Goal: Transaction & Acquisition: Purchase product/service

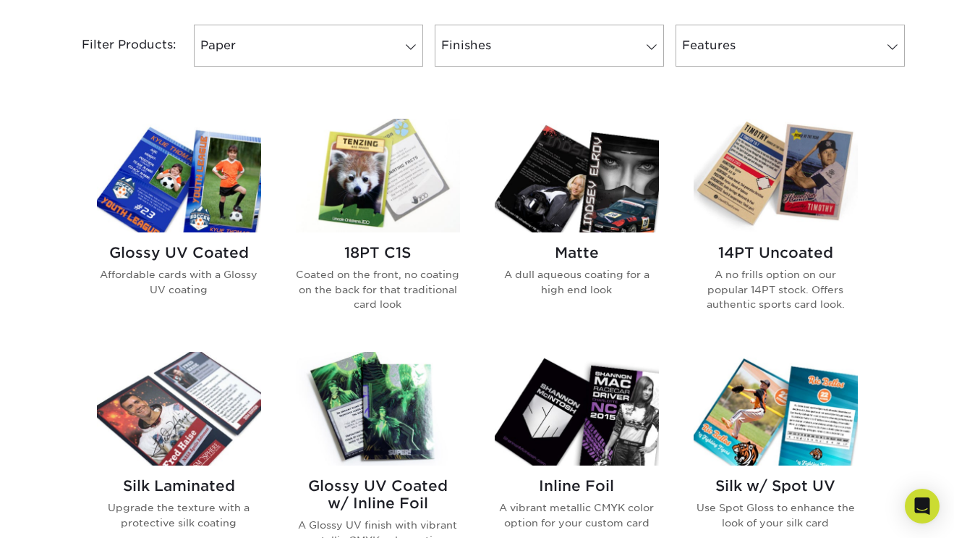
scroll to position [614, 0]
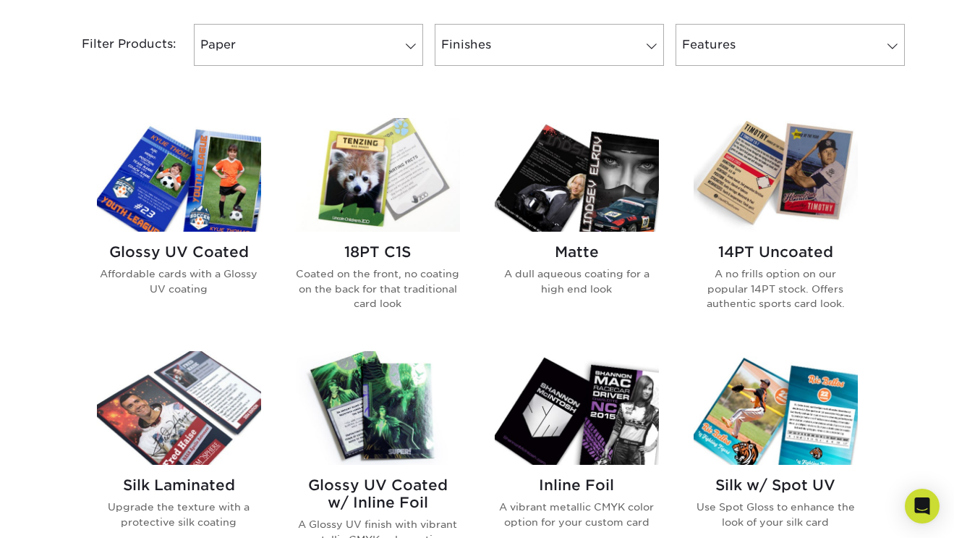
click at [208, 168] on img at bounding box center [179, 175] width 164 height 114
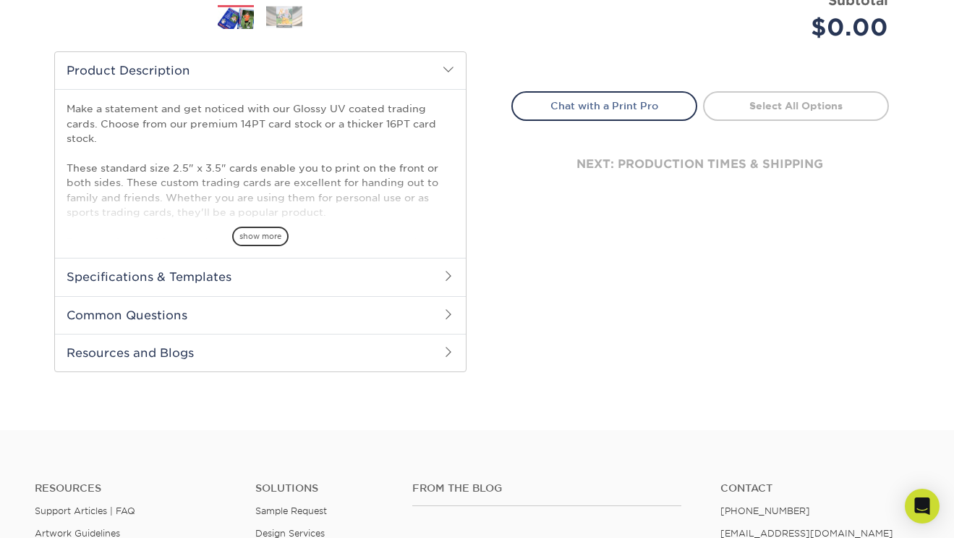
scroll to position [437, 0]
drag, startPoint x: 315, startPoint y: 268, endPoint x: 398, endPoint y: 190, distance: 113.6
click at [398, 190] on div "Product Description Make a statement and get noticed with our Glossy UV coated …" at bounding box center [260, 210] width 412 height 321
click at [274, 232] on span "show more" at bounding box center [260, 235] width 56 height 20
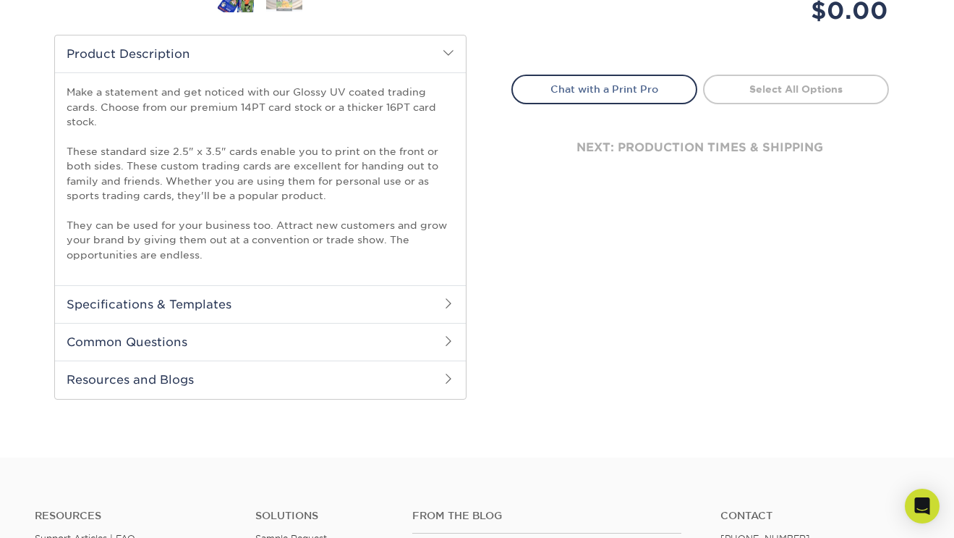
scroll to position [453, 0]
click at [438, 343] on h2 "Common Questions" at bounding box center [260, 341] width 411 height 38
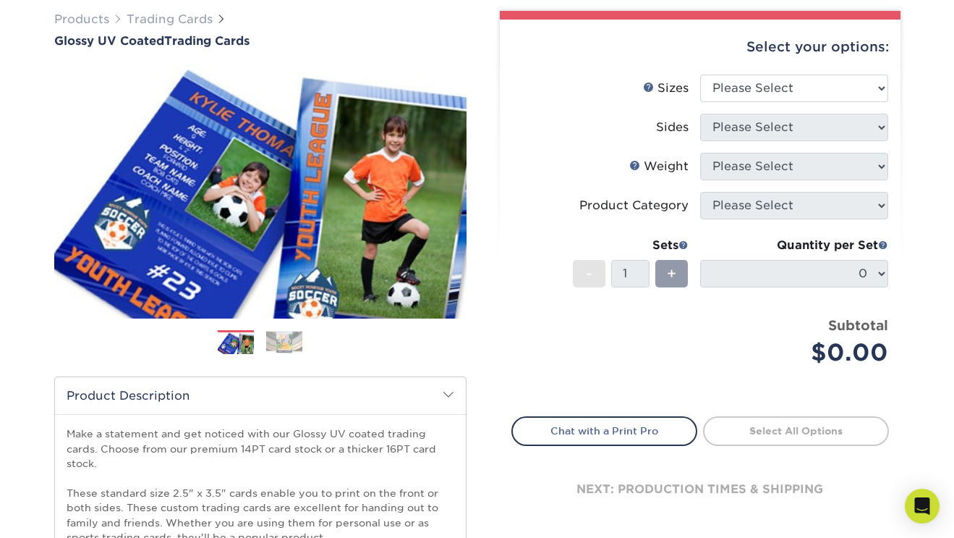
scroll to position [111, 0]
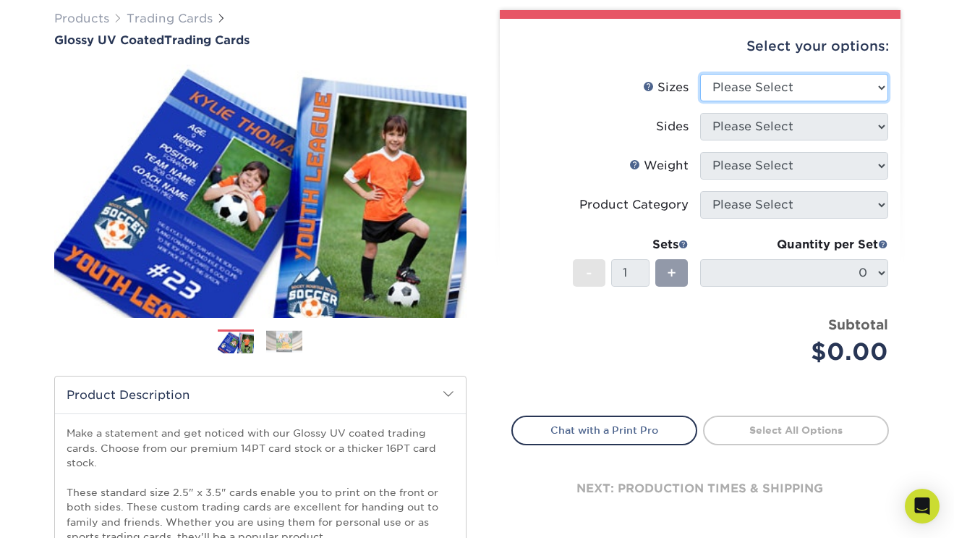
click at [760, 80] on select "Please Select 2.5" x 3.5"" at bounding box center [794, 87] width 188 height 27
select select "2.50x3.50"
click at [700, 74] on select "Please Select 2.5" x 3.5"" at bounding box center [794, 87] width 188 height 27
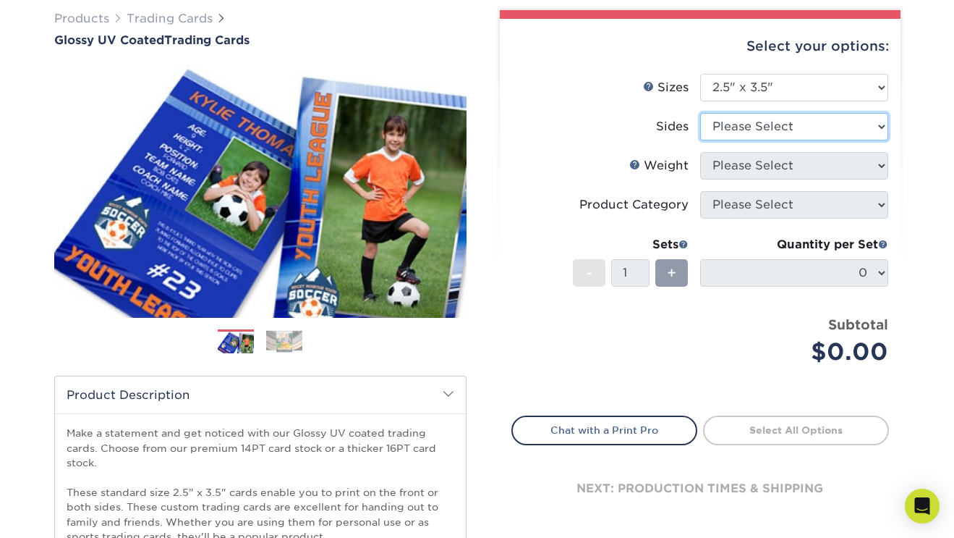
click at [735, 125] on select "Please Select Print Both Sides Print Front Only" at bounding box center [794, 126] width 188 height 27
select select "13abbda7-1d64-4f25-8bb2-c179b224825d"
click at [700, 113] on select "Please Select Print Both Sides Print Front Only" at bounding box center [794, 126] width 188 height 27
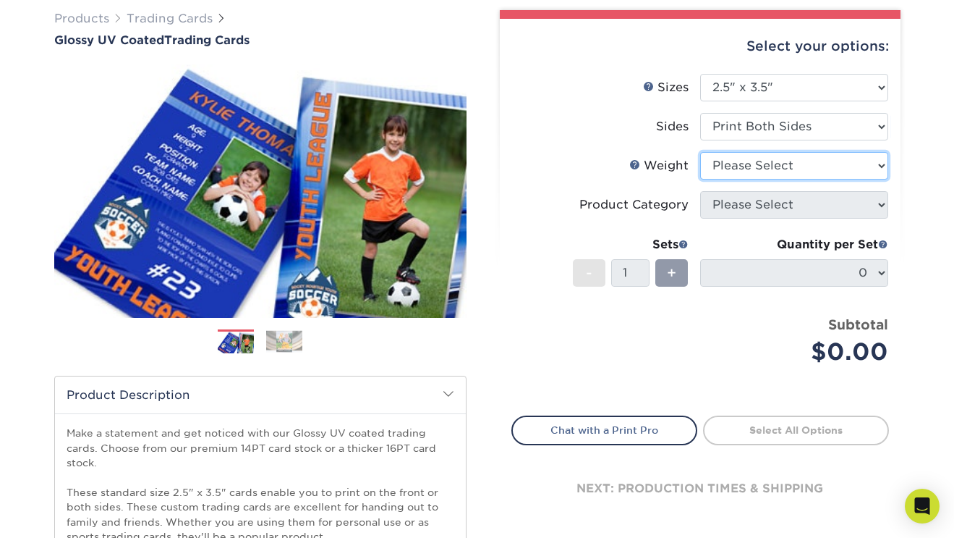
click at [724, 165] on select "Please Select 16PT 14PT 18PT C1S" at bounding box center [794, 165] width 188 height 27
select select "16PT"
click at [700, 152] on select "Please Select 16PT 14PT 18PT C1S" at bounding box center [794, 165] width 188 height 27
click at [0, 0] on label "Coating" at bounding box center [0, 0] width 0 height 0
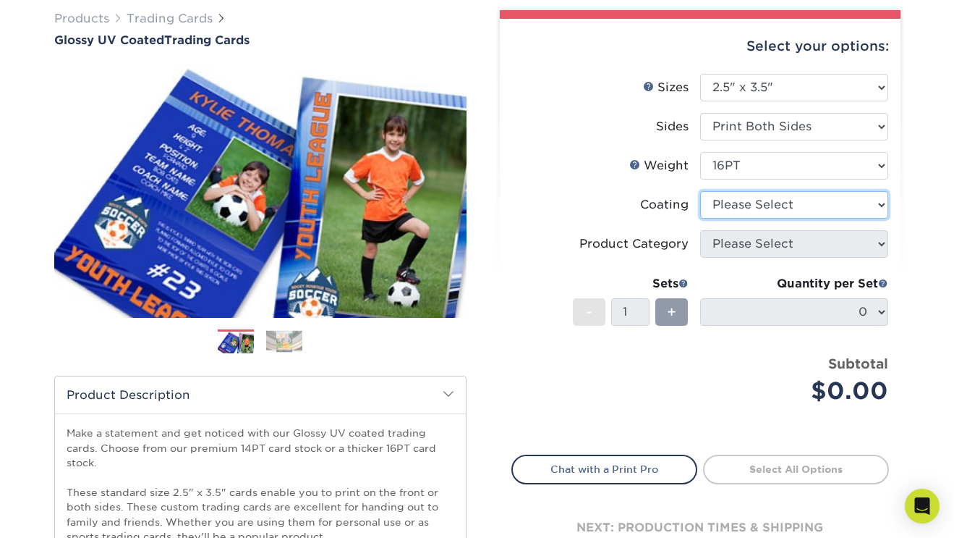
click at [717, 199] on select at bounding box center [794, 204] width 188 height 27
select select "1e8116af-acfc-44b1-83dc-8181aa338834"
click at [700, 191] on select at bounding box center [794, 204] width 188 height 27
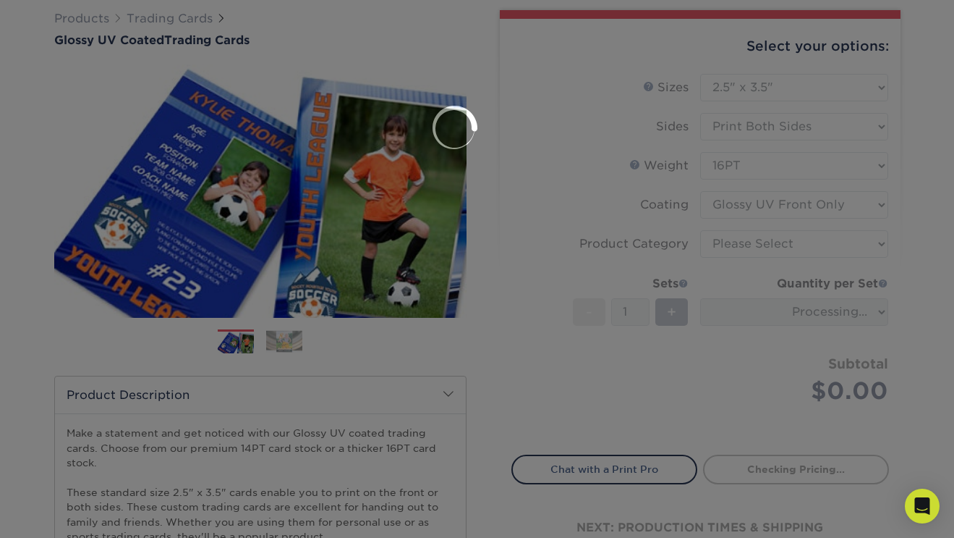
click at [720, 260] on div at bounding box center [477, 269] width 954 height 538
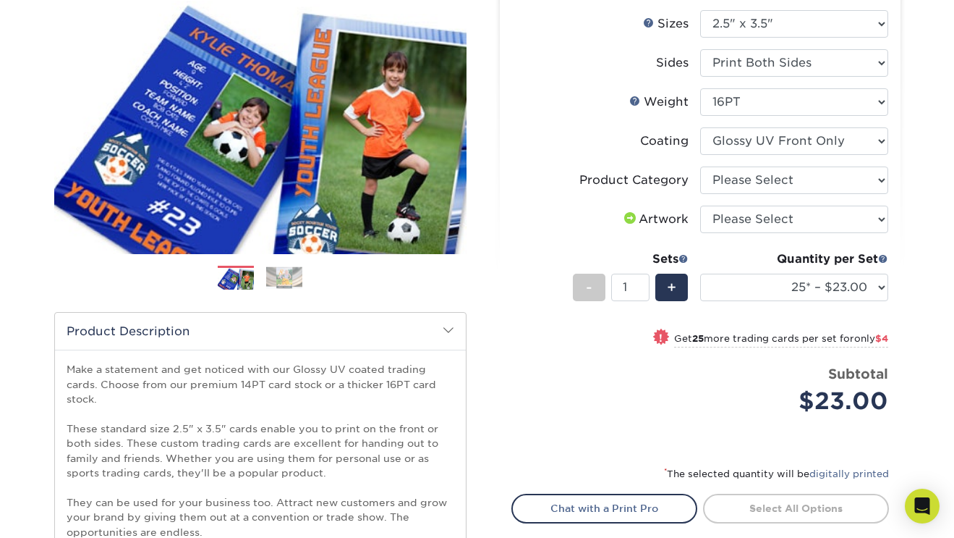
scroll to position [173, 0]
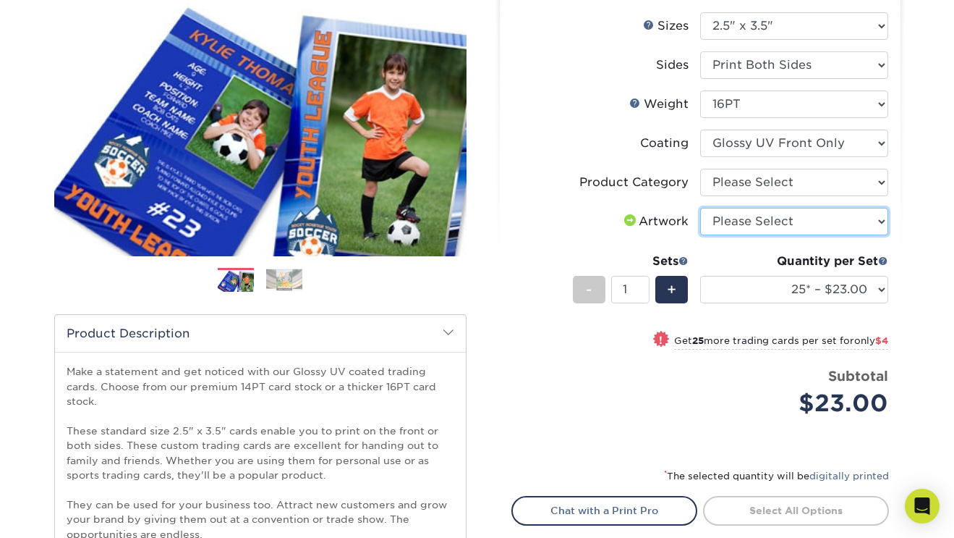
click at [839, 221] on select "Please Select I will upload files I need a design - $100" at bounding box center [794, 221] width 188 height 27
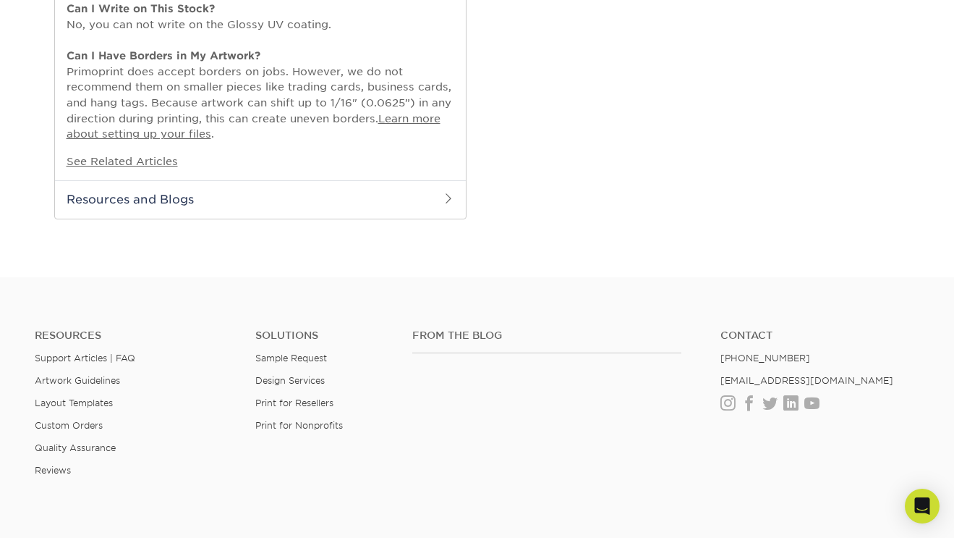
scroll to position [1190, 0]
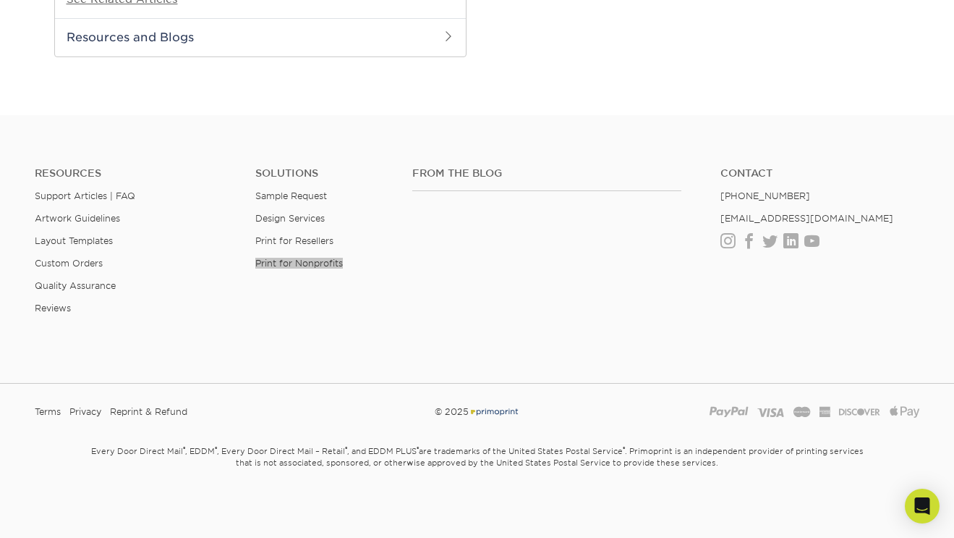
drag, startPoint x: 260, startPoint y: 265, endPoint x: 504, endPoint y: 5, distance: 356.8
click at [745, 167] on h4 "Contact" at bounding box center [820, 173] width 199 height 12
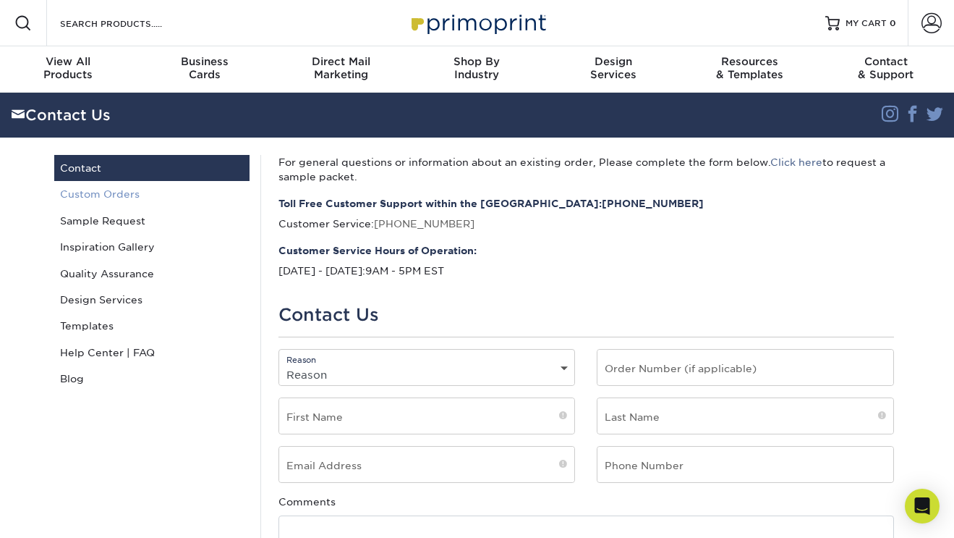
click at [182, 200] on link "Custom Orders" at bounding box center [151, 194] width 195 height 26
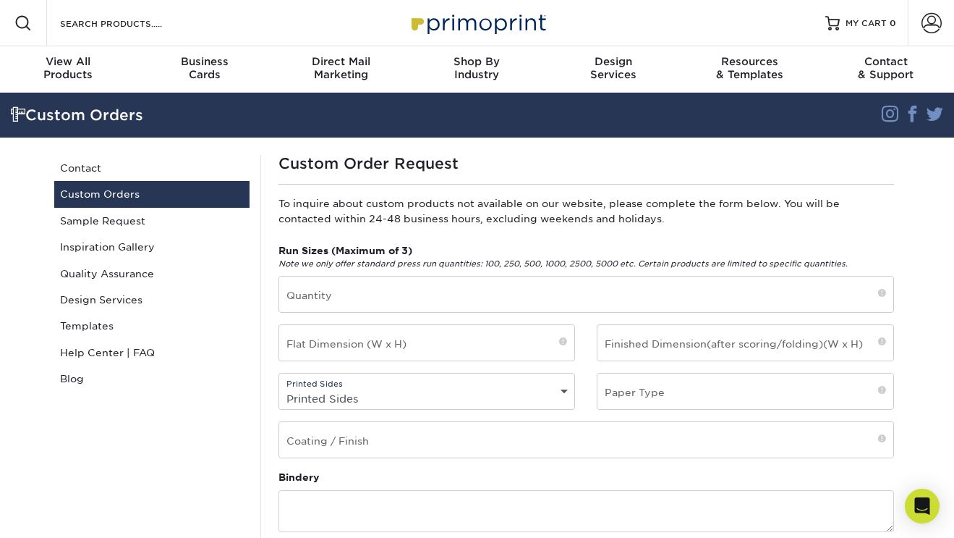
scroll to position [20, 0]
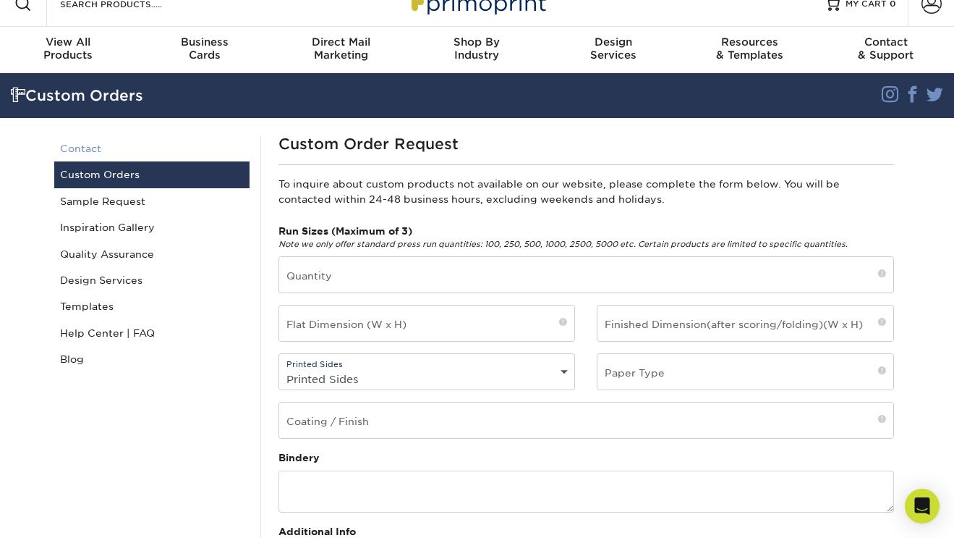
click at [104, 150] on link "Contact" at bounding box center [151, 148] width 195 height 26
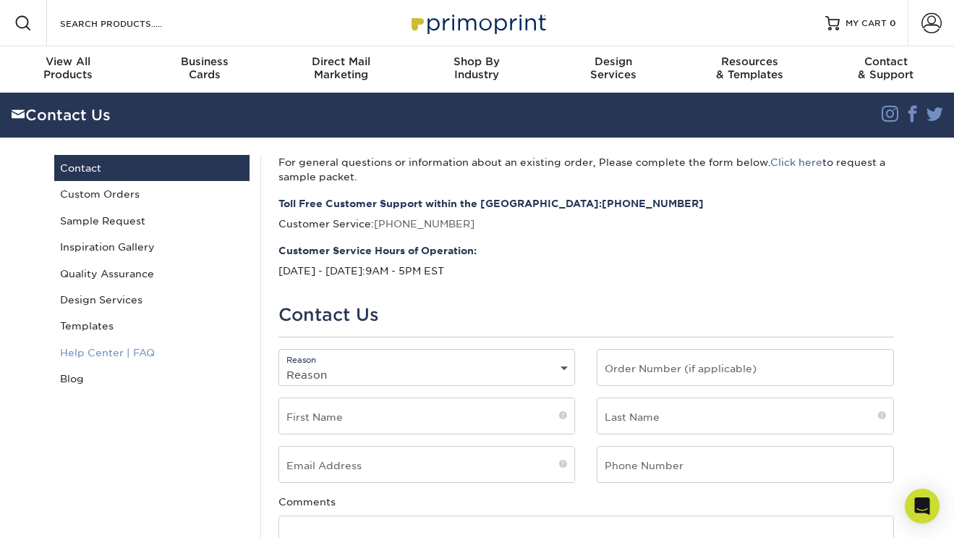
click at [92, 355] on link "Help Center | FAQ" at bounding box center [151, 352] width 195 height 26
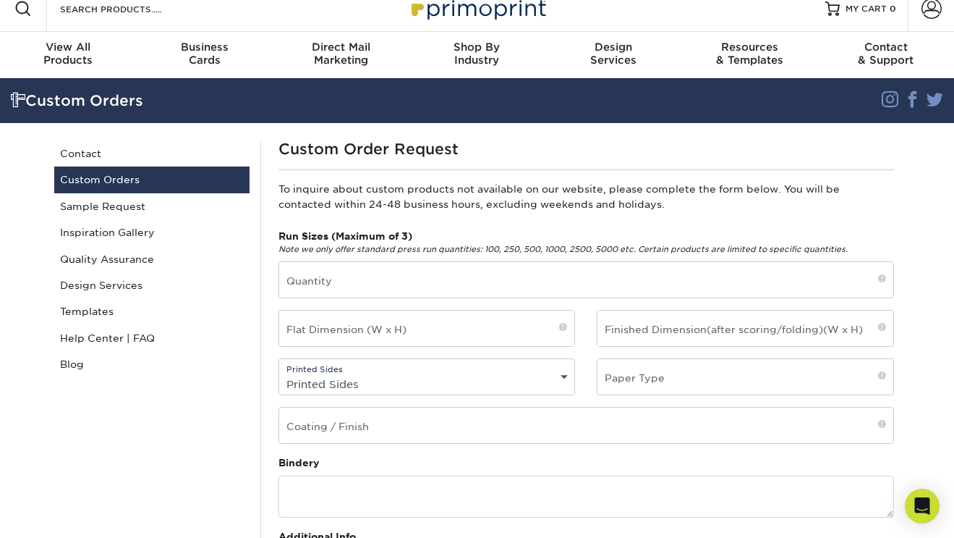
scroll to position [62, 0]
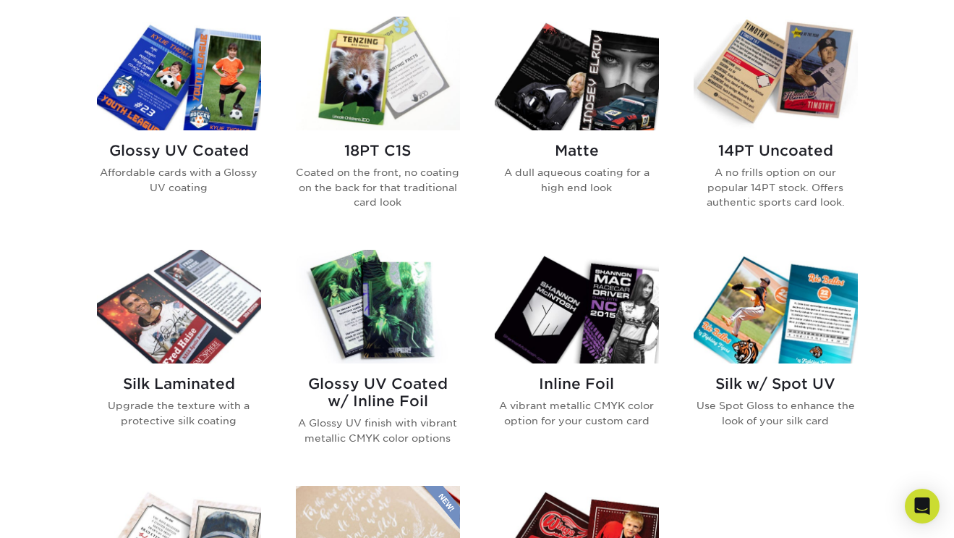
scroll to position [719, 0]
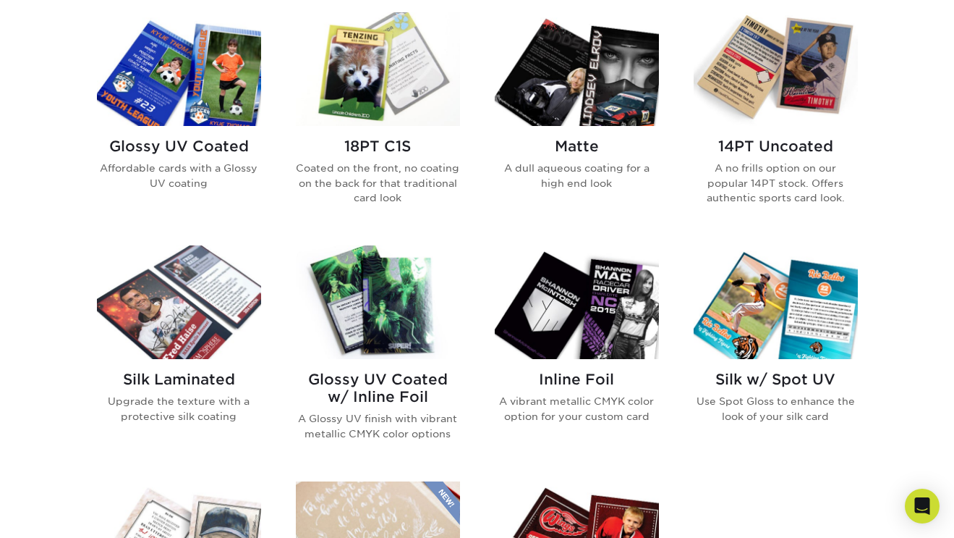
click at [172, 114] on img at bounding box center [179, 69] width 164 height 114
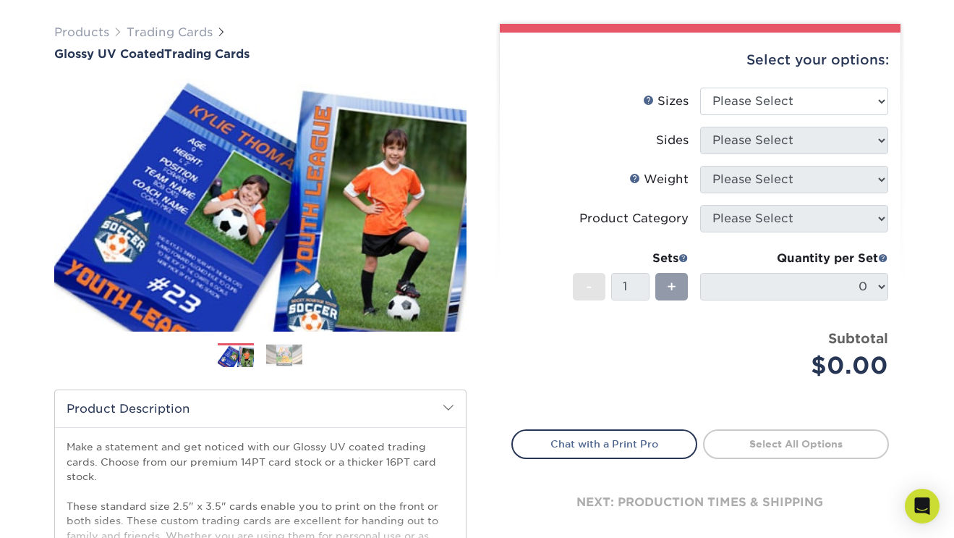
scroll to position [45, 0]
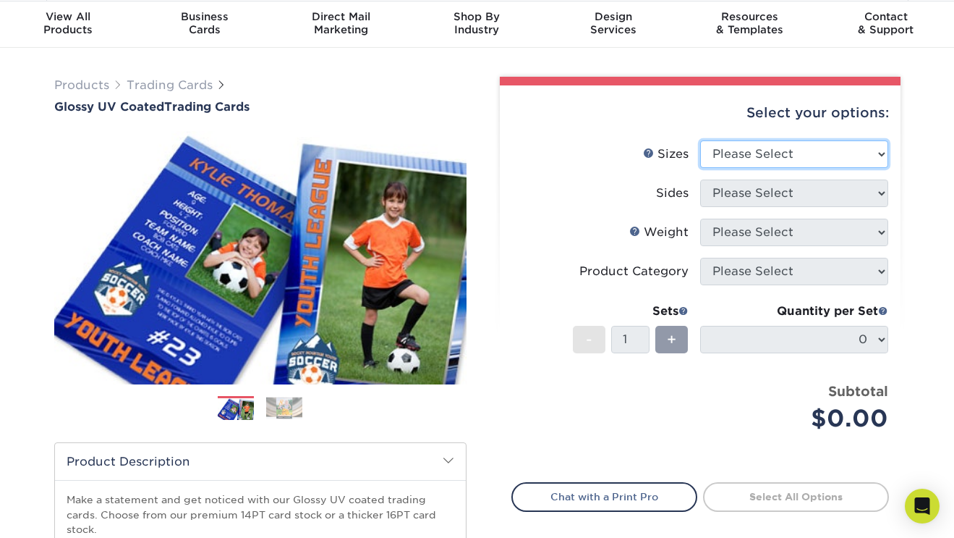
click at [781, 165] on select "Please Select 2.5" x 3.5"" at bounding box center [794, 153] width 188 height 27
select select "2.50x3.50"
click at [700, 140] on select "Please Select 2.5" x 3.5"" at bounding box center [794, 153] width 188 height 27
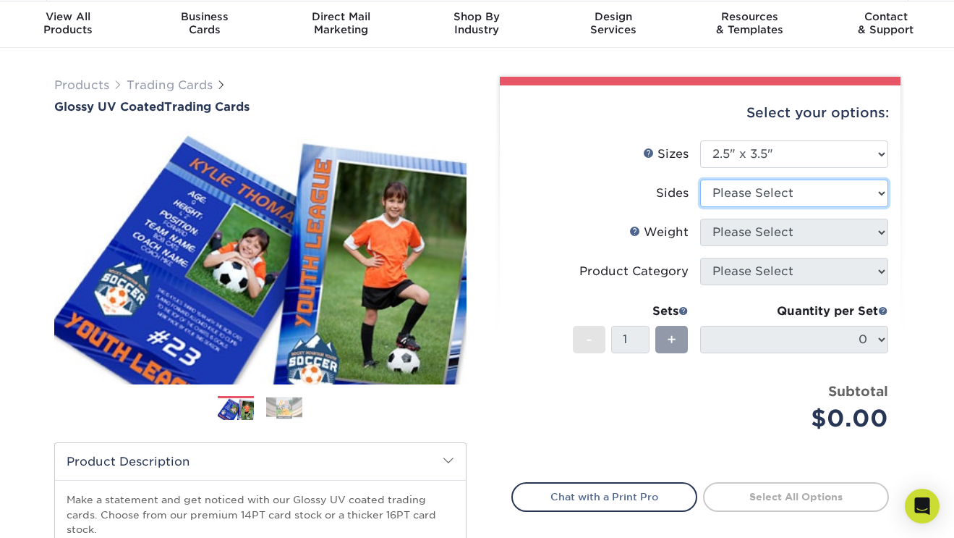
click at [763, 190] on select "Please Select Print Both Sides Print Front Only" at bounding box center [794, 192] width 188 height 27
select select "13abbda7-1d64-4f25-8bb2-c179b224825d"
click at [700, 179] on select "Please Select Print Both Sides Print Front Only" at bounding box center [794, 192] width 188 height 27
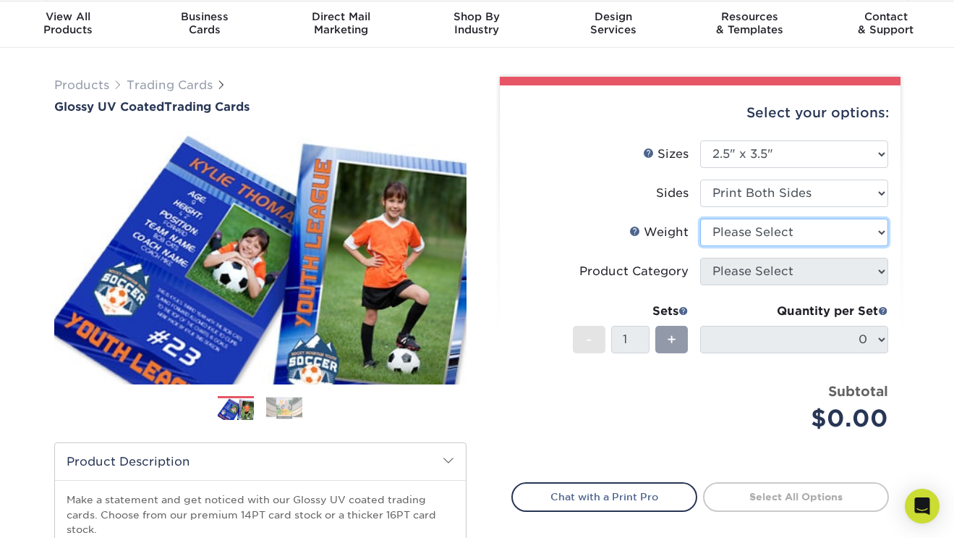
click at [748, 230] on select "Please Select 16PT 14PT 18PT C1S" at bounding box center [794, 232] width 188 height 27
select select "14PT"
click at [700, 219] on select "Please Select 16PT 14PT 18PT C1S" at bounding box center [794, 232] width 188 height 27
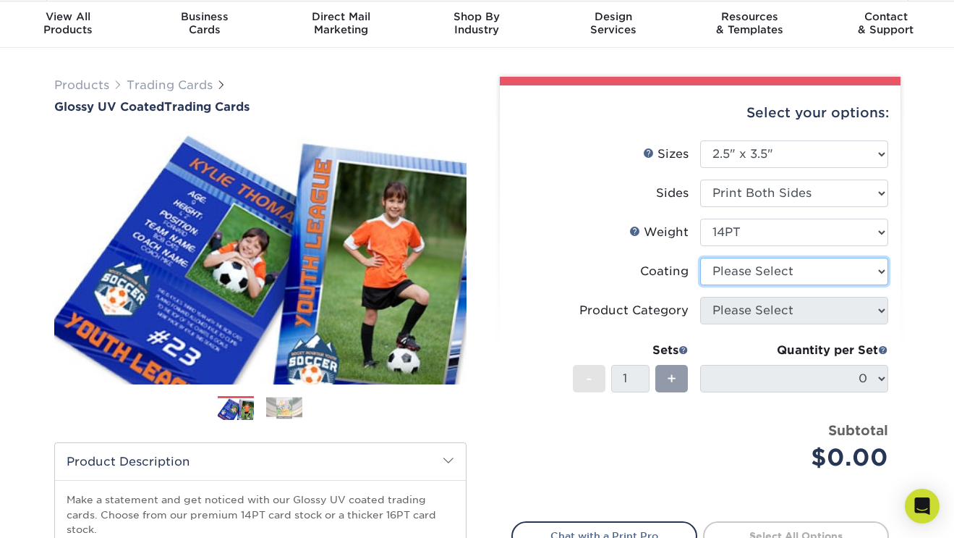
click at [750, 265] on select at bounding box center [794, 271] width 188 height 27
click at [700, 258] on select at bounding box center [794, 271] width 188 height 27
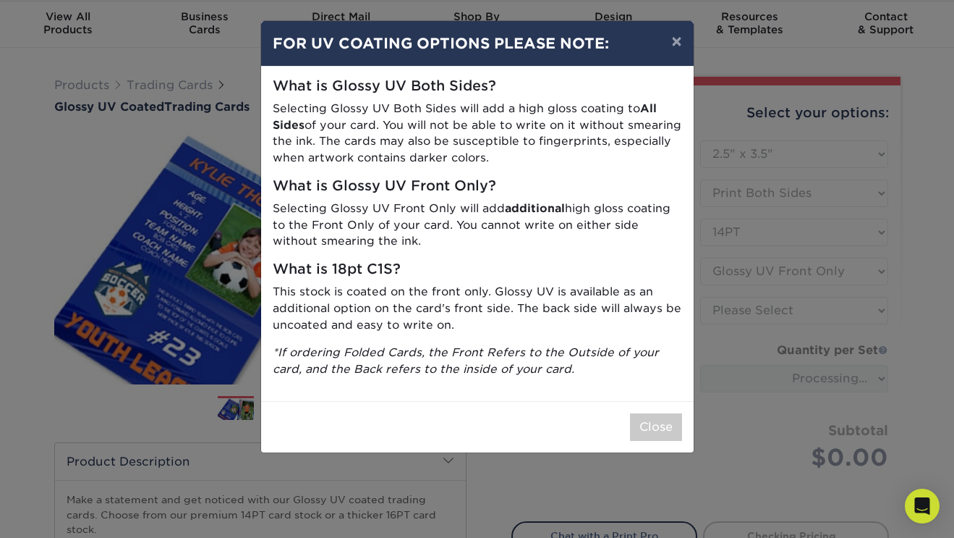
click at [747, 302] on div "× FOR UV COATING OPTIONS PLEASE NOTE: What is Glossy UV Both Sides? Selecting G…" at bounding box center [477, 269] width 954 height 538
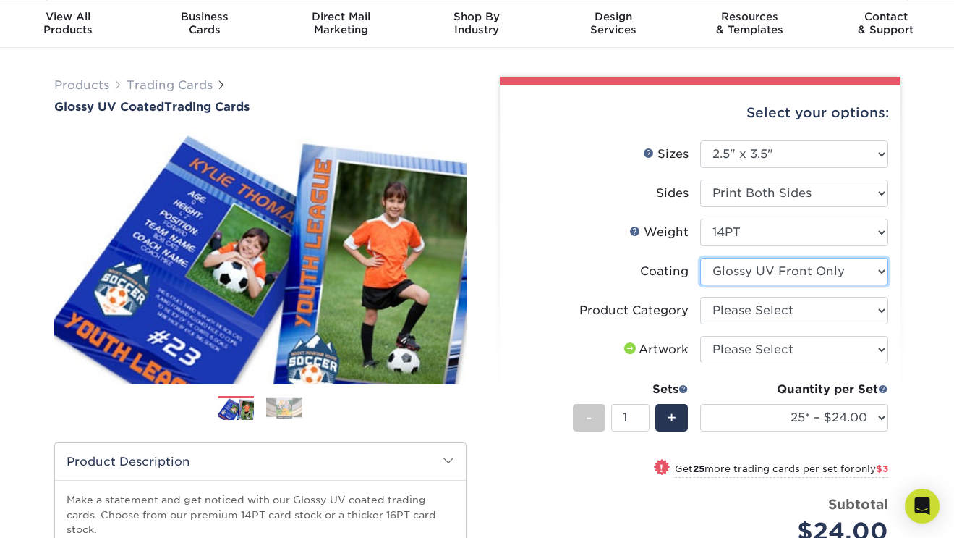
click at [733, 268] on select at bounding box center [794, 271] width 188 height 27
select select "ae367451-b2b8-45df-a344-0f05b6a12993"
click at [700, 258] on select at bounding box center [794, 271] width 188 height 27
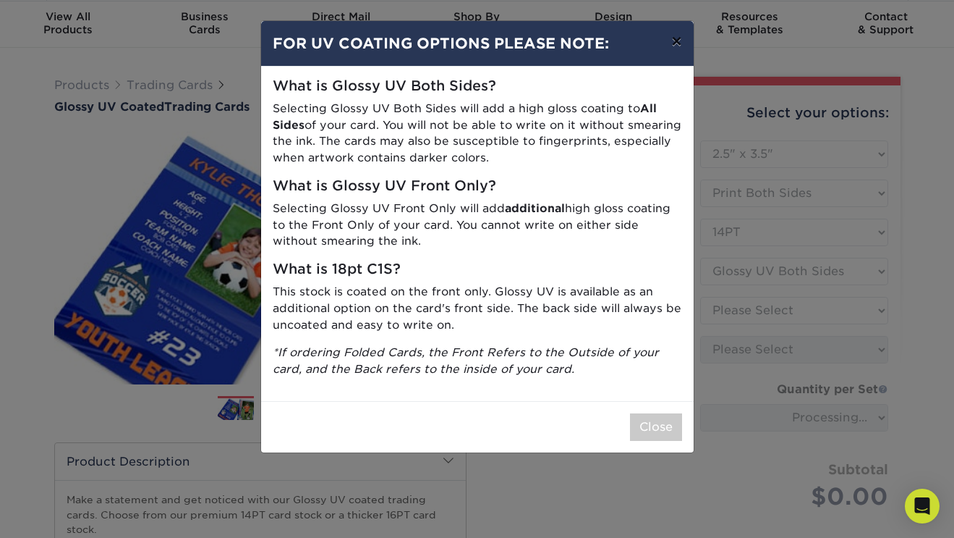
click at [676, 45] on button "×" at bounding box center [676, 41] width 33 height 41
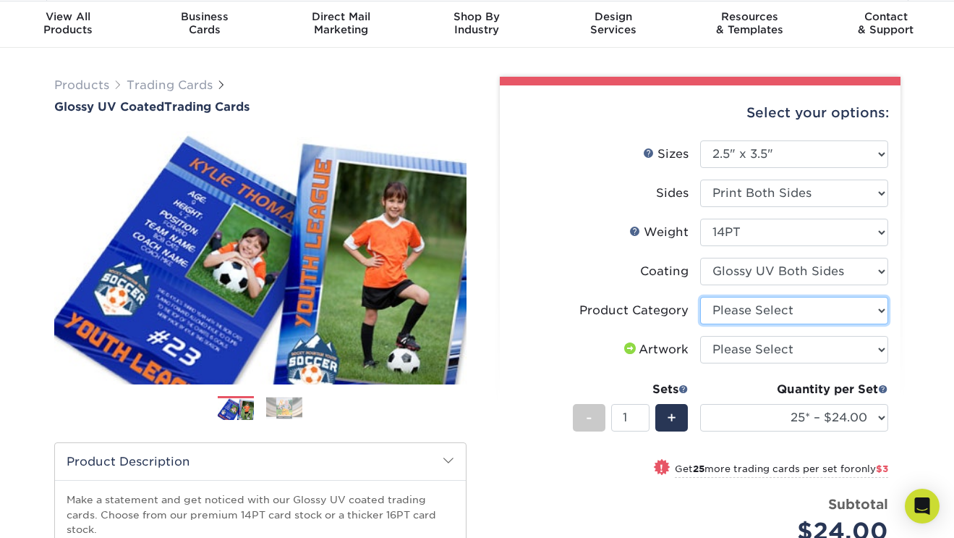
click at [766, 308] on select "Please Select Trading Cards" at bounding box center [794, 310] width 188 height 27
select select "c2f9bce9-36c2-409d-b101-c29d9d031e18"
click at [700, 297] on select "Please Select Trading Cards" at bounding box center [794, 310] width 188 height 27
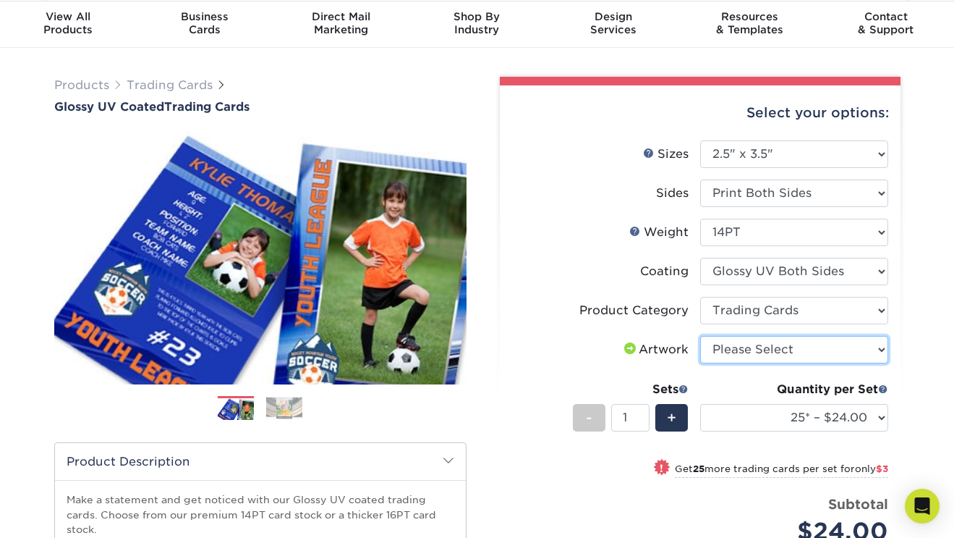
click at [739, 346] on select "Please Select I will upload files I need a design - $100" at bounding box center [794, 349] width 188 height 27
select select "upload"
click at [700, 336] on select "Please Select I will upload files I need a design - $100" at bounding box center [794, 349] width 188 height 27
click at [633, 299] on label "Product Category" at bounding box center [606, 310] width 188 height 27
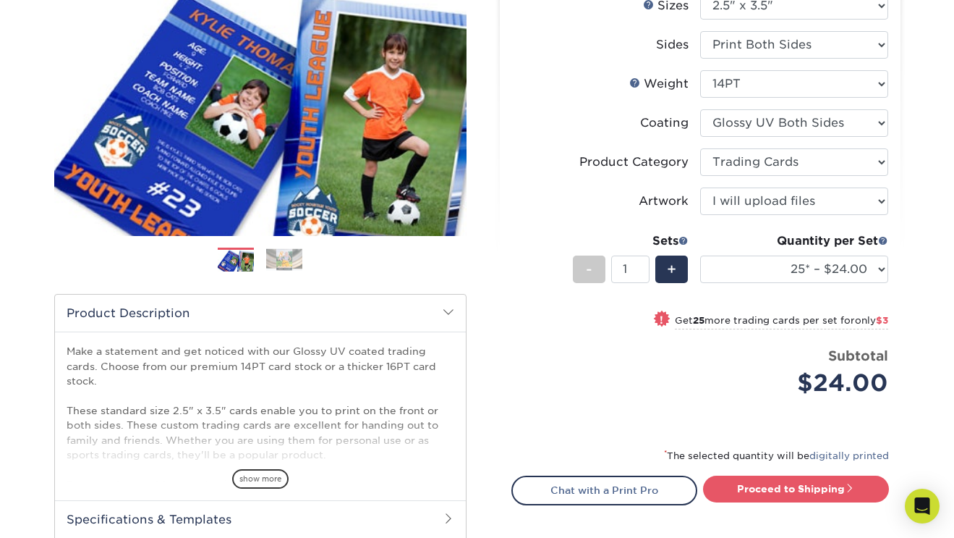
scroll to position [220, 0]
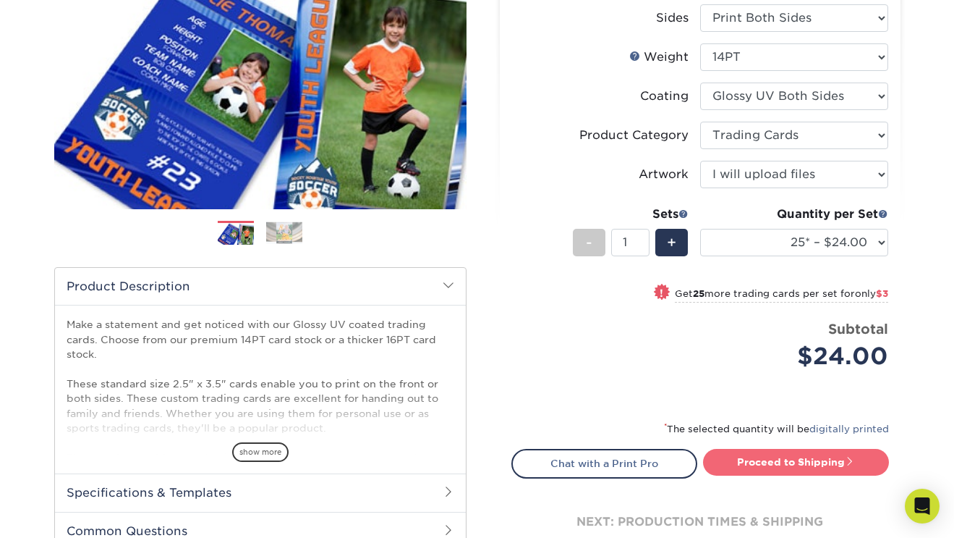
click at [764, 465] on link "Proceed to Shipping" at bounding box center [796, 462] width 186 height 26
type input "Set 1"
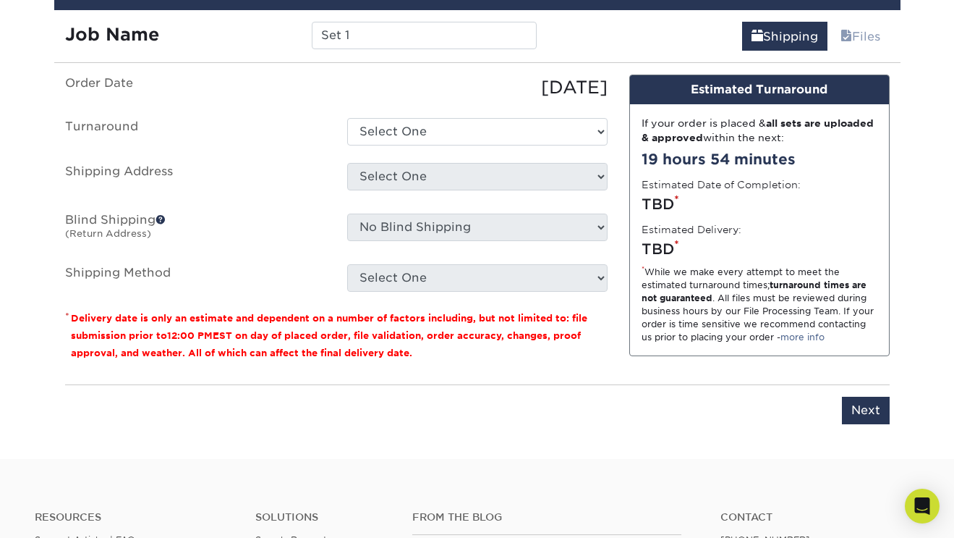
scroll to position [855, 0]
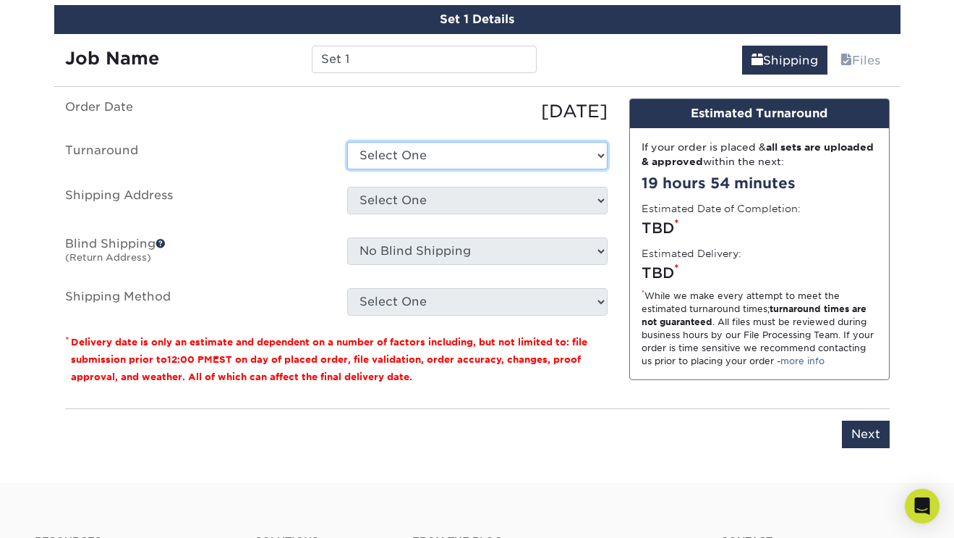
click at [466, 151] on select "Select One 2-4 Business Days 2 Day Next Business Day" at bounding box center [477, 155] width 260 height 27
select select "79866821-082a-4a87-92f3-8c0e77fd8942"
click at [347, 142] on select "Select One 2-4 Business Days 2 Day Next Business Day" at bounding box center [477, 155] width 260 height 27
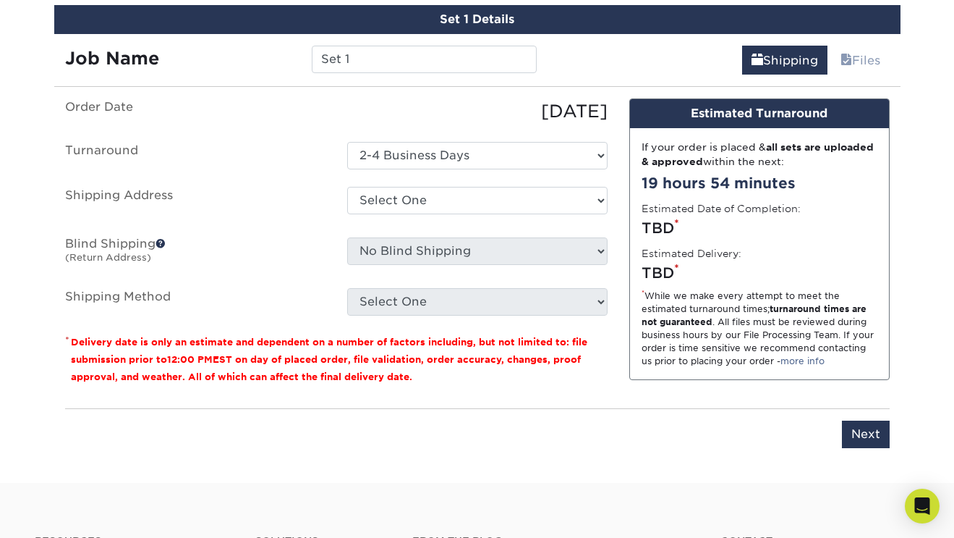
click at [352, 109] on div "[DATE]" at bounding box center [477, 111] width 282 height 26
click at [401, 203] on select "Select One + Add New Address - Login" at bounding box center [477, 200] width 260 height 27
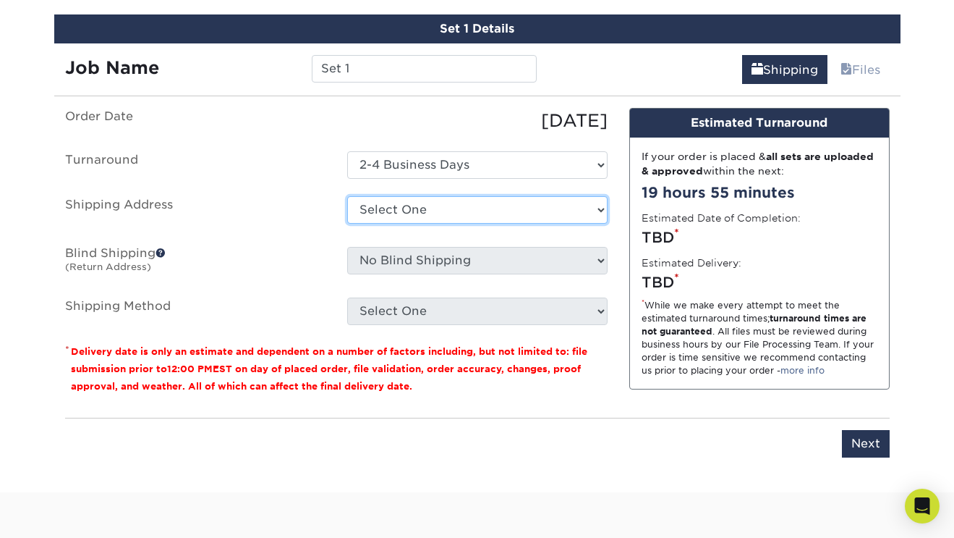
scroll to position [843, 0]
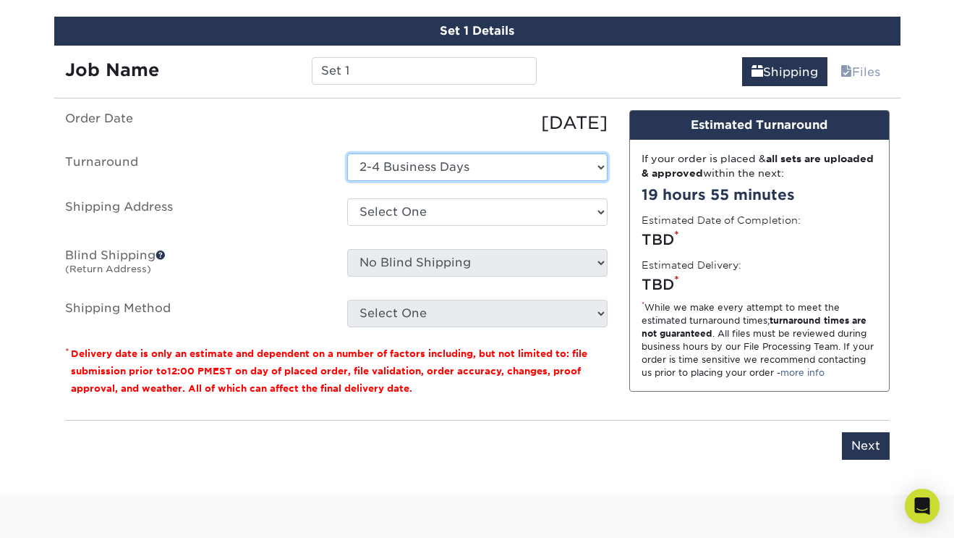
click at [456, 161] on select "Select One 2-4 Business Days 2 Day Next Business Day" at bounding box center [477, 166] width 260 height 27
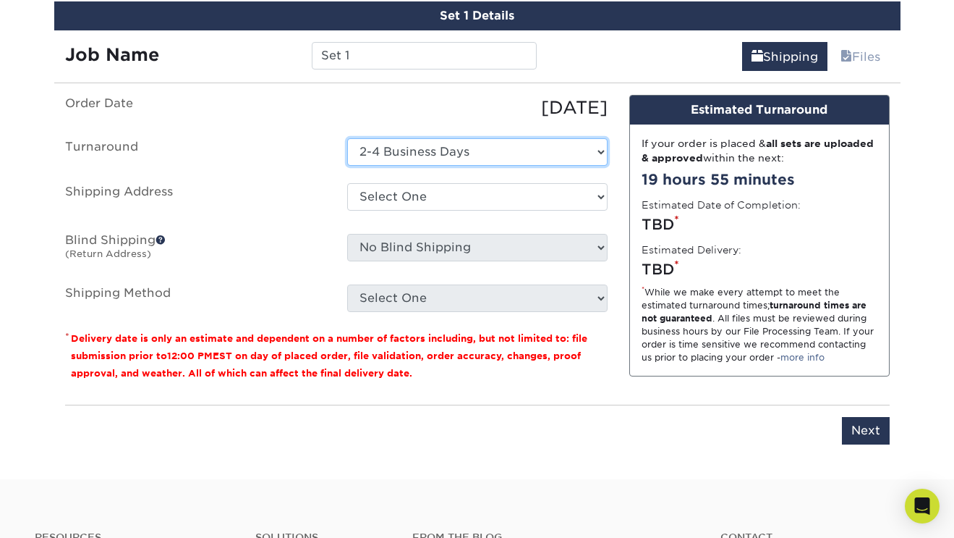
scroll to position [859, 0]
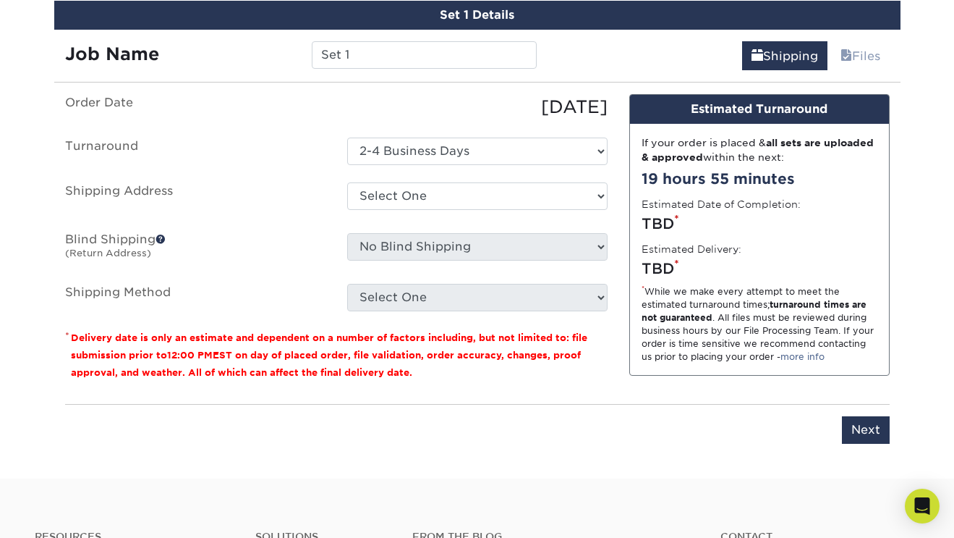
click at [276, 239] on label "Blind Shipping (Return Address)" at bounding box center [195, 249] width 282 height 33
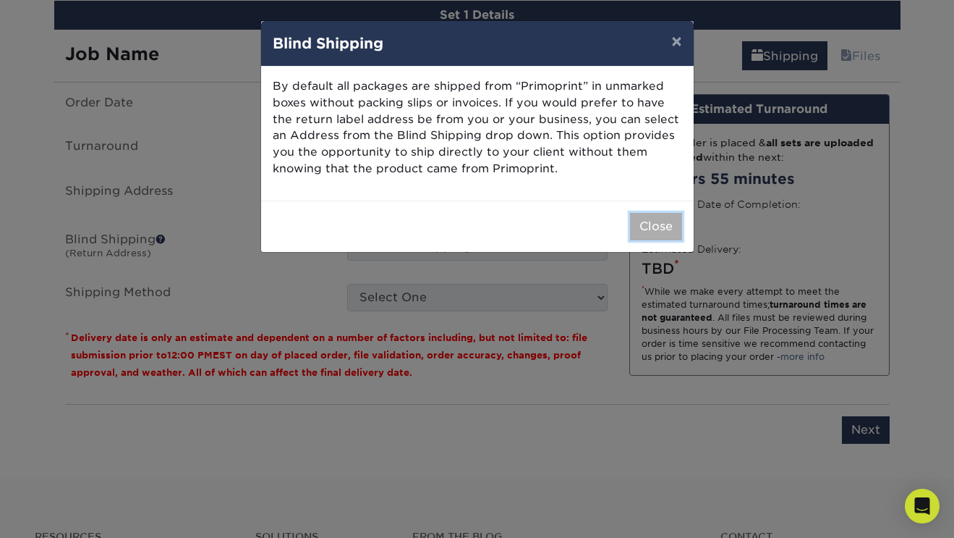
click at [634, 219] on button "Close" at bounding box center [656, 226] width 52 height 27
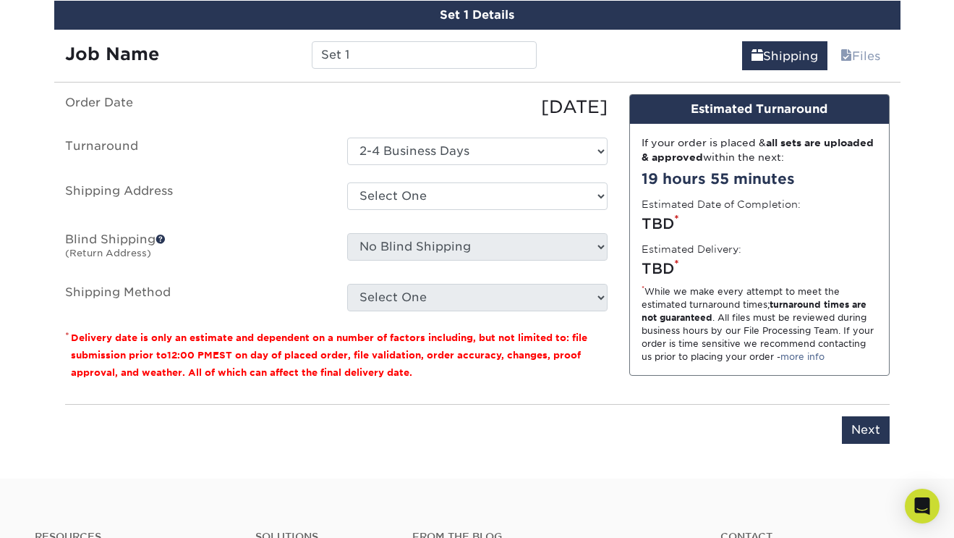
click at [584, 180] on ul "Order Date 10/09/2025 Turnaround Select One 2-4 Business Days 2 Day Next Busine…" at bounding box center [336, 202] width 543 height 217
click at [568, 192] on select "Select One + Add New Address - Login" at bounding box center [477, 195] width 260 height 27
select select "newaddress"
click at [347, 182] on select "Select One + Add New Address - Login" at bounding box center [477, 195] width 260 height 27
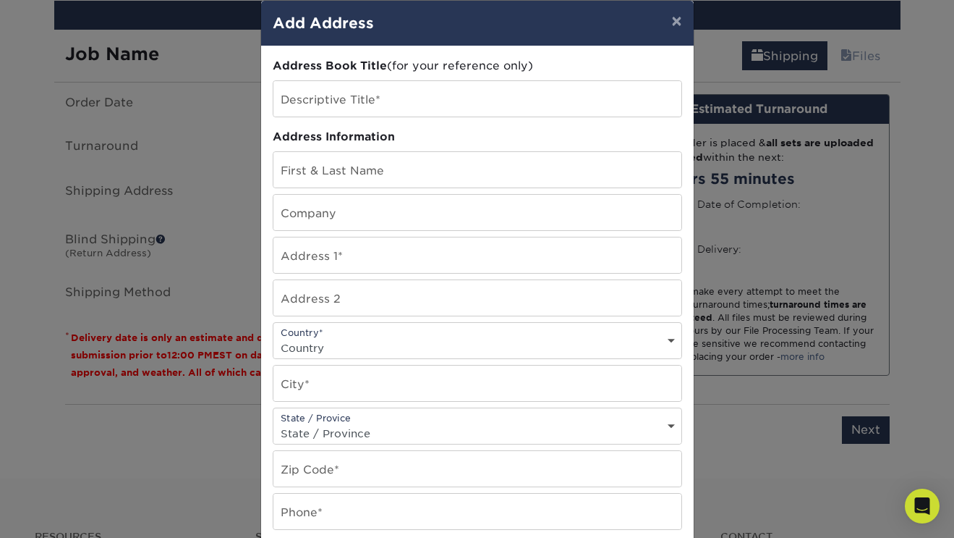
scroll to position [0, 0]
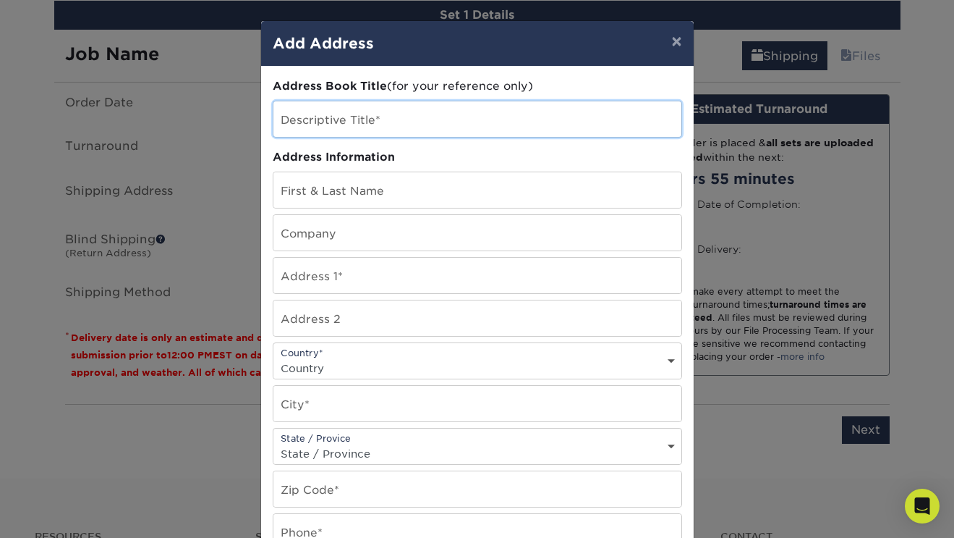
click at [427, 122] on input "text" at bounding box center [478, 118] width 408 height 35
click at [680, 43] on button "×" at bounding box center [676, 41] width 33 height 41
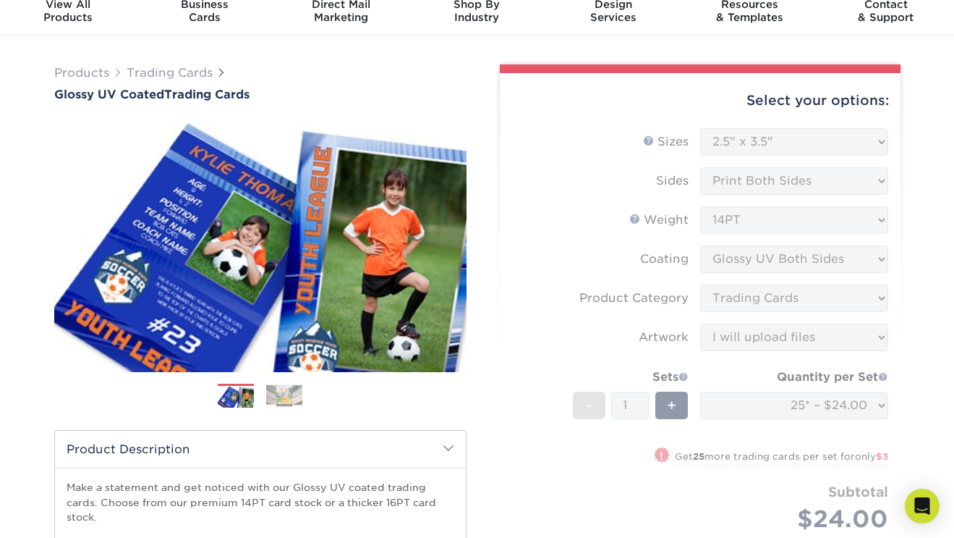
scroll to position [98, 0]
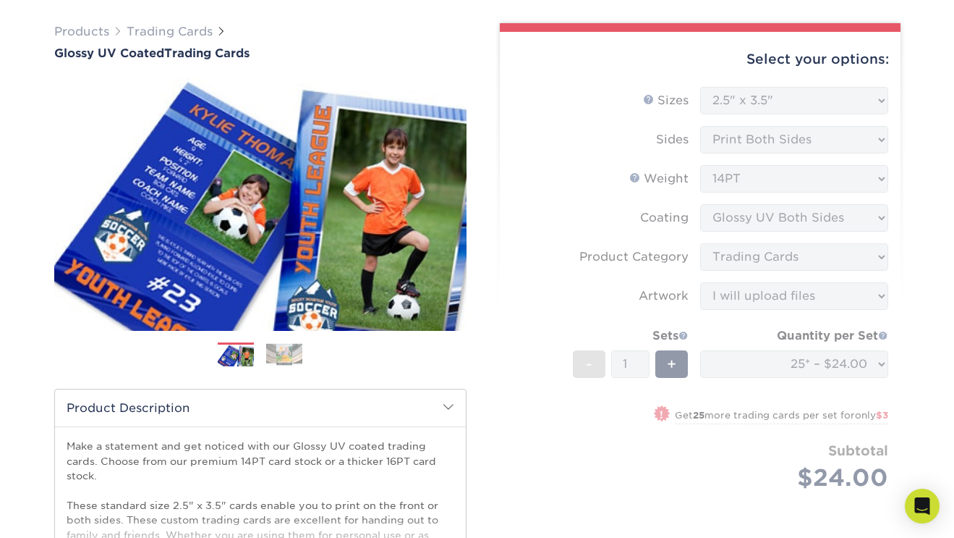
click at [484, 378] on div "Select your options: Sizes Help Sizes Please Select 2.5" x 3.5" Sides - 1" at bounding box center [695, 374] width 434 height 703
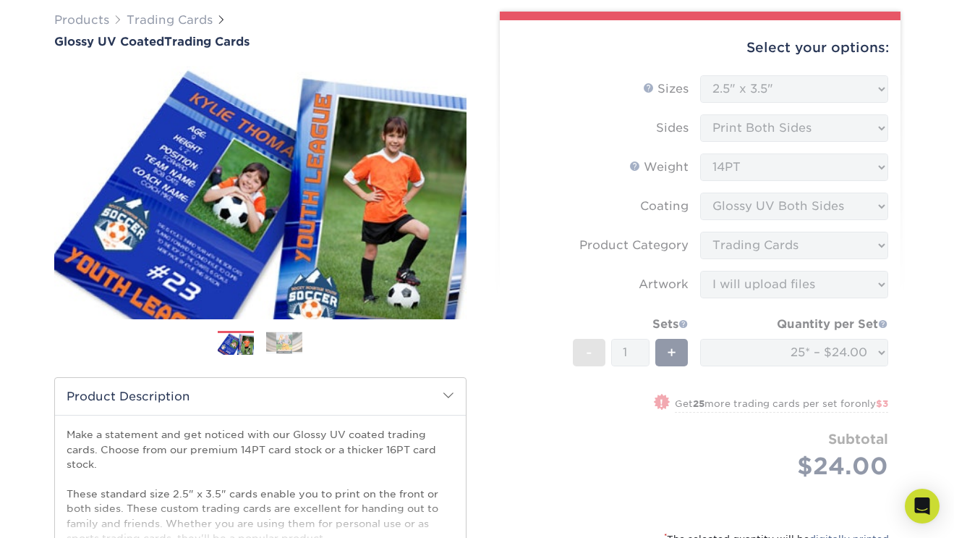
scroll to position [111, 0]
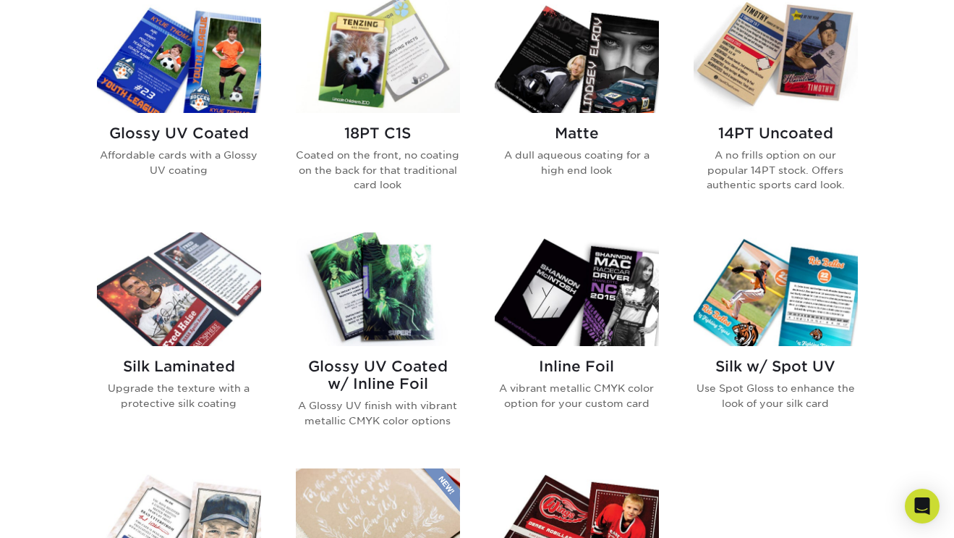
scroll to position [734, 0]
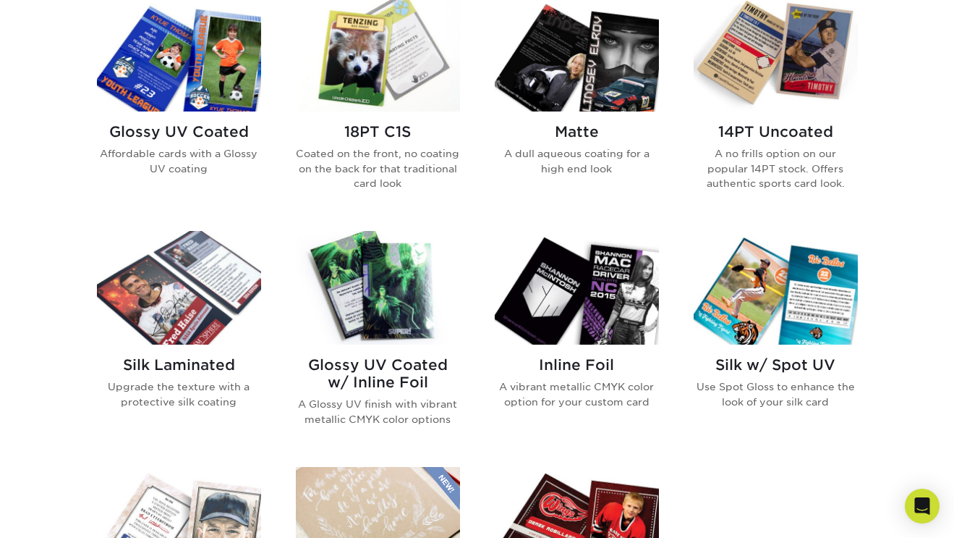
click at [786, 280] on img at bounding box center [776, 288] width 164 height 114
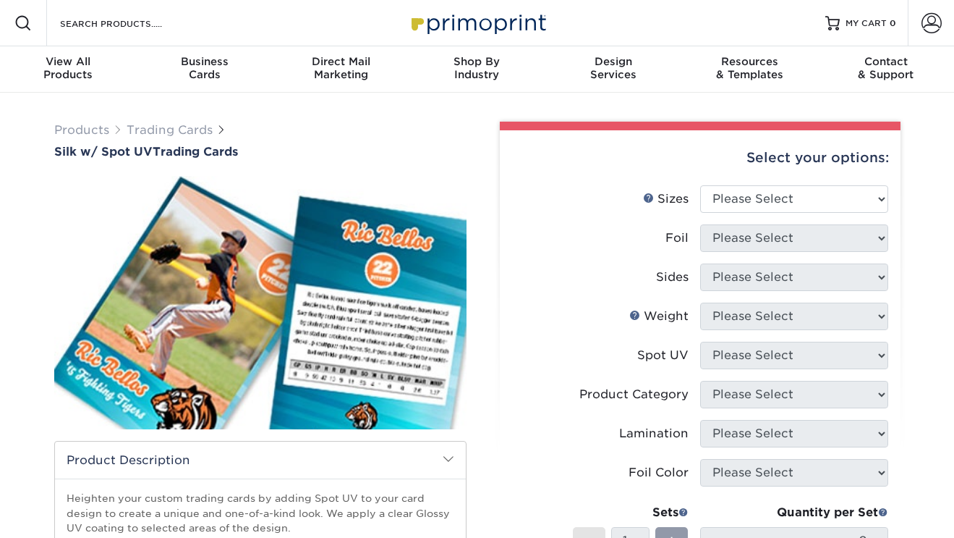
scroll to position [64, 0]
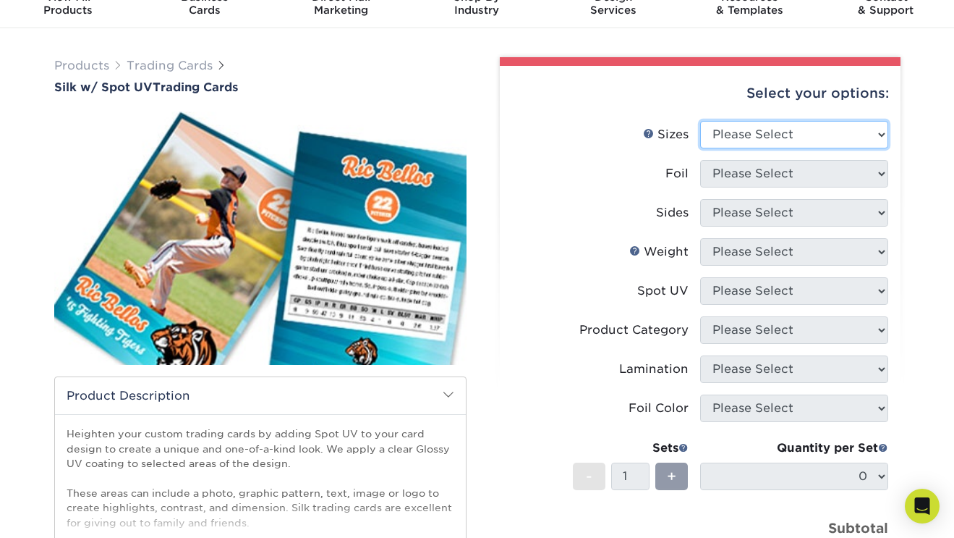
click at [751, 133] on select "Please Select 2.5" x 3.5"" at bounding box center [794, 134] width 188 height 27
select select "2.50x3.50"
click at [700, 121] on select "Please Select 2.5" x 3.5"" at bounding box center [794, 134] width 188 height 27
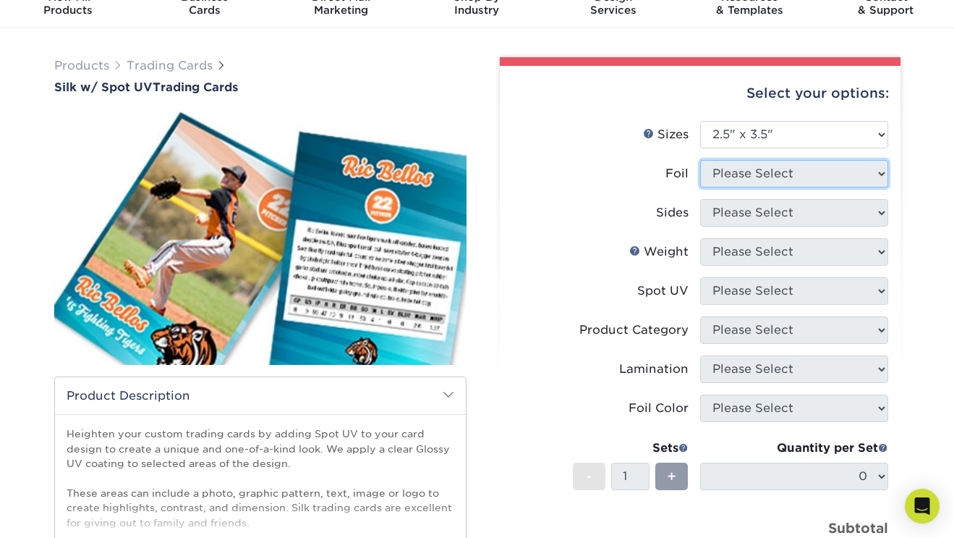
click at [743, 169] on select "Please Select" at bounding box center [794, 173] width 188 height 27
select select "1"
click at [700, 160] on select "Please Select No Yes" at bounding box center [794, 173] width 188 height 27
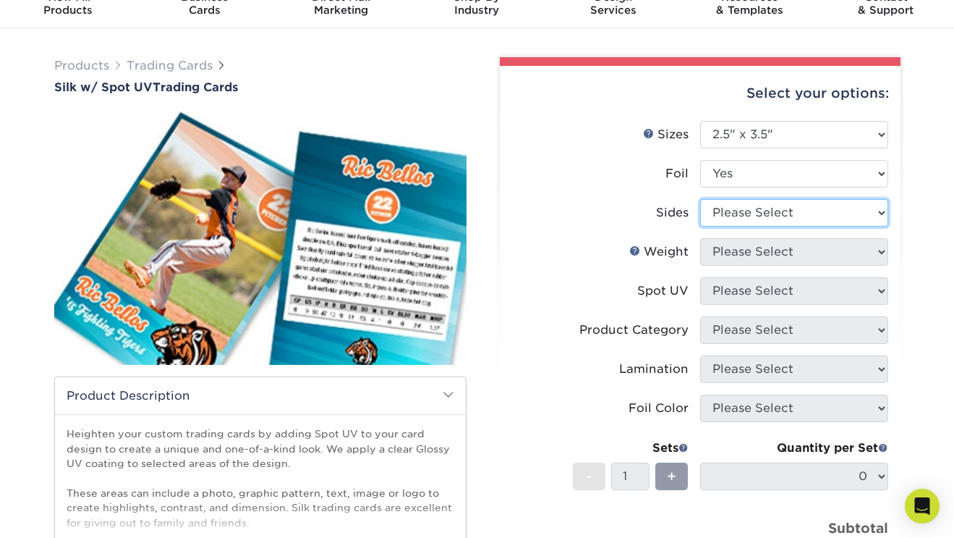
click at [733, 214] on select "Please Select Print Both Sides - Foil Both Sides Print Both Sides - Foil Front …" at bounding box center [794, 212] width 188 height 27
select select "e9e9dfb3-fba1-4d60-972c-fd9ca5904d33"
click at [700, 199] on select "Please Select Print Both Sides - Foil Both Sides Print Both Sides - Foil Front …" at bounding box center [794, 212] width 188 height 27
click at [577, 280] on label "Spot UV" at bounding box center [606, 290] width 188 height 27
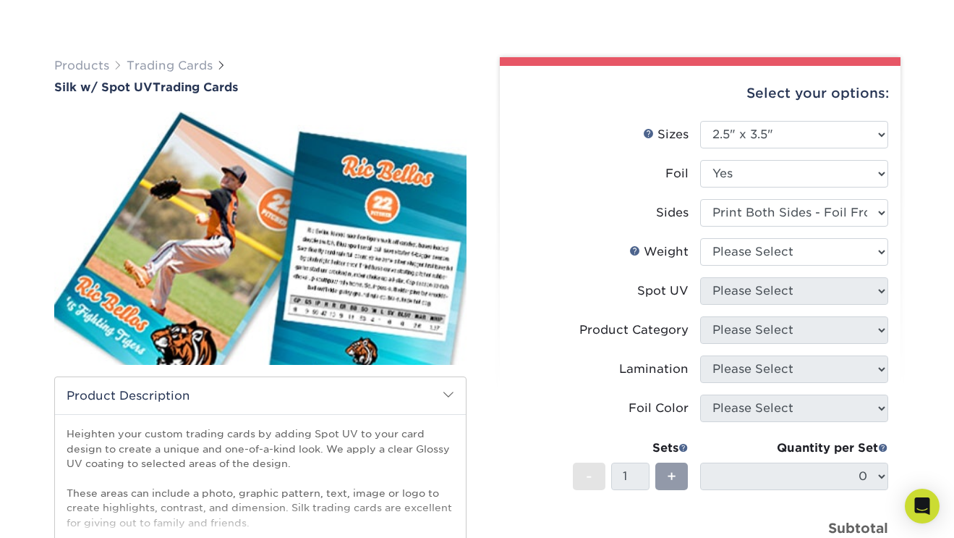
scroll to position [166, 0]
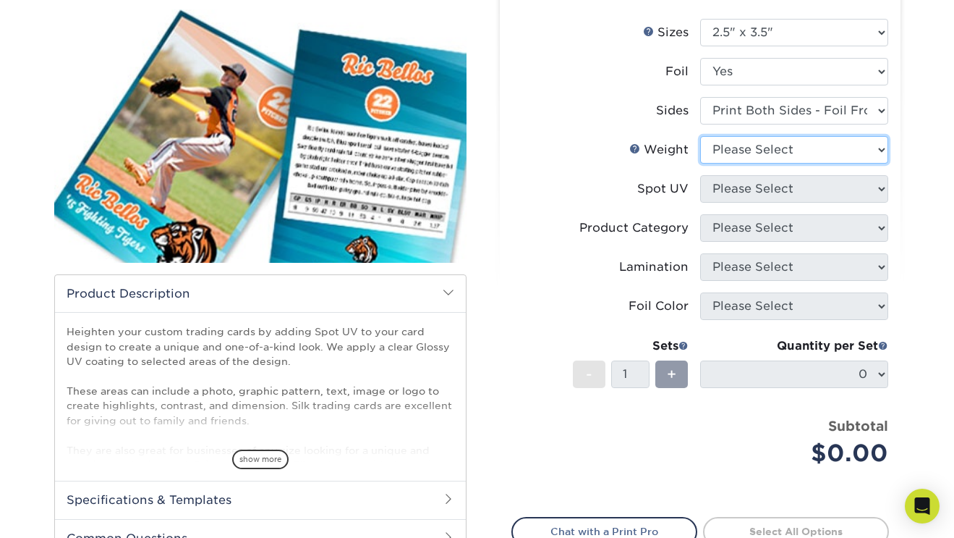
click at [819, 138] on select "Please Select 16PT" at bounding box center [794, 149] width 188 height 27
select select "16PT"
click at [700, 136] on select "Please Select 16PT" at bounding box center [794, 149] width 188 height 27
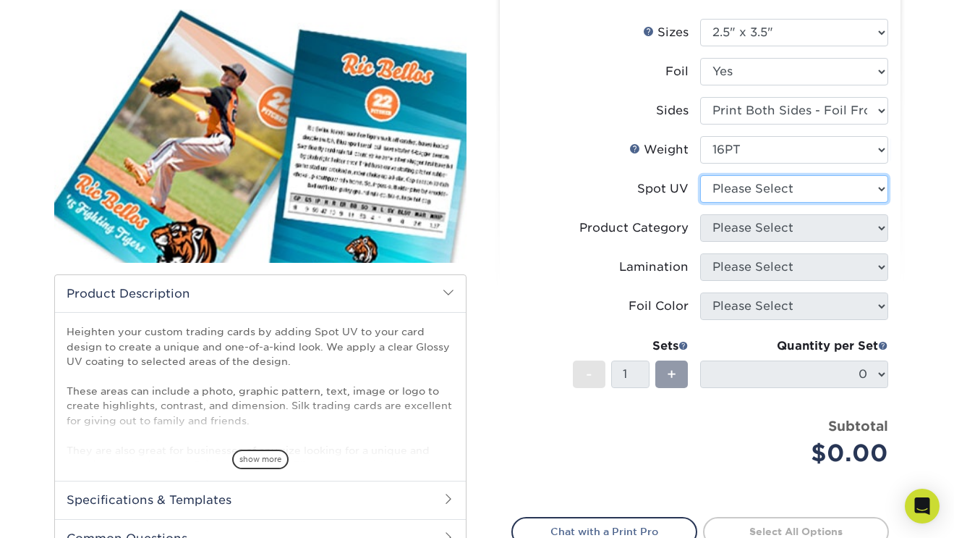
click at [781, 195] on select "Please Select Front and Back (Both Sides) Front Only Back Only" at bounding box center [794, 188] width 188 height 27
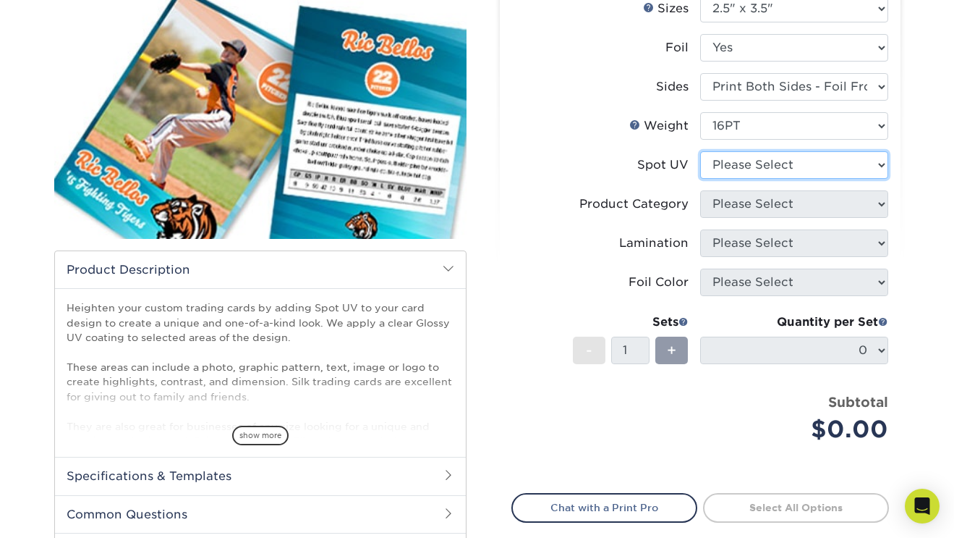
scroll to position [192, 0]
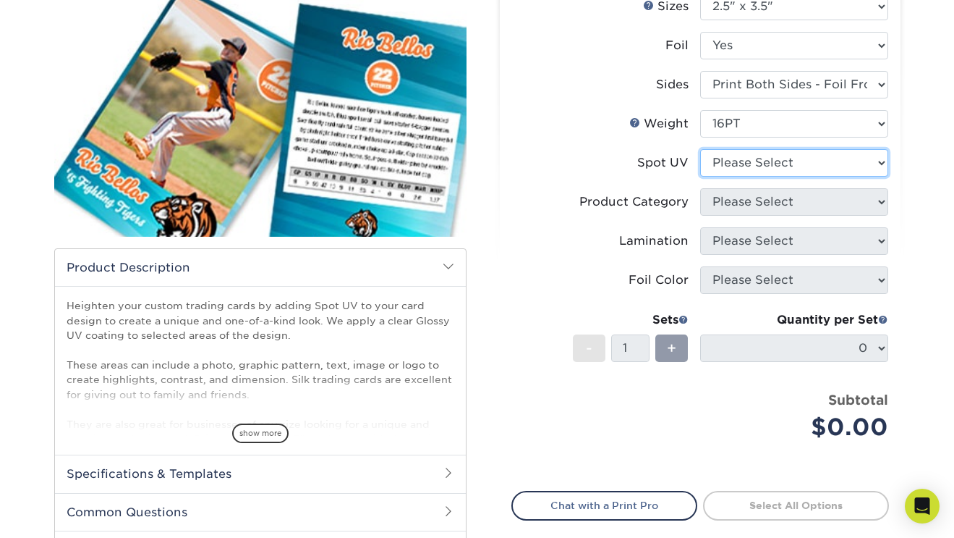
click at [744, 167] on select "Please Select Front and Back (Both Sides) Front Only Back Only" at bounding box center [794, 162] width 188 height 27
click at [725, 164] on select "Please Select Front and Back (Both Sides) Front Only Back Only" at bounding box center [794, 162] width 188 height 27
select select "1"
click at [700, 149] on select "Please Select Front and Back (Both Sides) Front Only Back Only" at bounding box center [794, 162] width 188 height 27
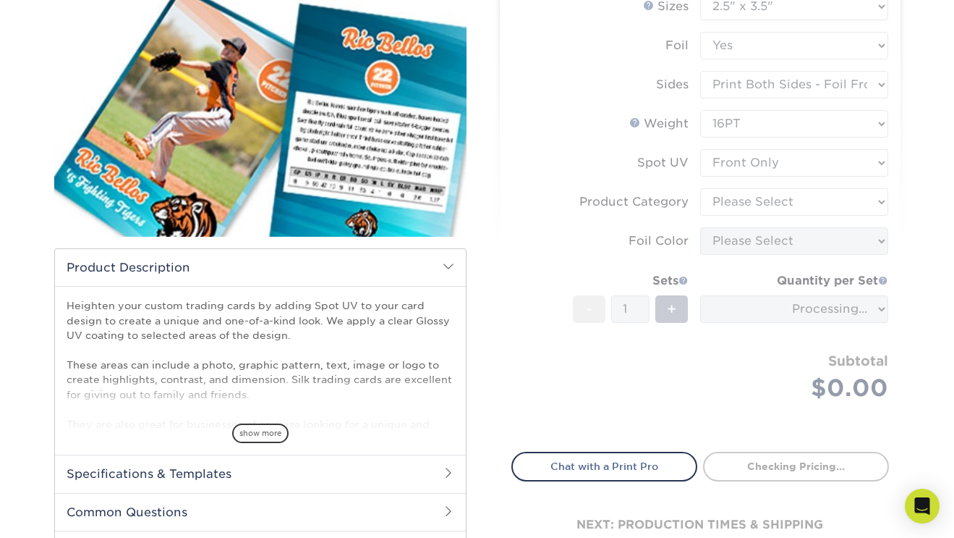
click at [731, 208] on form "Sizes Help Sizes Please Select 2.5" x 3.5" Foil Please Select No Yes -" at bounding box center [701, 214] width 378 height 442
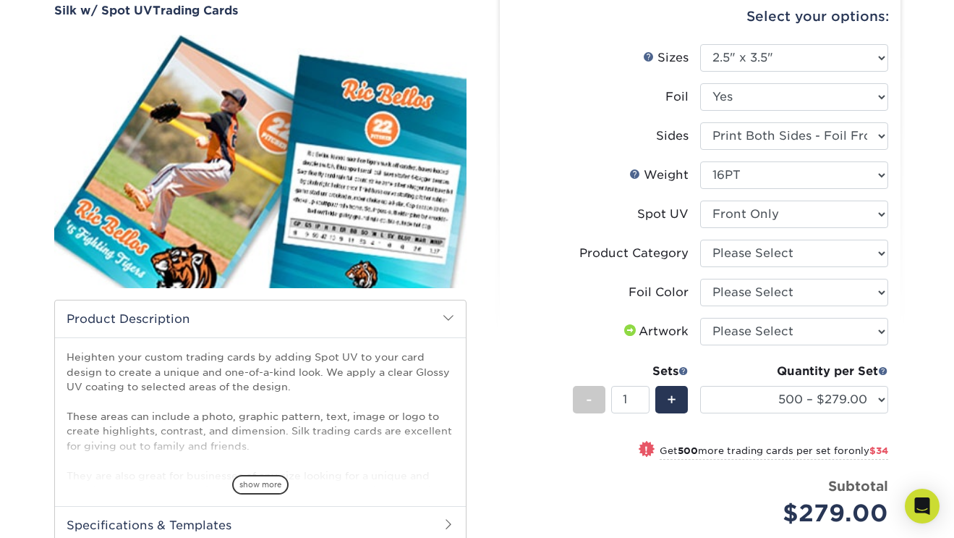
scroll to position [144, 0]
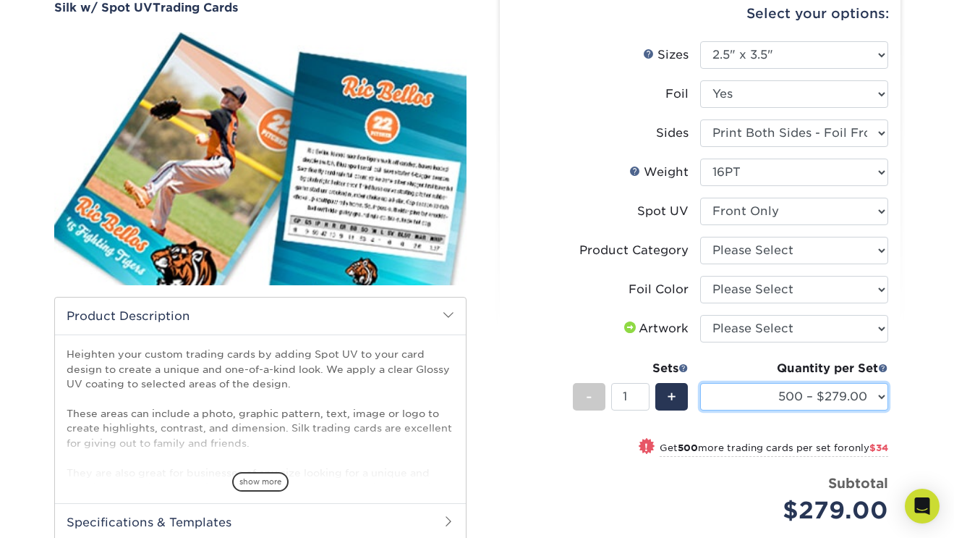
click at [749, 404] on select "500 – $279.00 1000 – $313.00 2500 – $759.00 5000 – $1326.00" at bounding box center [794, 396] width 188 height 27
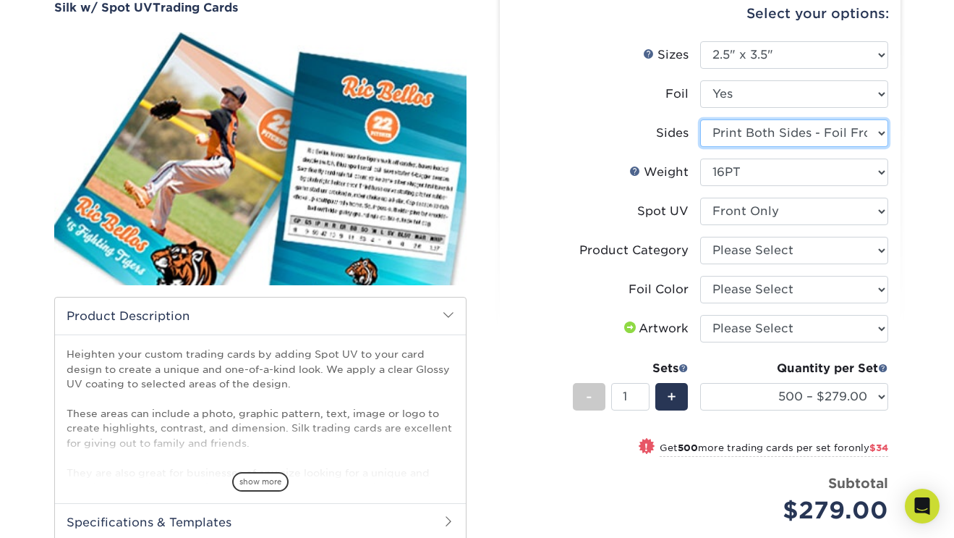
click at [757, 134] on select "Please Select Print Both Sides - Foil Both Sides Print Both Sides - Foil Front …" at bounding box center [794, 132] width 188 height 27
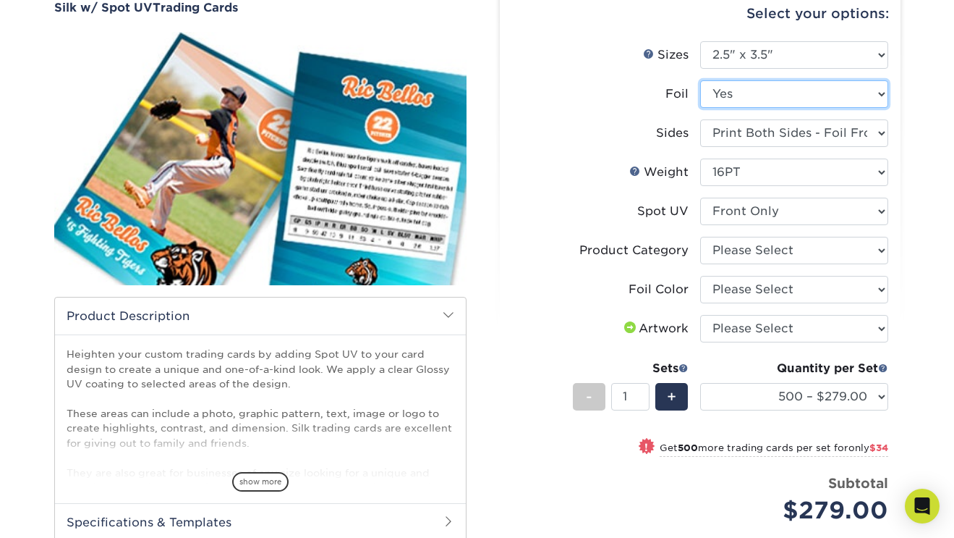
click at [748, 90] on select "Please Select No Yes" at bounding box center [794, 93] width 188 height 27
select select "0"
click at [700, 80] on select "Please Select No Yes" at bounding box center [794, 93] width 188 height 27
select select
select select "-1"
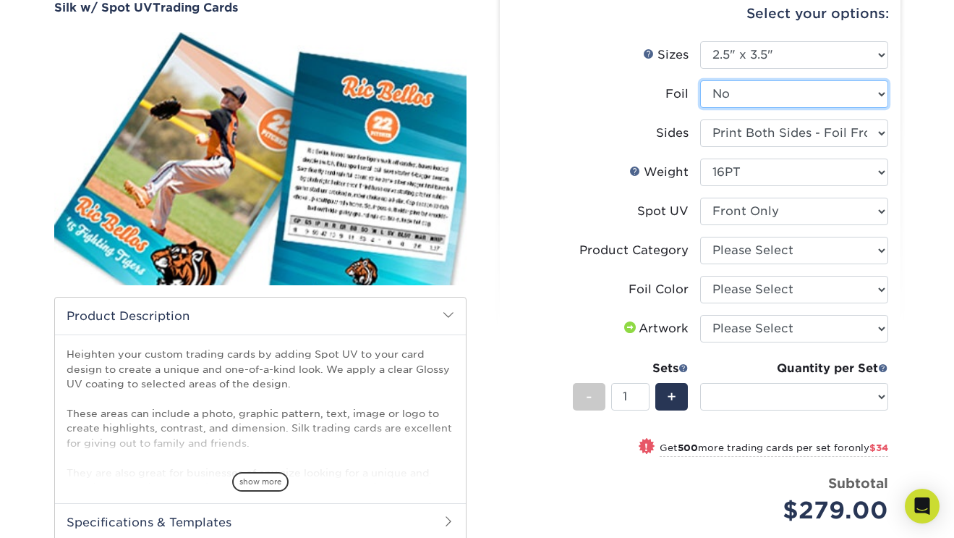
select select "-1"
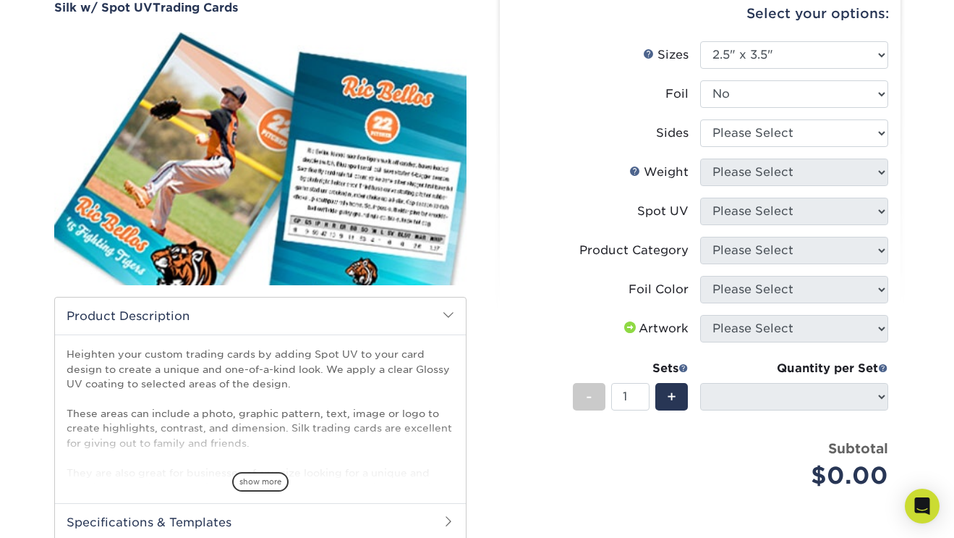
click at [588, 114] on li "Foil Please Select No Yes" at bounding box center [700, 99] width 376 height 39
click at [775, 138] on select "Please Select Print Both Sides Print Front Only" at bounding box center [794, 132] width 188 height 27
select select "13abbda7-1d64-4f25-8bb2-c179b224825d"
click at [700, 119] on select "Please Select Print Both Sides Print Front Only" at bounding box center [794, 132] width 188 height 27
select select
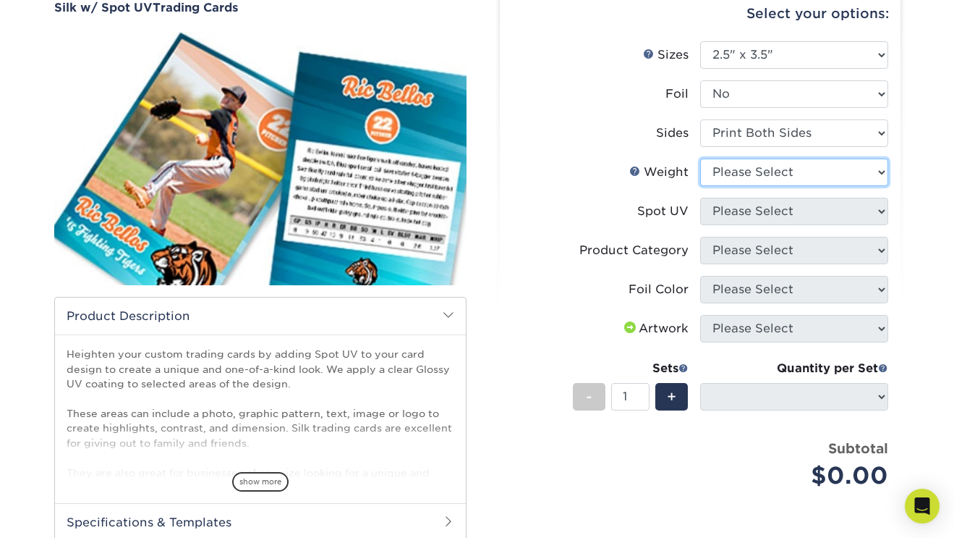
click at [738, 179] on select "Please Select 16PT" at bounding box center [794, 171] width 188 height 27
select select "16PT"
click at [700, 158] on select "Please Select 16PT" at bounding box center [794, 171] width 188 height 27
select select
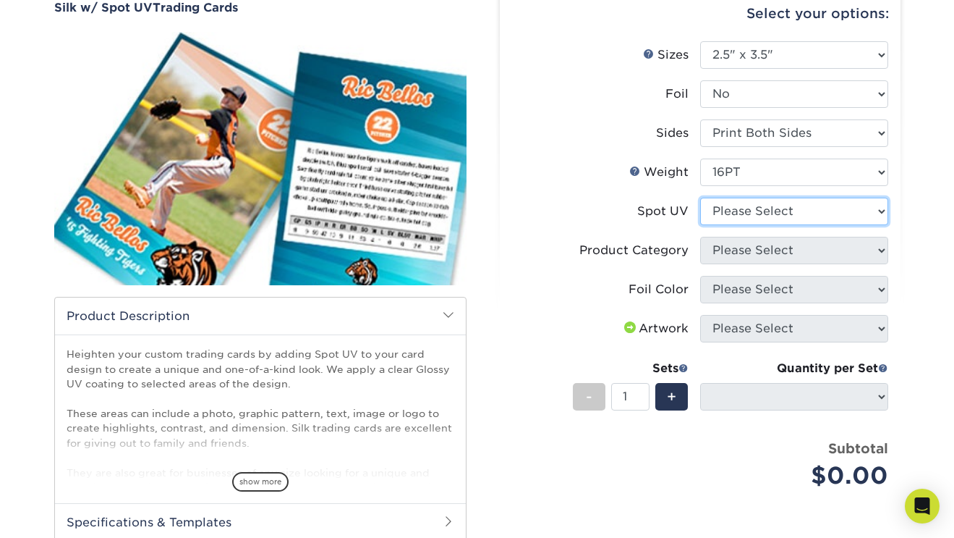
click at [740, 212] on select "Please Select Front and Back (Both Sides) Front Only Back Only" at bounding box center [794, 211] width 188 height 27
select select "1"
click at [700, 198] on select "Please Select Front and Back (Both Sides) Front Only Back Only" at bounding box center [794, 211] width 188 height 27
select select "-1"
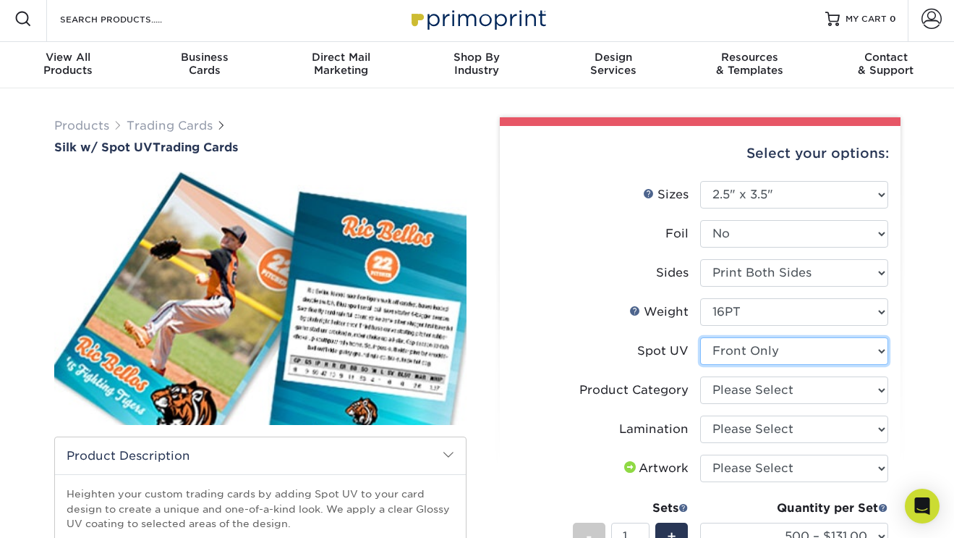
scroll to position [0, 0]
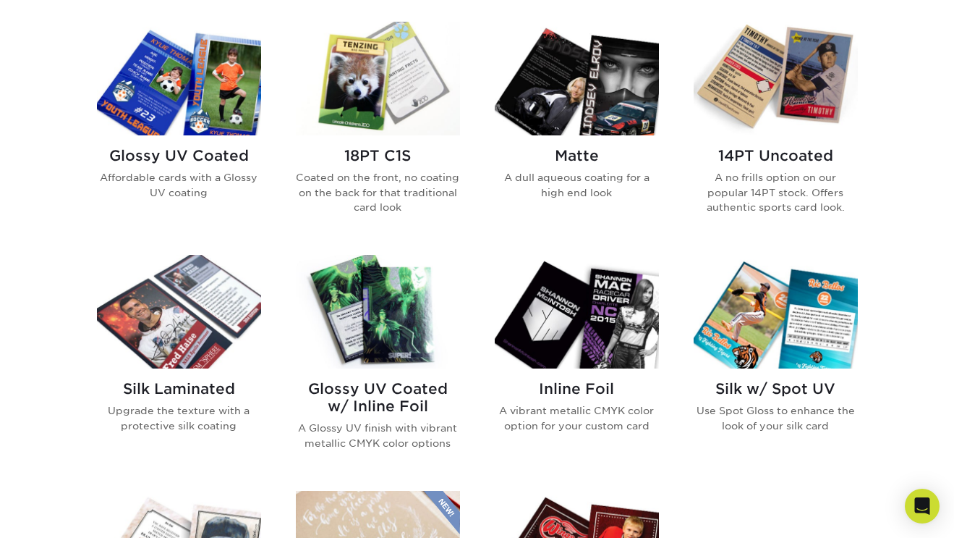
scroll to position [716, 0]
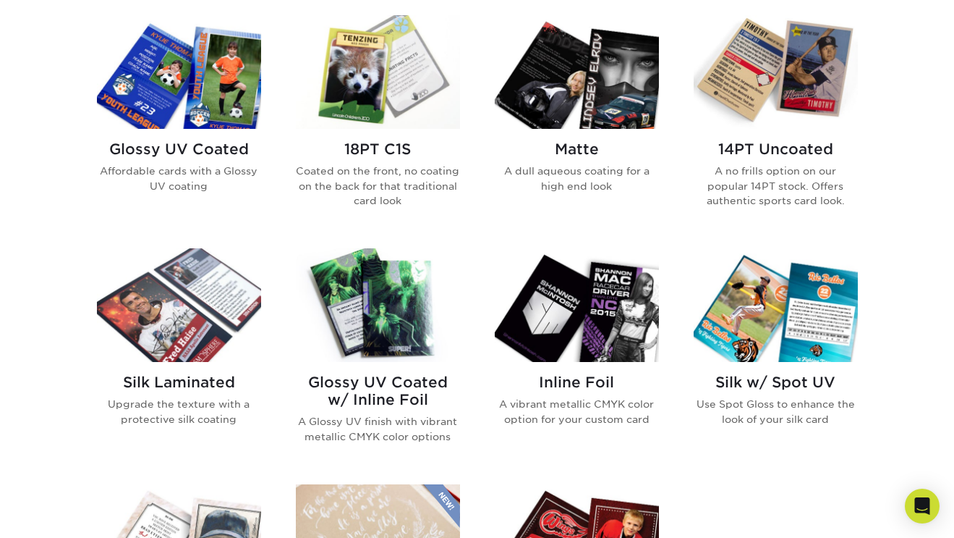
click at [355, 364] on div "Glossy UV Coated w/ Inline Foil A Glossy UV finish with vibrant metallic CMYK c…" at bounding box center [378, 414] width 164 height 105
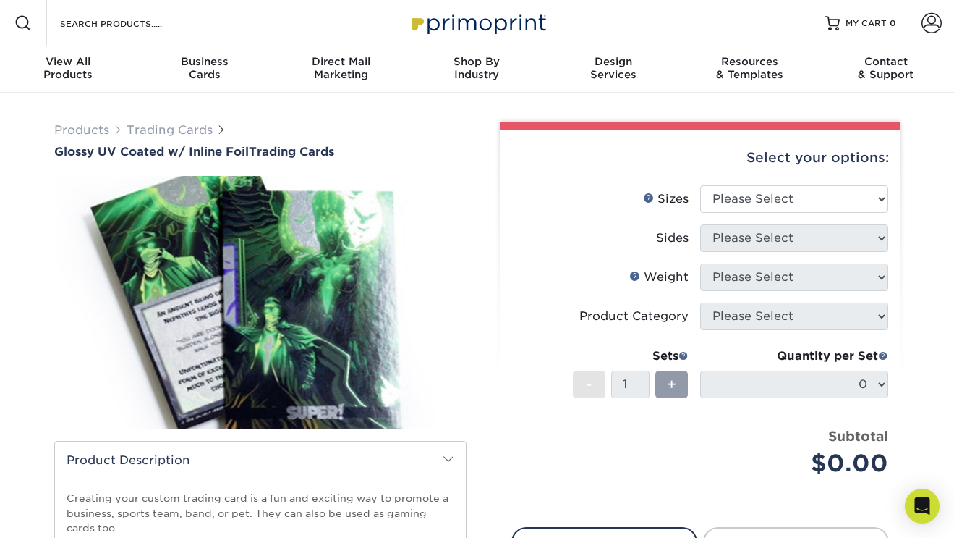
scroll to position [10, 0]
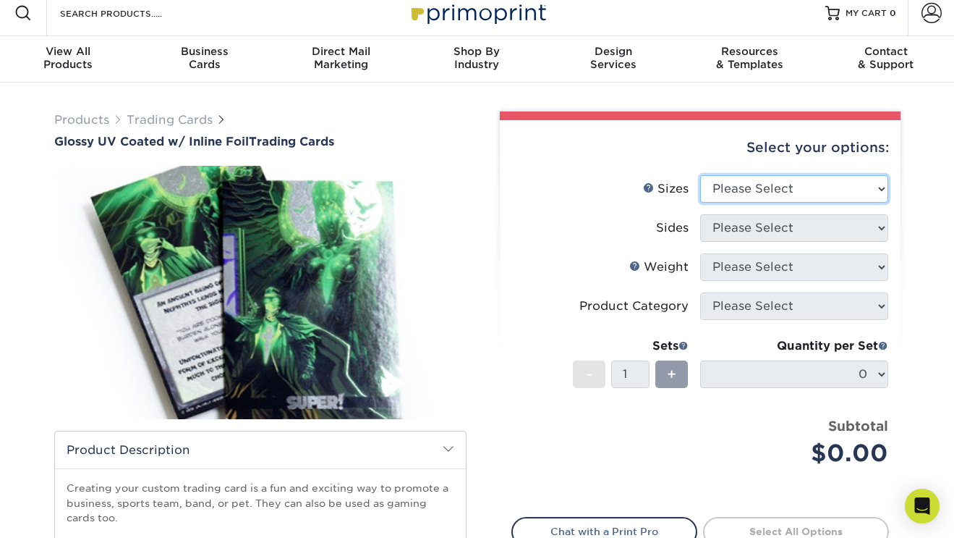
click at [810, 177] on select "Please Select 2.5" x 3.5"" at bounding box center [794, 188] width 188 height 27
select select "2.50x3.50"
click at [700, 175] on select "Please Select 2.5" x 3.5"" at bounding box center [794, 188] width 188 height 27
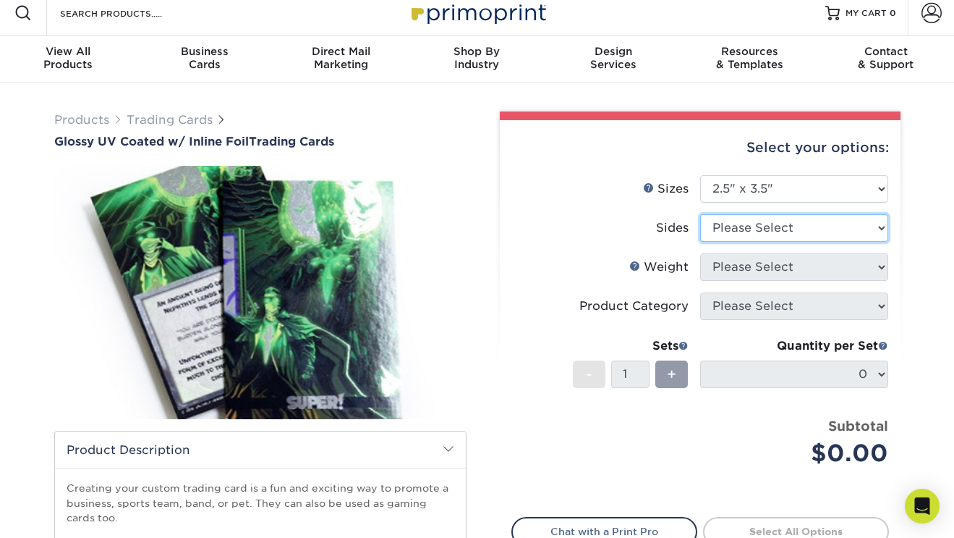
click at [775, 229] on select "Please Select Print Both Sides - Foil Back Only Print Both Sides - Foil Both Si…" at bounding box center [794, 227] width 188 height 27
select select "e9e9dfb3-fba1-4d60-972c-fd9ca5904d33"
click at [700, 214] on select "Please Select Print Both Sides - Foil Back Only Print Both Sides - Foil Both Si…" at bounding box center [794, 227] width 188 height 27
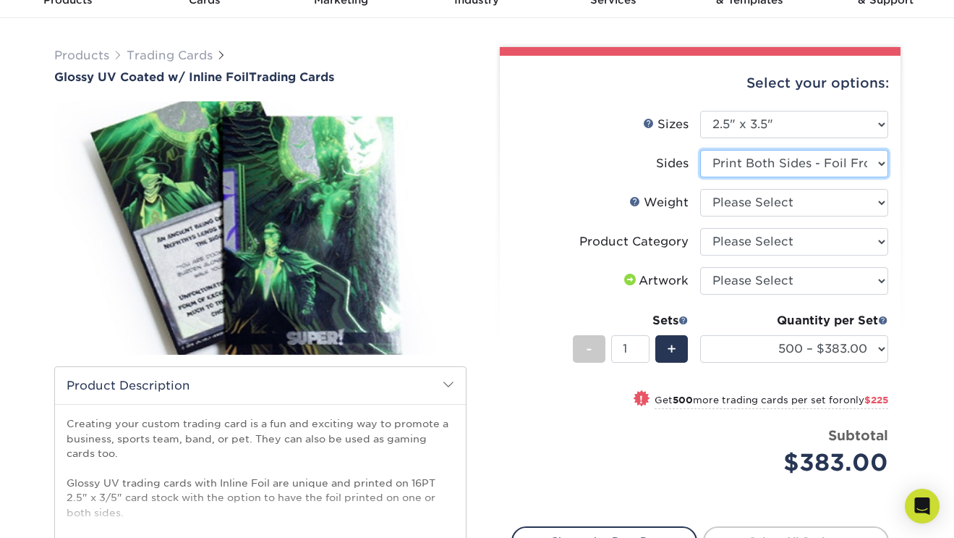
scroll to position [0, 0]
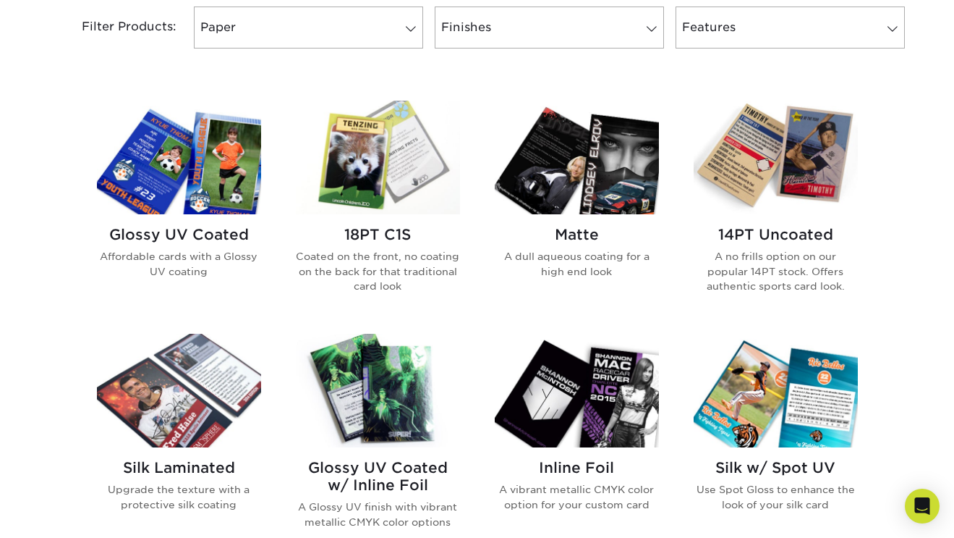
scroll to position [630, 0]
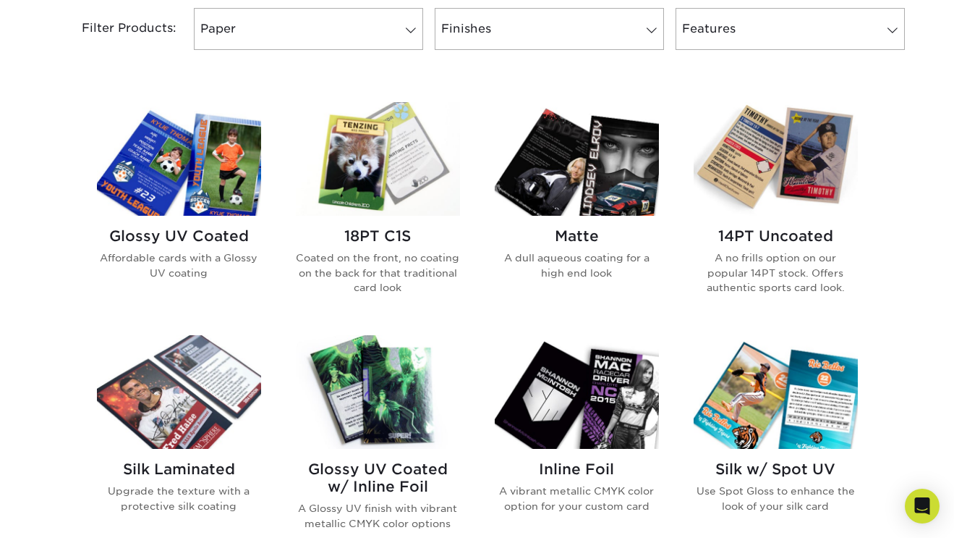
click at [219, 200] on img at bounding box center [179, 159] width 164 height 114
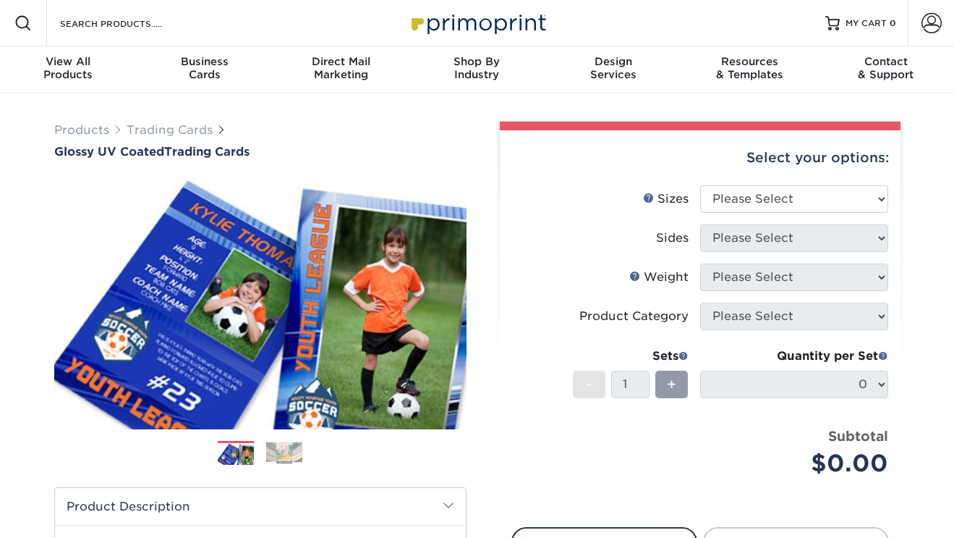
scroll to position [27, 0]
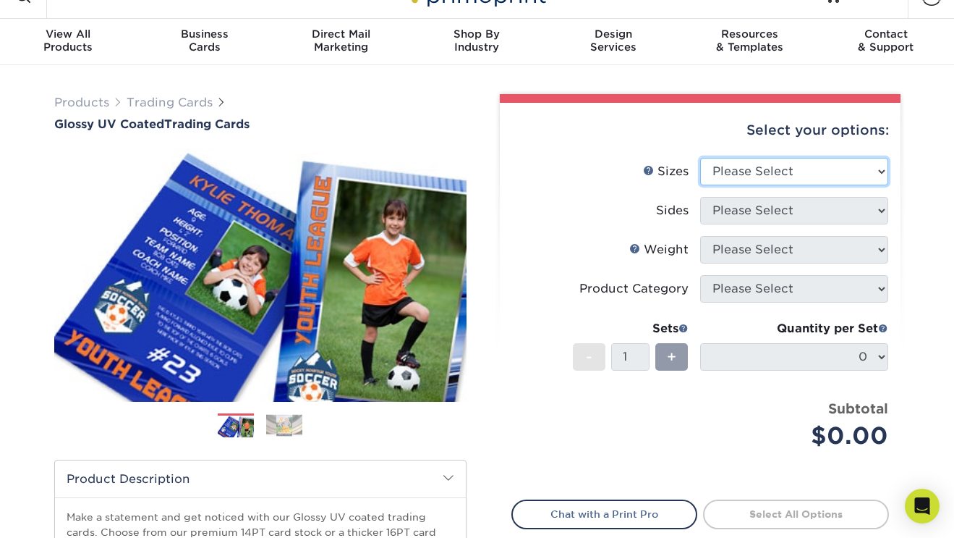
click at [807, 178] on select "Please Select 2.5" x 3.5"" at bounding box center [794, 171] width 188 height 27
select select "2.50x3.50"
click at [700, 158] on select "Please Select 2.5" x 3.5"" at bounding box center [794, 171] width 188 height 27
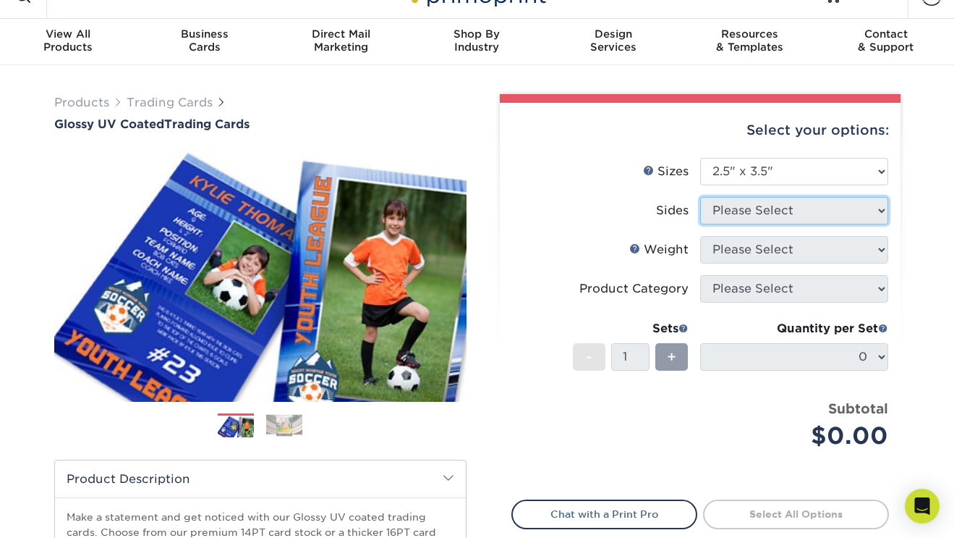
click at [786, 214] on select "Please Select" at bounding box center [794, 210] width 188 height 27
select select "13abbda7-1d64-4f25-8bb2-c179b224825d"
click at [700, 197] on select "Please Select Print Both Sides Print Front Only" at bounding box center [794, 210] width 188 height 27
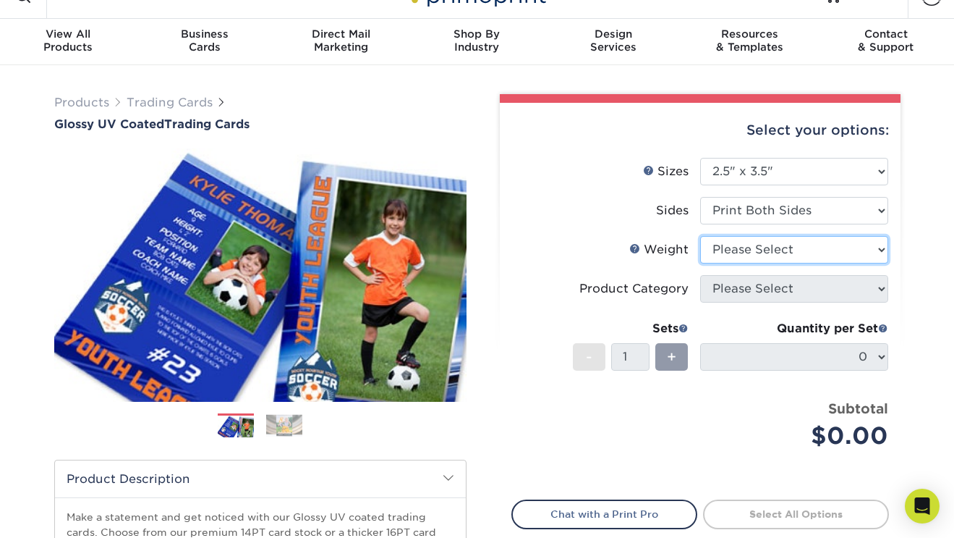
click at [779, 252] on select "Please Select 16PT 14PT 18PT C1S" at bounding box center [794, 249] width 188 height 27
select select "16PT"
click at [700, 236] on select "Please Select 16PT 14PT 18PT C1S" at bounding box center [794, 249] width 188 height 27
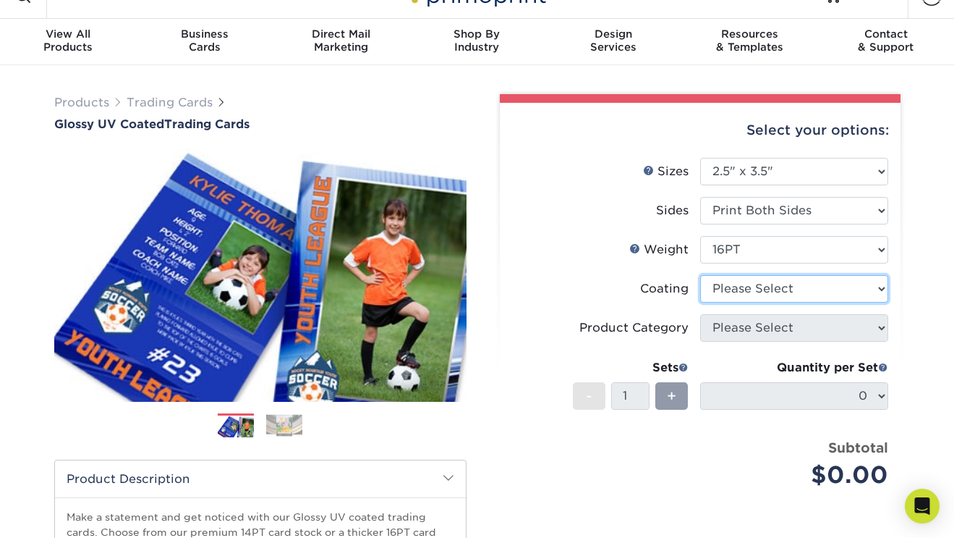
click at [771, 287] on select at bounding box center [794, 288] width 188 height 27
select select "1e8116af-acfc-44b1-83dc-8181aa338834"
click at [700, 275] on select at bounding box center [794, 288] width 188 height 27
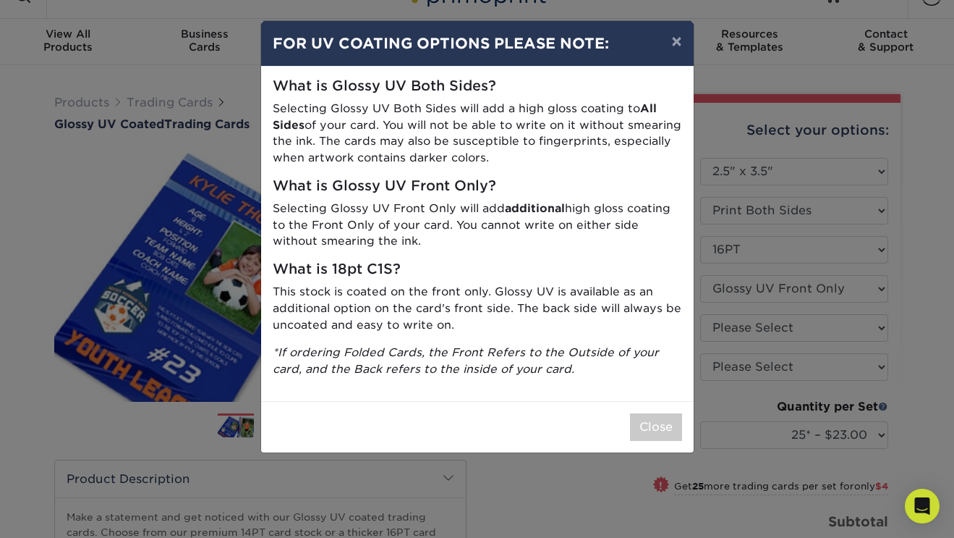
click at [565, 240] on p "Selecting Glossy UV Front Only will add additional high gloss coating to the Fr…" at bounding box center [478, 224] width 410 height 49
drag, startPoint x: 381, startPoint y: 242, endPoint x: 276, endPoint y: 182, distance: 120.6
click at [276, 182] on div "What is Glossy UV Both Sides? Selecting Glossy UV Both Sides will add a high gl…" at bounding box center [477, 234] width 433 height 334
copy div "What is Glossy UV Front Only? Selecting Glossy UV Front Only will add additiona…"
click at [675, 42] on button "×" at bounding box center [676, 41] width 33 height 41
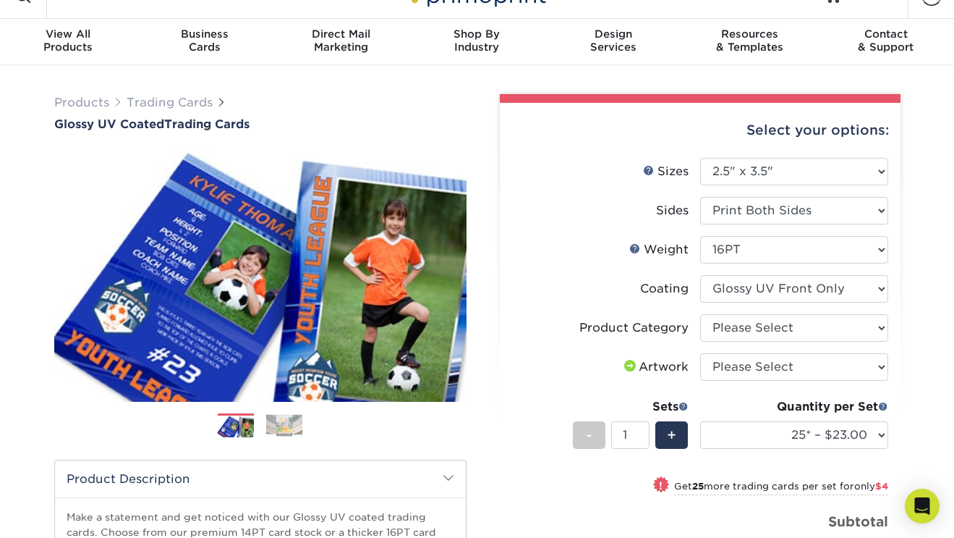
click at [514, 401] on li "Sets - 1 + Quantity per Set 25* – $23.00 50* – $27.00 75* – $33.00 100* – $37.0…" at bounding box center [700, 434] width 376 height 85
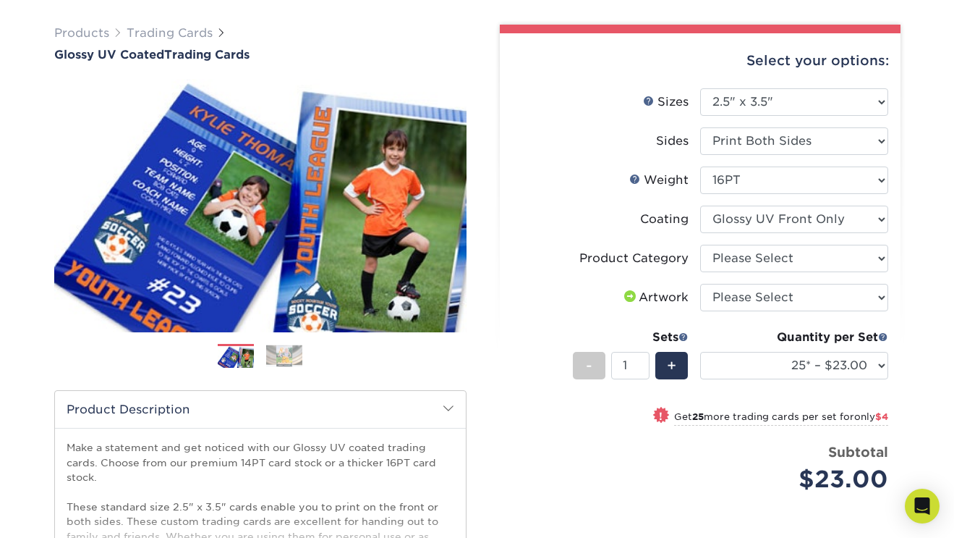
scroll to position [98, 0]
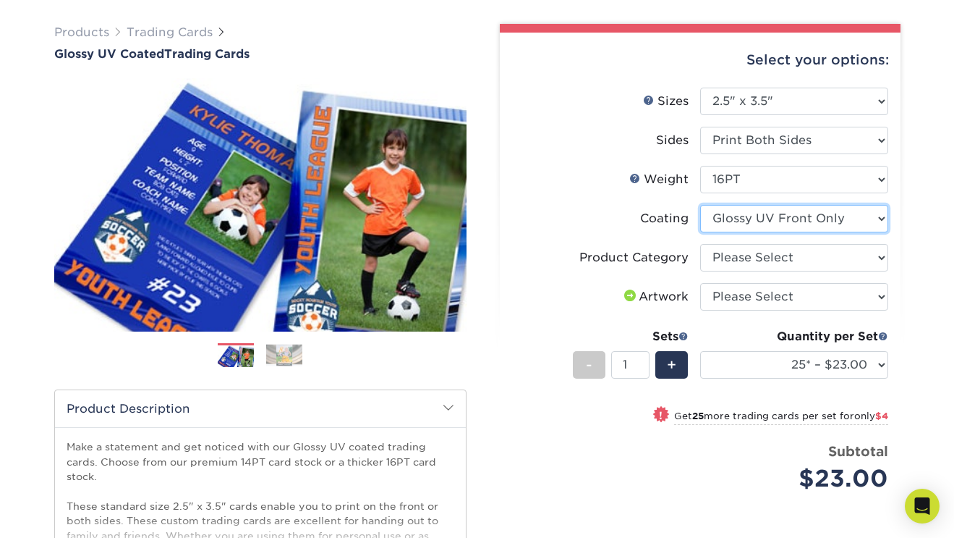
click at [829, 215] on select at bounding box center [794, 218] width 188 height 27
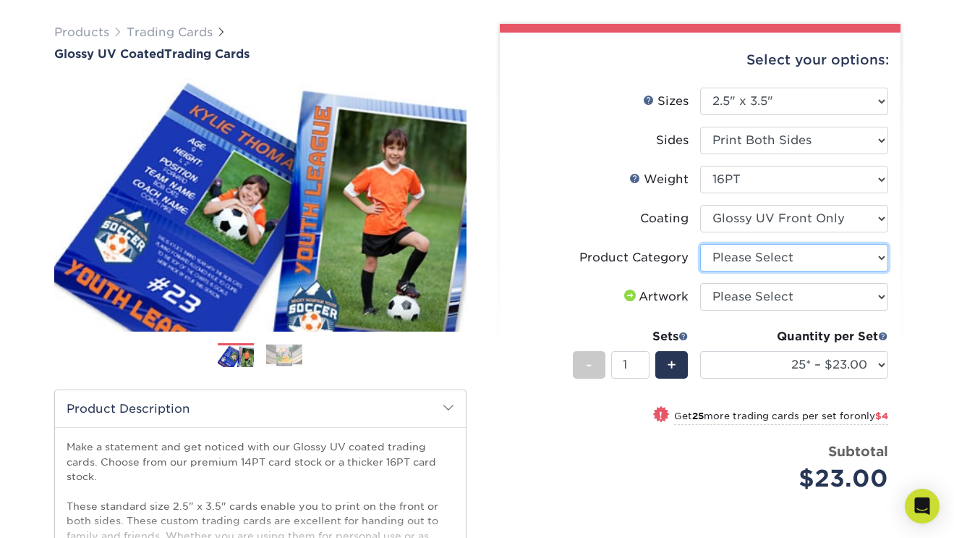
click at [766, 264] on select "Please Select Trading Cards" at bounding box center [794, 257] width 188 height 27
select select "c2f9bce9-36c2-409d-b101-c29d9d031e18"
click at [700, 244] on select "Please Select Trading Cards" at bounding box center [794, 257] width 188 height 27
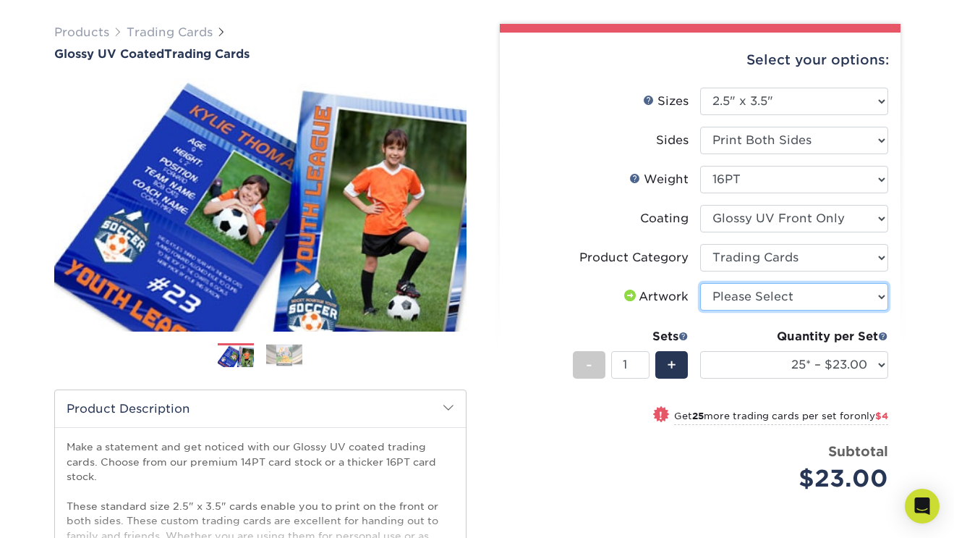
click at [755, 292] on select "Please Select I will upload files I need a design - $100" at bounding box center [794, 296] width 188 height 27
select select "upload"
click at [700, 283] on select "Please Select I will upload files I need a design - $100" at bounding box center [794, 296] width 188 height 27
click at [563, 208] on label "Coating" at bounding box center [606, 218] width 188 height 27
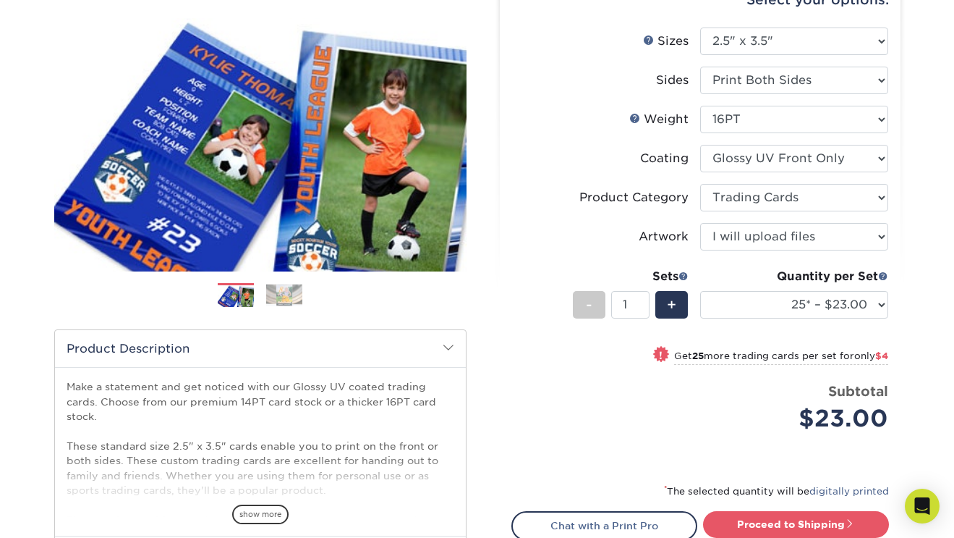
scroll to position [158, 0]
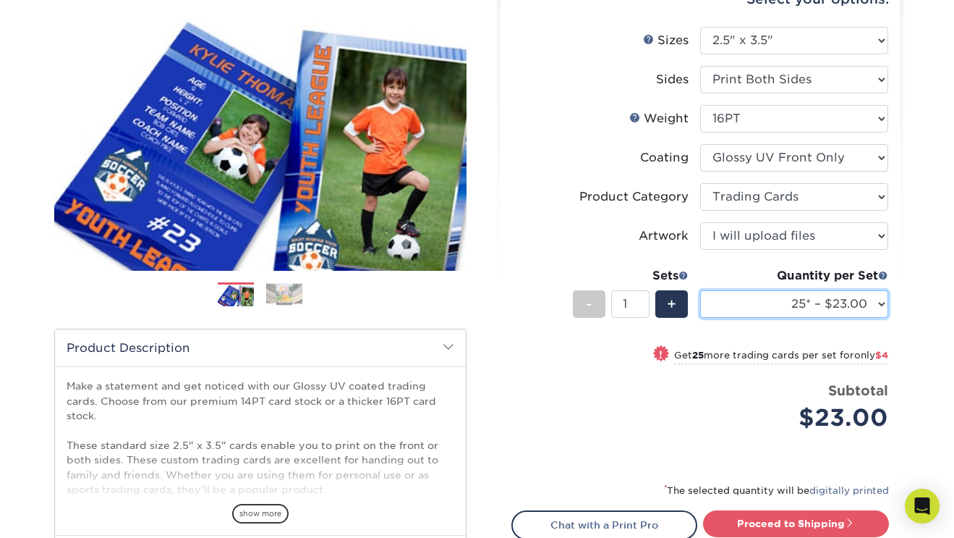
click at [812, 308] on select "25* – $23.00 50* – $27.00 75* – $33.00 100* – $37.00 250* – $47.00 500 – $58.00…" at bounding box center [794, 303] width 188 height 27
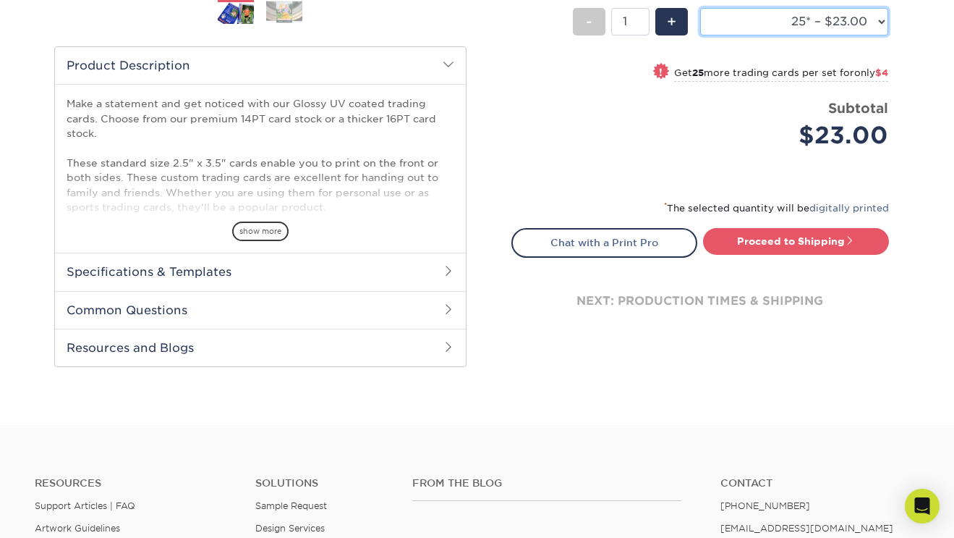
scroll to position [569, 0]
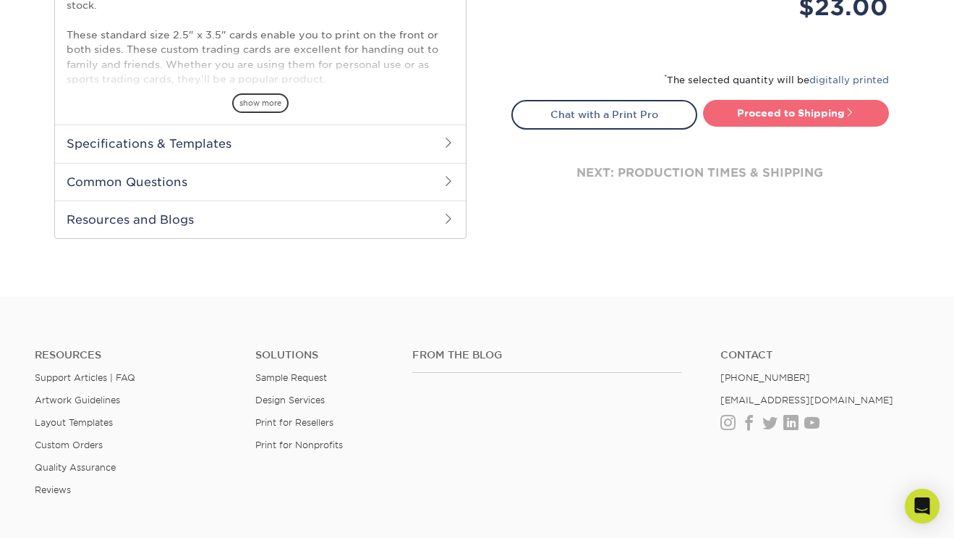
click at [774, 116] on link "Proceed to Shipping" at bounding box center [796, 113] width 186 height 26
type input "Set 1"
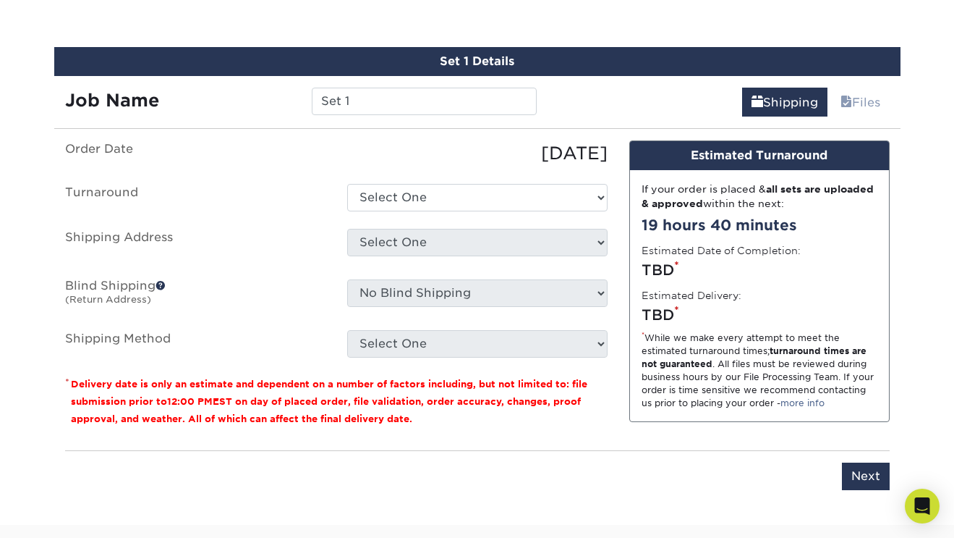
scroll to position [829, 0]
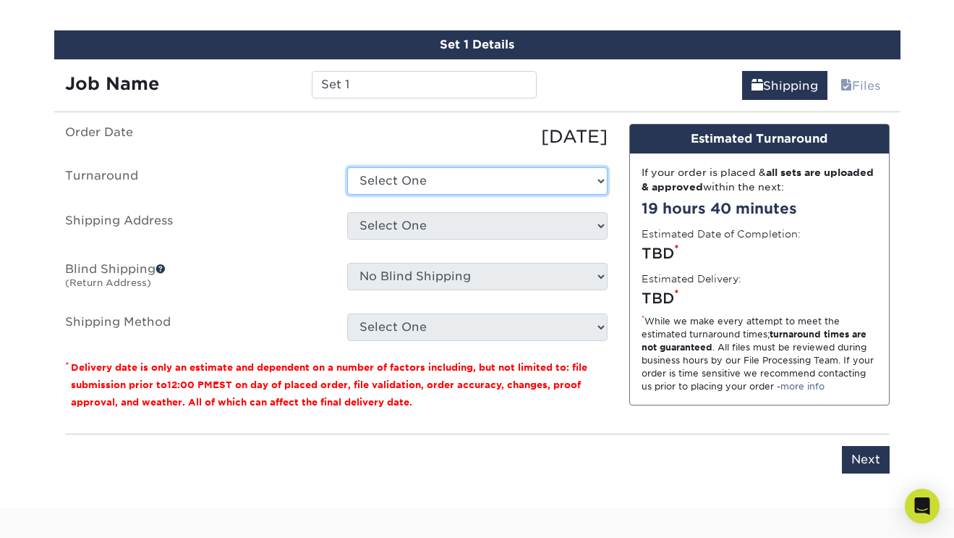
click at [409, 177] on select "Select One 2-4 Business Days 2 Day Next Business Day" at bounding box center [477, 180] width 260 height 27
select select "e9d6f3ab-43c4-42e4-aa59-234fabf19733"
click at [347, 167] on select "Select One 2-4 Business Days 2 Day Next Business Day" at bounding box center [477, 180] width 260 height 27
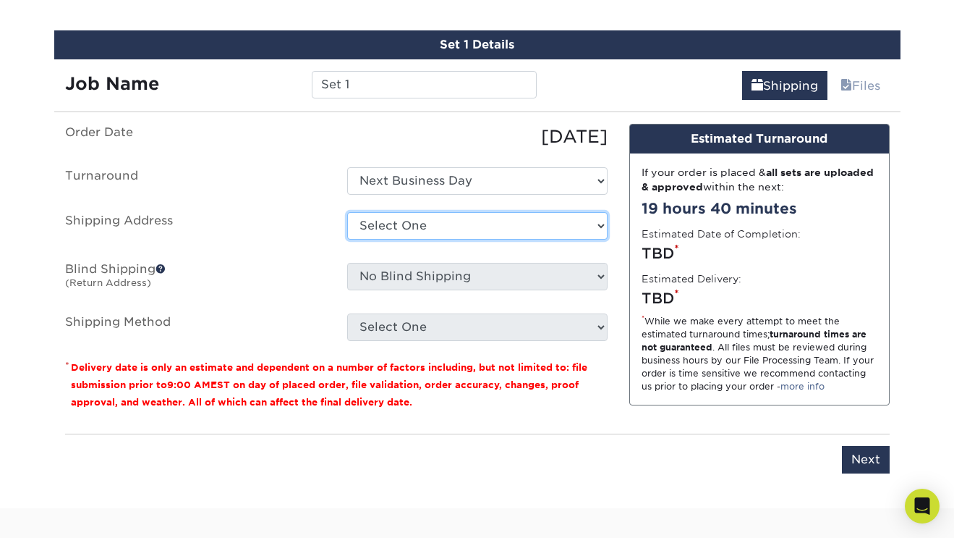
click at [363, 216] on select "Select One + Add New Address - Login" at bounding box center [477, 225] width 260 height 27
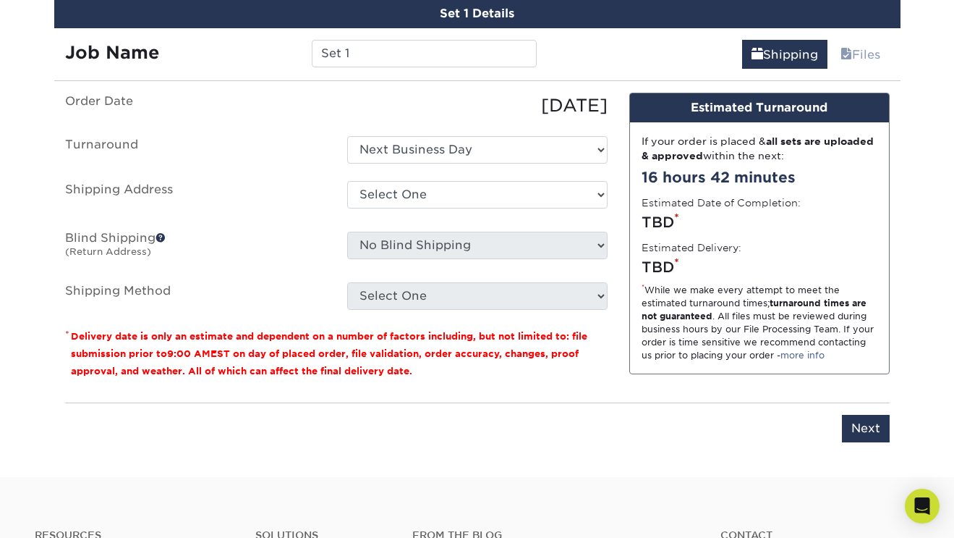
click at [303, 234] on label "Blind Shipping (Return Address)" at bounding box center [195, 248] width 282 height 33
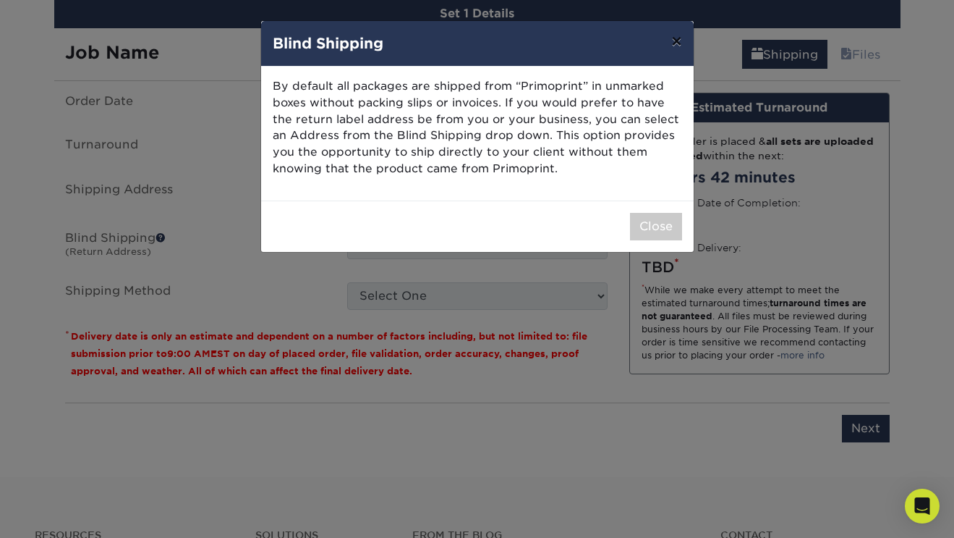
click at [681, 38] on button "×" at bounding box center [676, 41] width 33 height 41
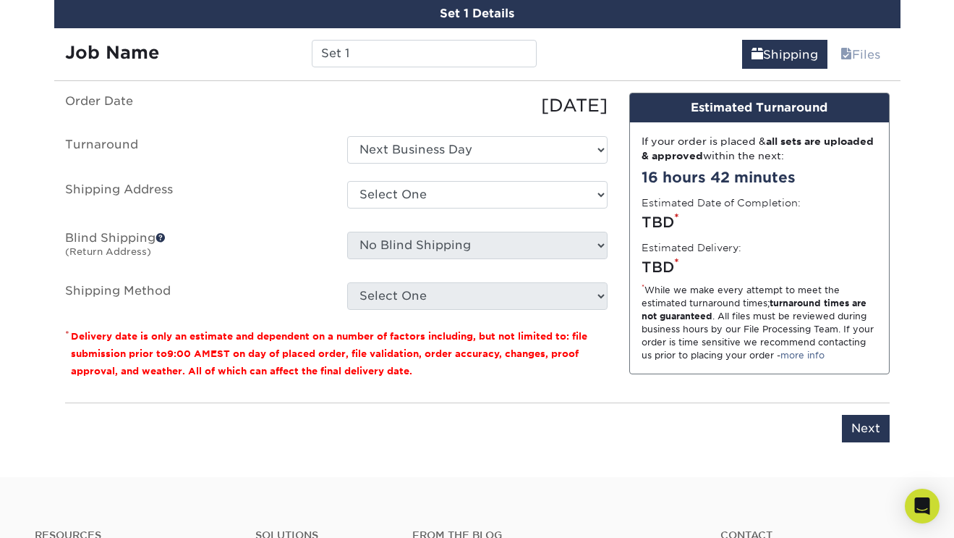
click at [256, 164] on ul "Order Date 10/09/2025 Turnaround Select One 2-4 Business Days 2 Day Next Busine…" at bounding box center [336, 201] width 543 height 217
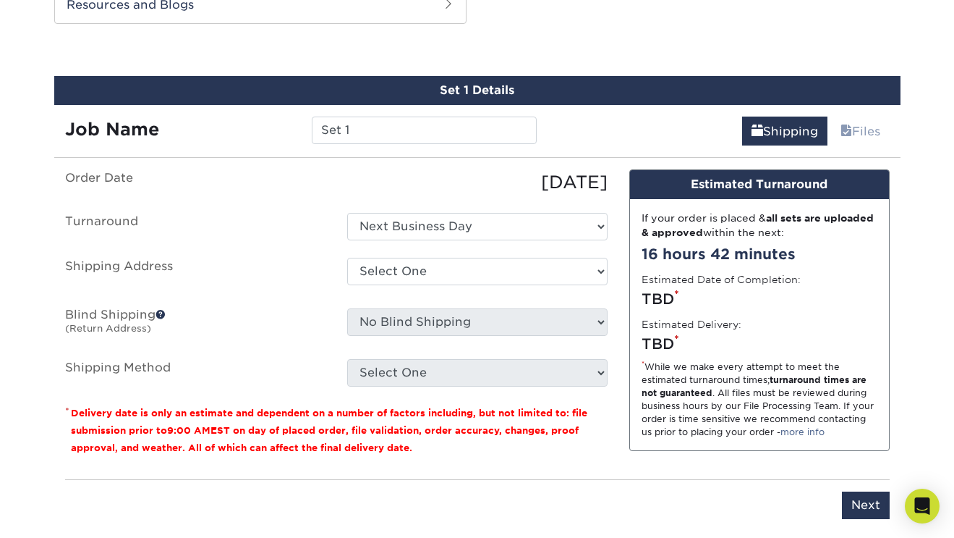
scroll to position [786, 0]
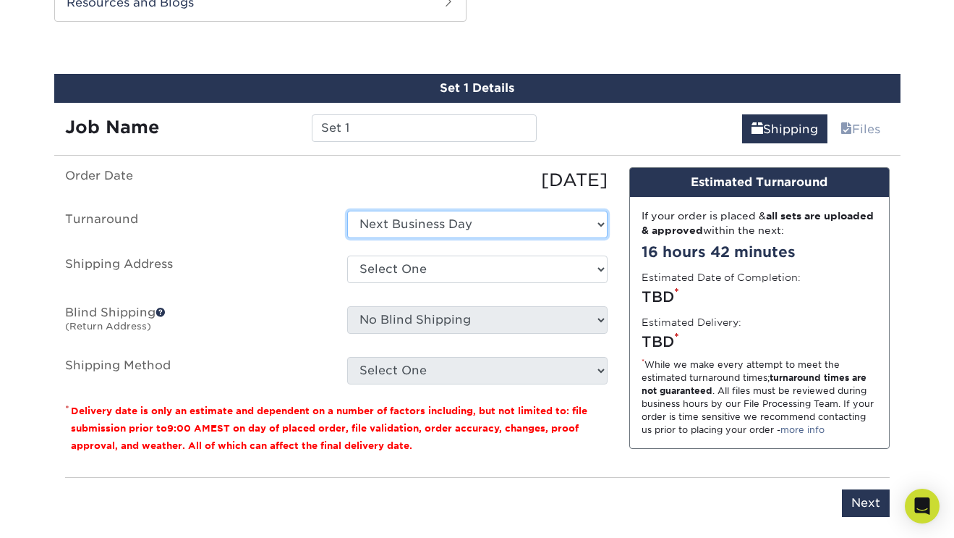
click at [447, 222] on select "Select One 2-4 Business Days 2 Day Next Business Day" at bounding box center [477, 224] width 260 height 27
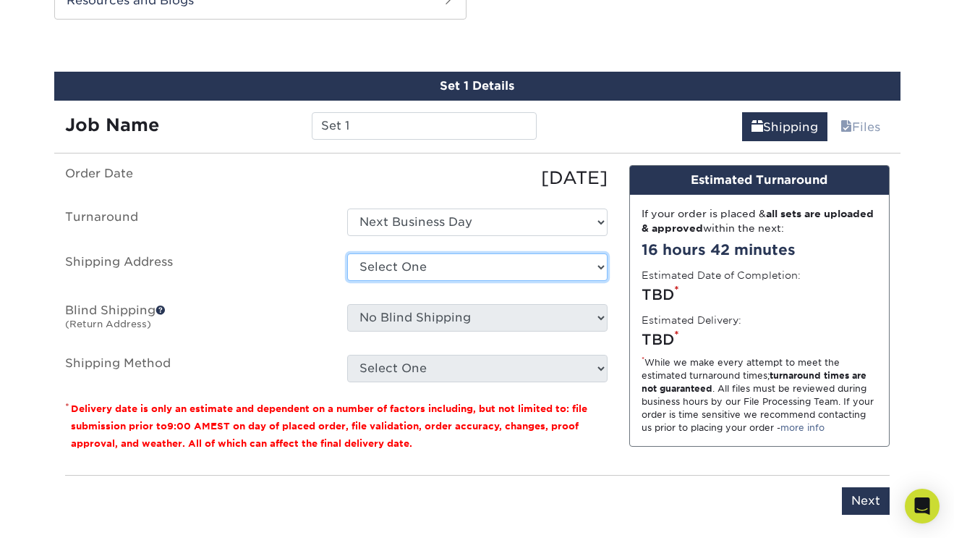
click at [437, 266] on select "Select One + Add New Address - Login" at bounding box center [477, 266] width 260 height 27
select select "newaddress"
click at [347, 253] on select "Select One + Add New Address - Login" at bounding box center [477, 266] width 260 height 27
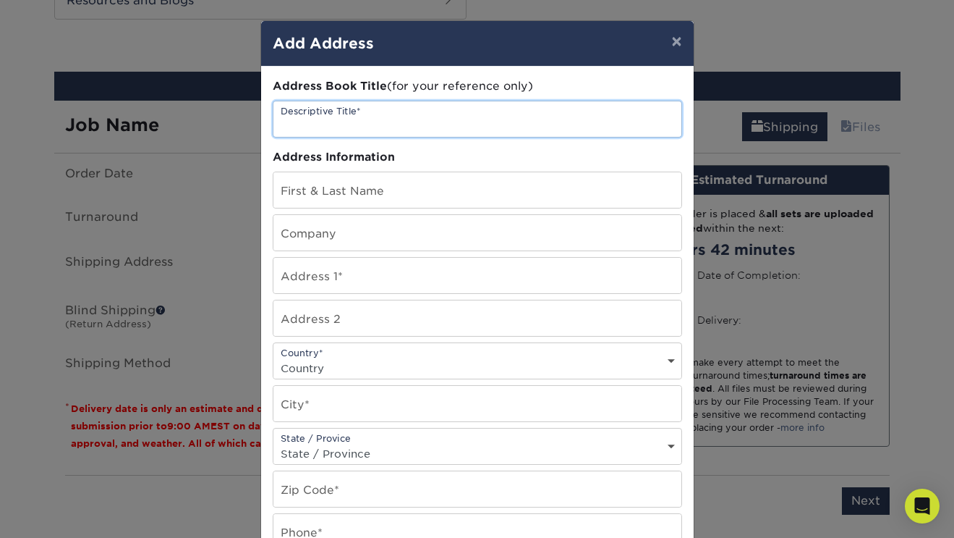
click at [379, 122] on input "text" at bounding box center [478, 118] width 408 height 35
type input "N"
type input "Nana"
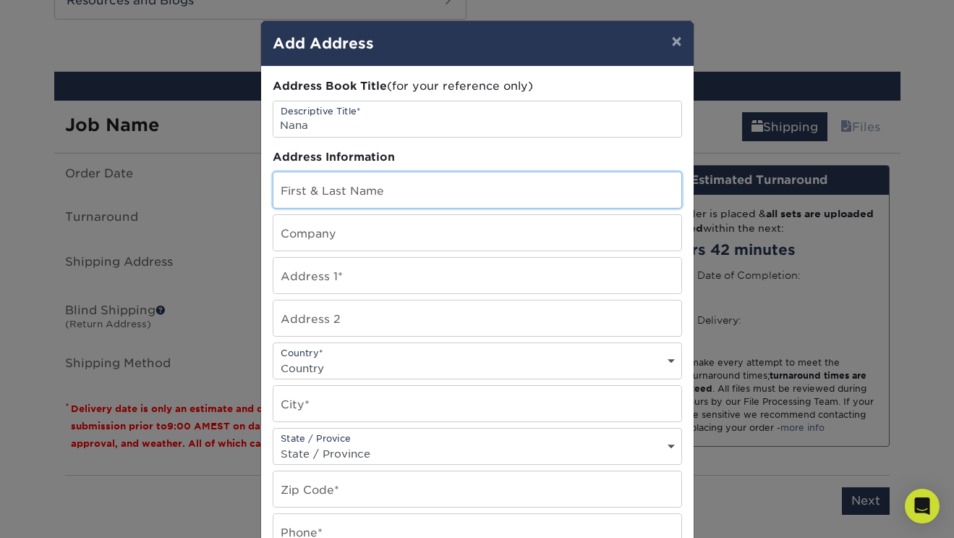
click at [376, 185] on input "text" at bounding box center [478, 189] width 408 height 35
type input "n"
type input "[PERSON_NAME]"
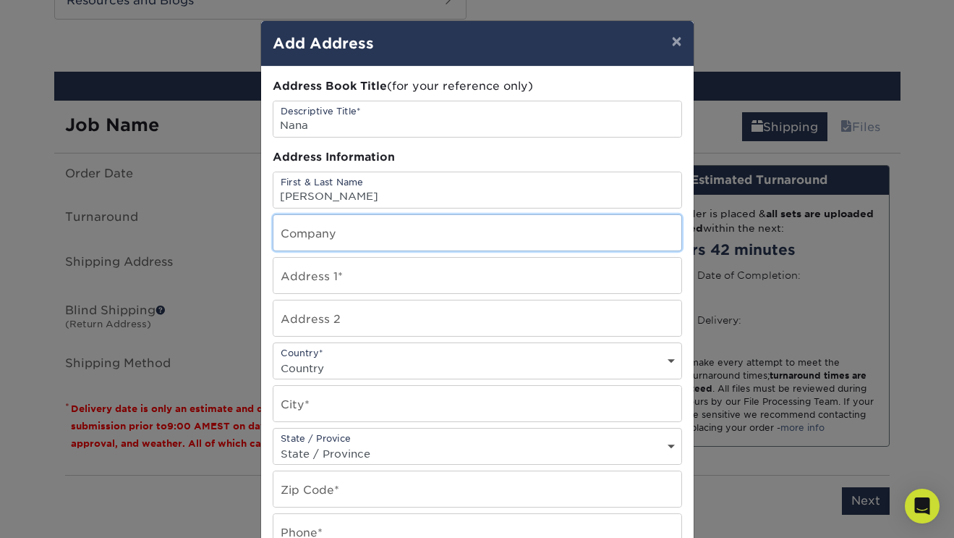
click at [329, 246] on input "text" at bounding box center [478, 232] width 408 height 35
click at [331, 240] on input "text" at bounding box center [478, 232] width 408 height 35
type input "A"
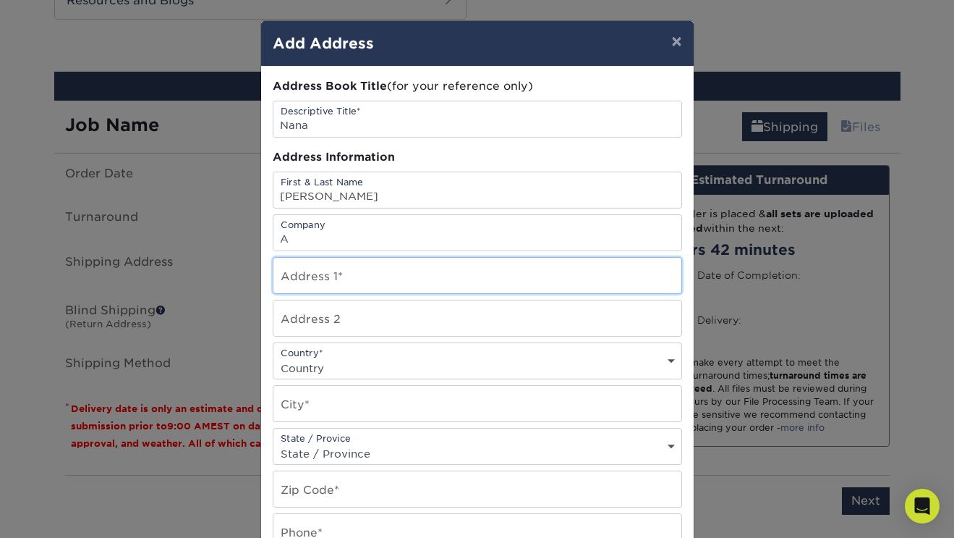
click at [346, 292] on input "text" at bounding box center [478, 275] width 408 height 35
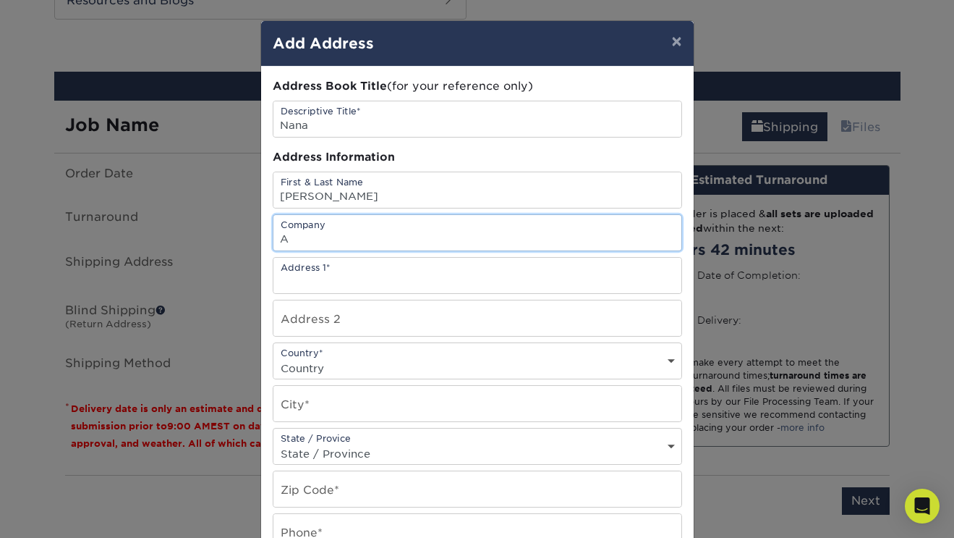
click at [335, 246] on input "A" at bounding box center [478, 232] width 408 height 35
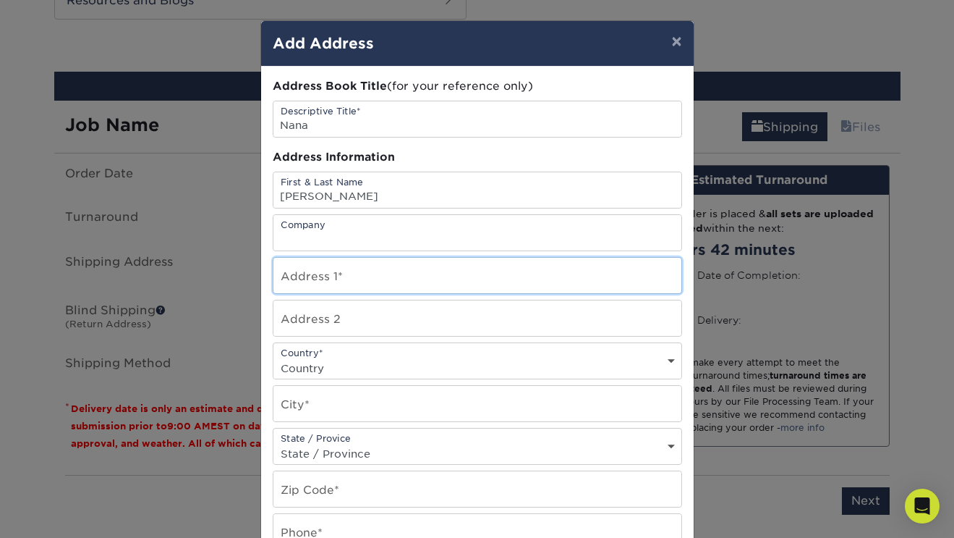
click at [336, 279] on input "text" at bounding box center [478, 275] width 408 height 35
type input "５"
type input "517 grand st"
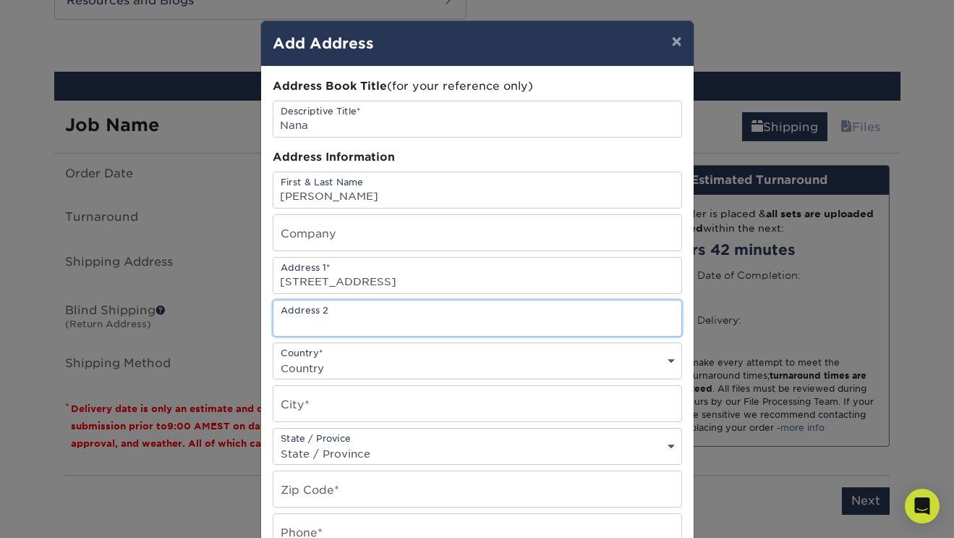
click at [352, 323] on input "text" at bounding box center [478, 317] width 408 height 35
type input "Apt 2"
click at [357, 366] on select "Country United States Canada ----------------------------- Afghanistan Albania …" at bounding box center [478, 367] width 408 height 21
select select "US"
click at [274, 357] on select "Country United States Canada ----------------------------- Afghanistan Albania …" at bounding box center [478, 367] width 408 height 21
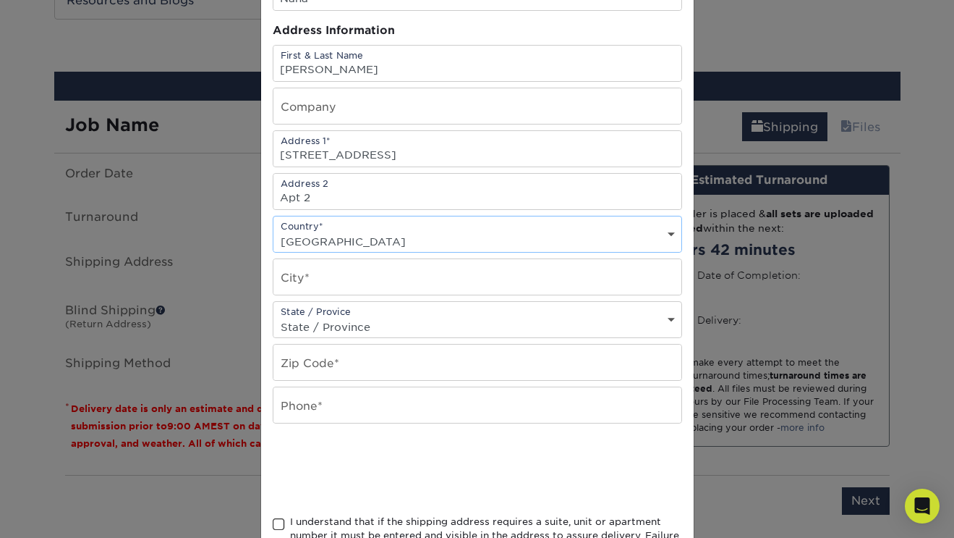
scroll to position [127, 0]
click at [380, 281] on input "text" at bounding box center [478, 276] width 408 height 35
type input "Brooklyn"
click at [381, 323] on select "State / Province Alabama Alaska Arizona Arkansas California Colorado Connecticu…" at bounding box center [478, 326] width 408 height 21
select select "NY"
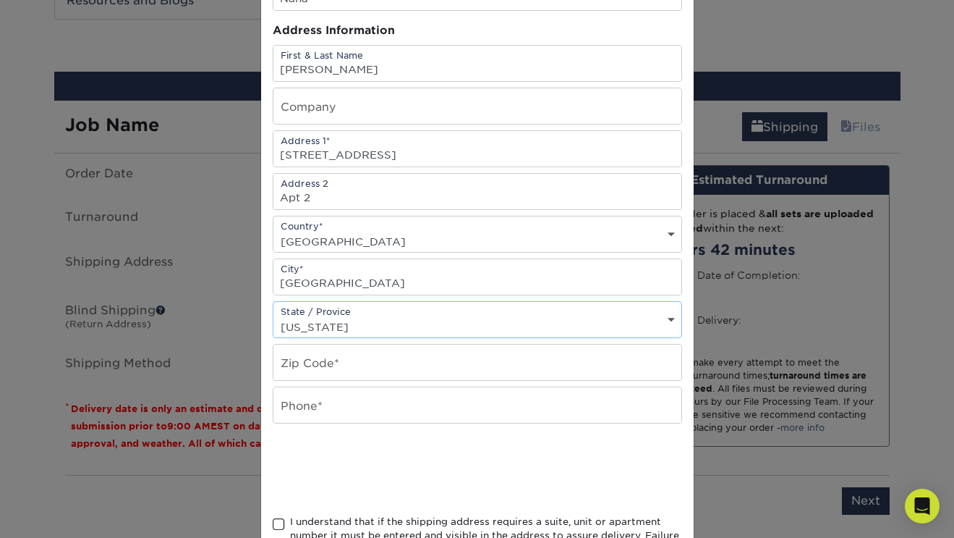
click at [274, 316] on select "State / Province Alabama Alaska Arizona Arkansas California Colorado Connecticu…" at bounding box center [478, 326] width 408 height 21
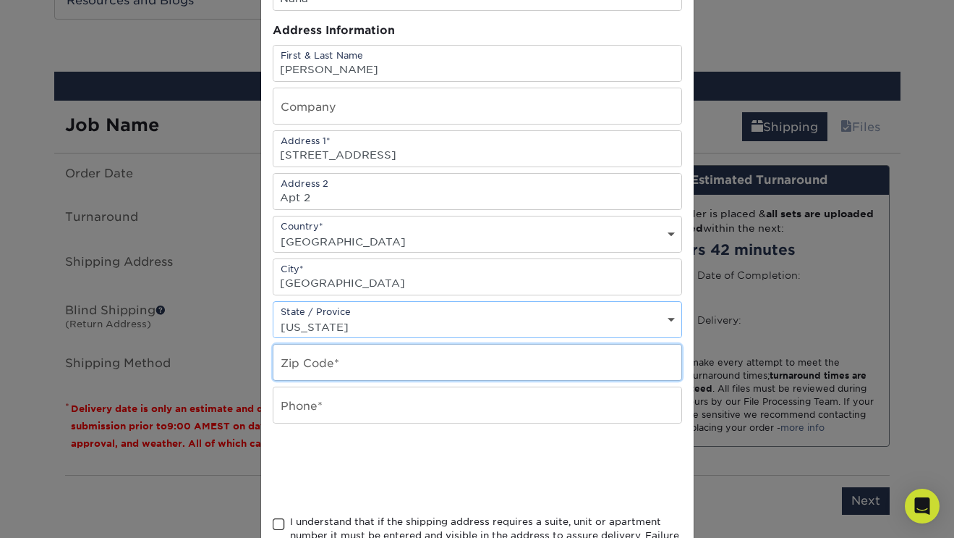
click at [344, 364] on input "text" at bounding box center [478, 361] width 408 height 35
type input "11211"
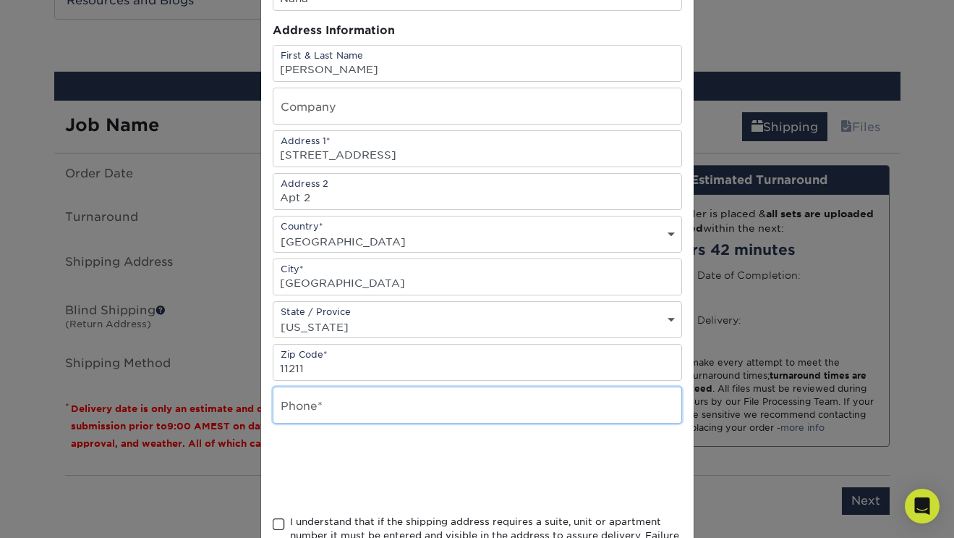
click at [334, 400] on input "text" at bounding box center [478, 404] width 408 height 35
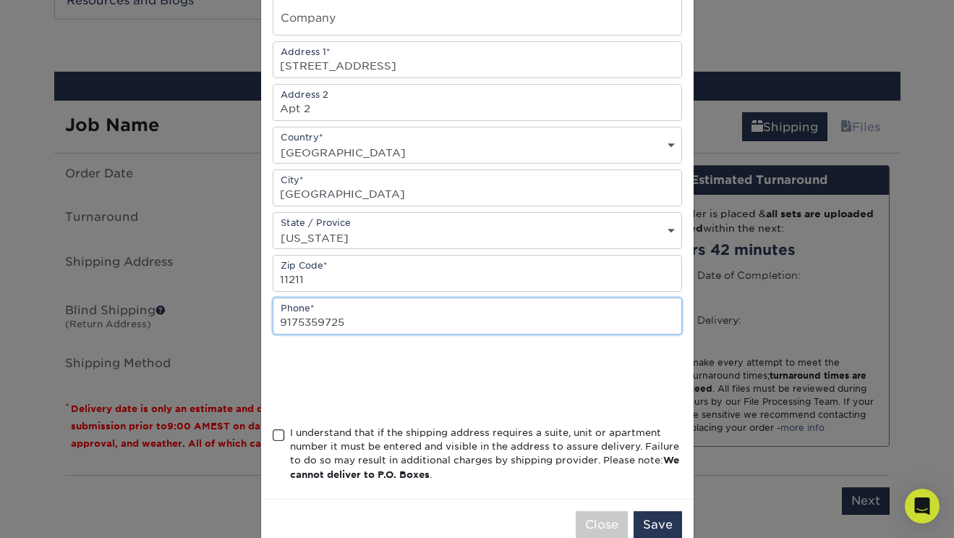
scroll to position [229, 0]
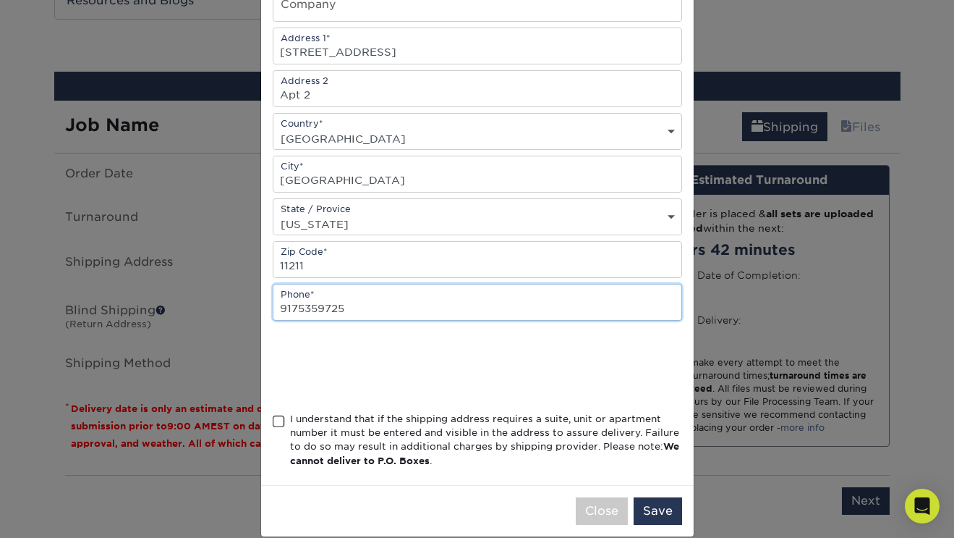
type input "9175359725"
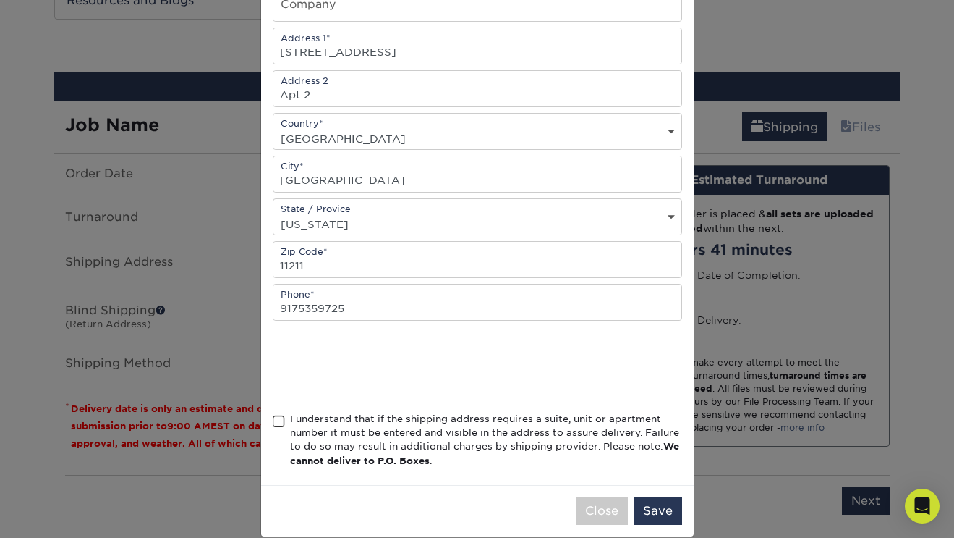
scroll to position [249, 0]
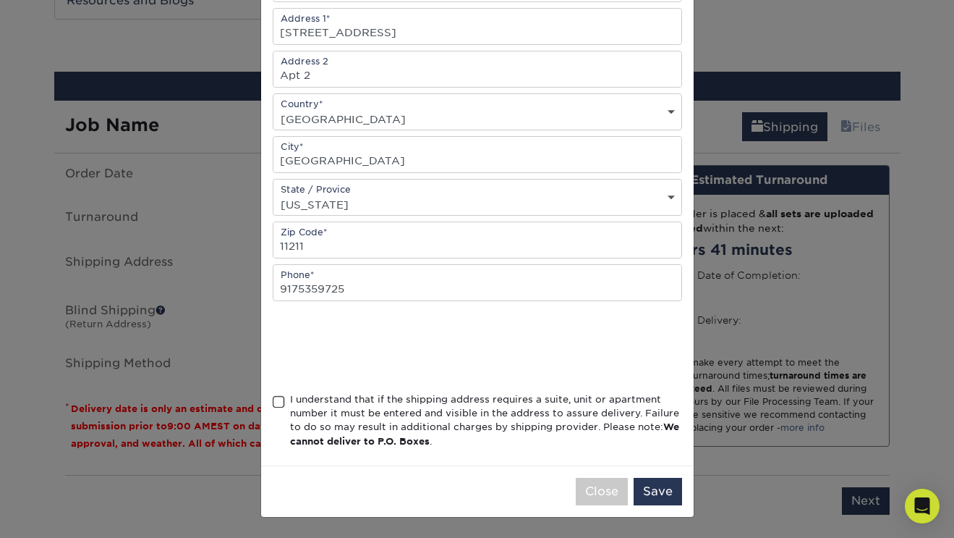
click at [281, 397] on span at bounding box center [279, 402] width 12 height 14
click at [0, 0] on input "I understand that if the shipping address requires a suite, unit or apartment n…" at bounding box center [0, 0] width 0 height 0
click at [662, 496] on button "Save" at bounding box center [658, 491] width 48 height 27
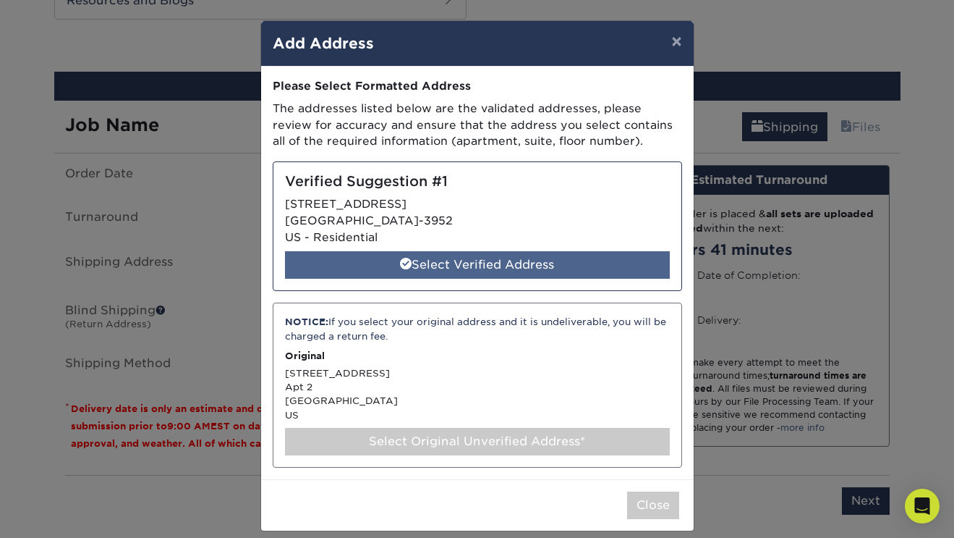
scroll to position [13, 0]
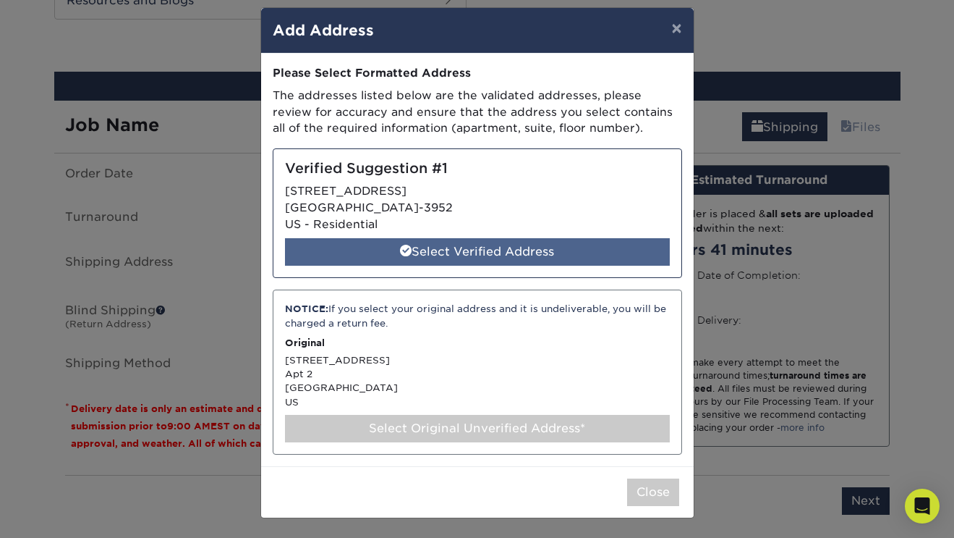
click at [457, 251] on div "Select Verified Address" at bounding box center [477, 251] width 385 height 27
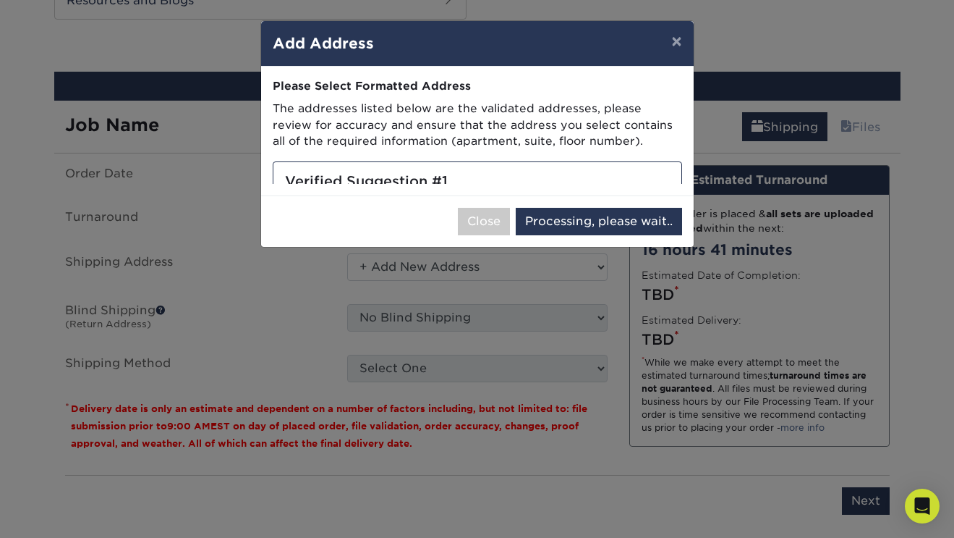
scroll to position [0, 0]
select select "286842"
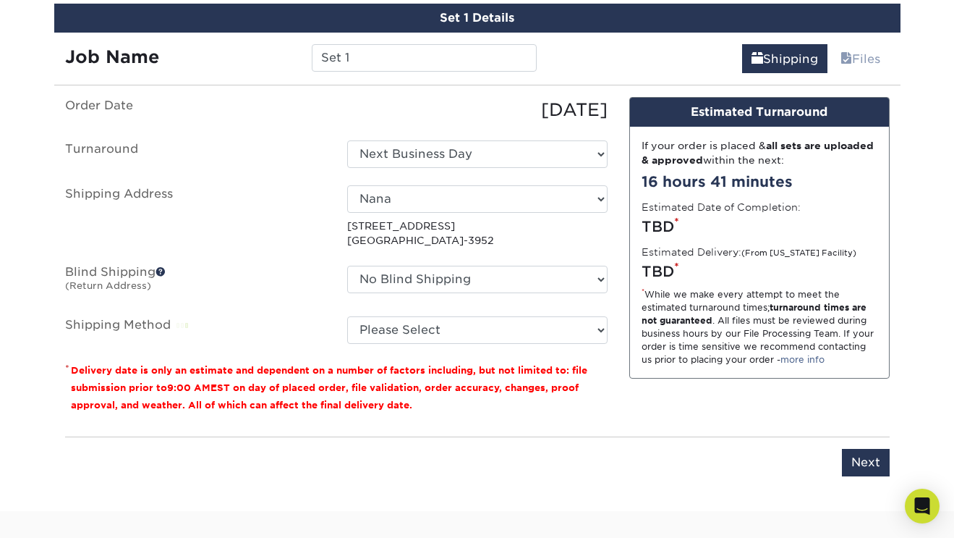
scroll to position [867, 0]
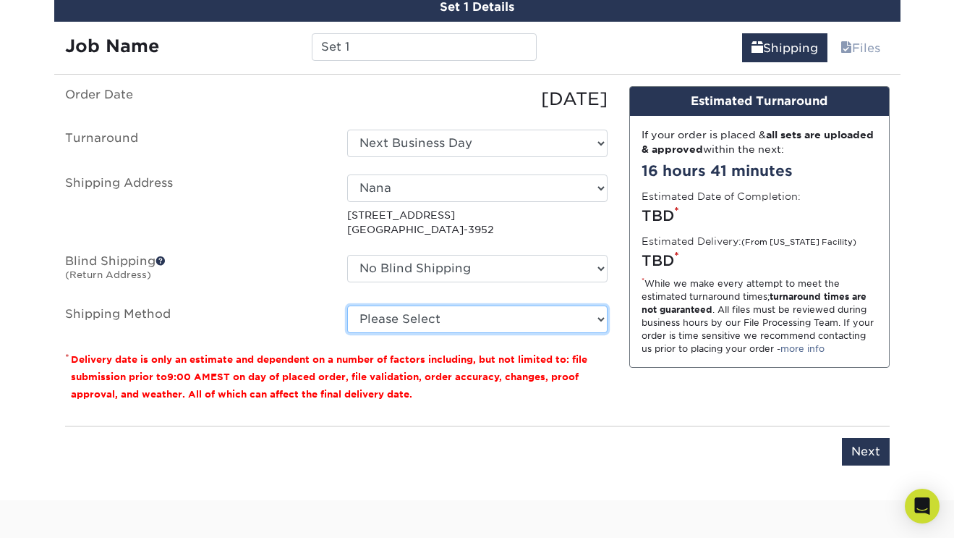
click at [404, 318] on select "Please Select 3 Day Shipping Service (+$16.70) Ground Shipping (+$16.92) 2 Day …" at bounding box center [477, 318] width 260 height 27
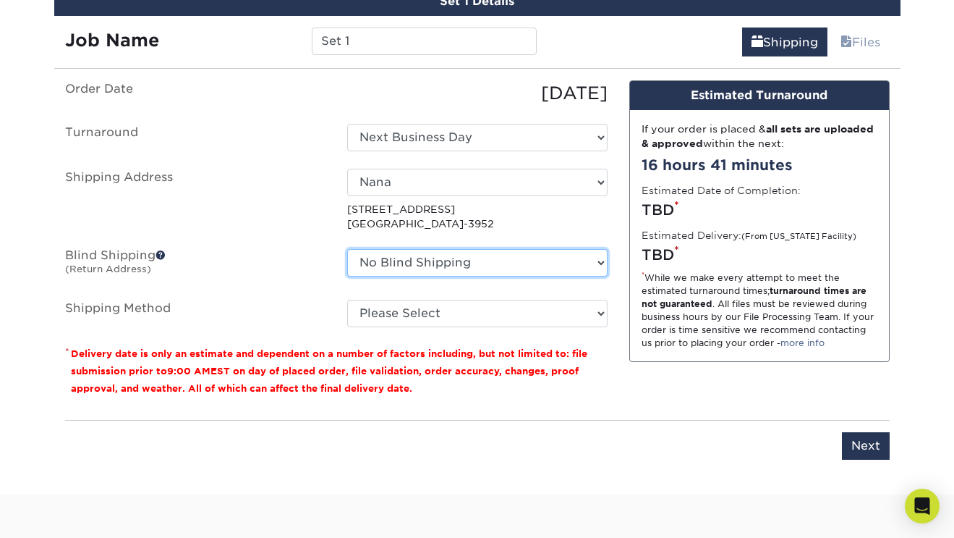
click at [400, 258] on select "No Blind Shipping + Add New Address" at bounding box center [477, 262] width 260 height 27
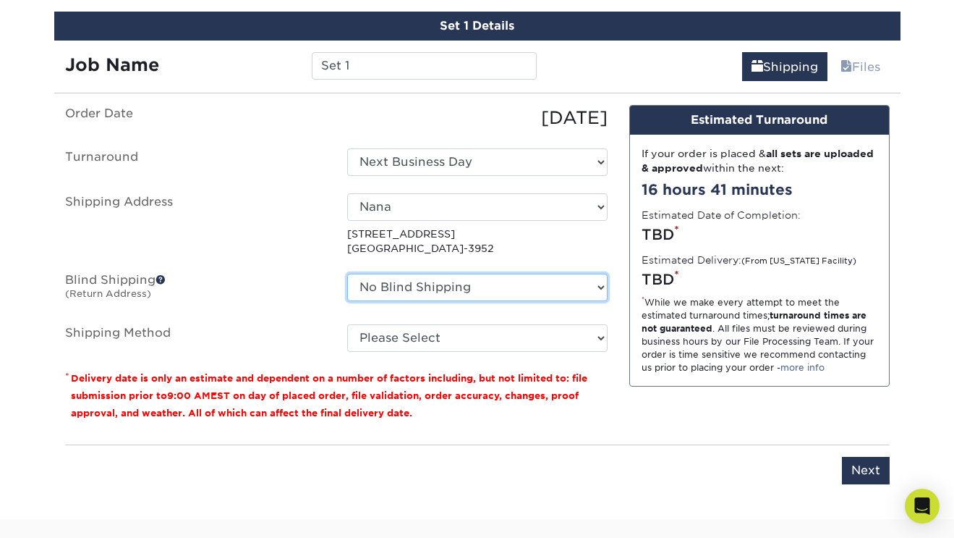
scroll to position [838, 0]
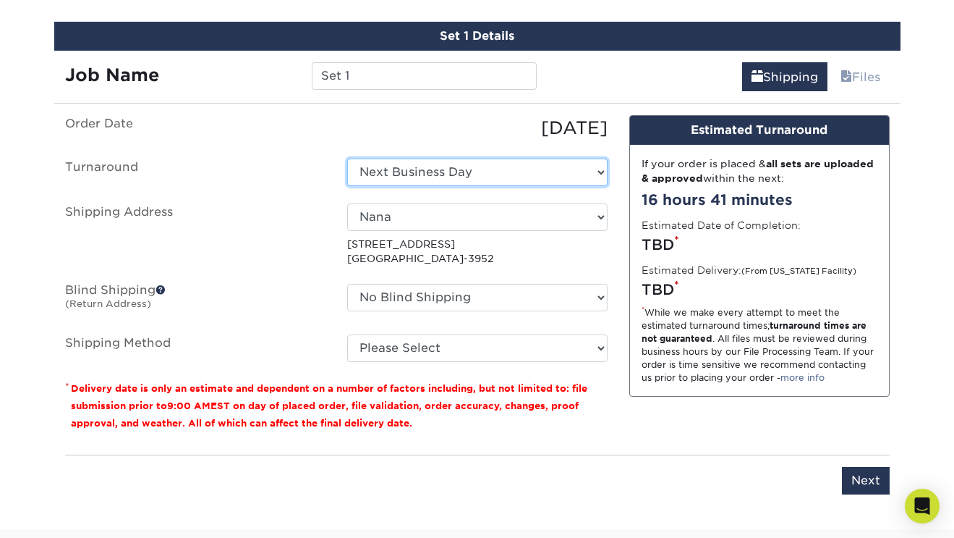
click at [409, 174] on select "Select One 2-4 Business Days 2 Day Next Business Day" at bounding box center [477, 171] width 260 height 27
select select "dd3353cc-10e7-459d-a4d8-7a576fbf331f"
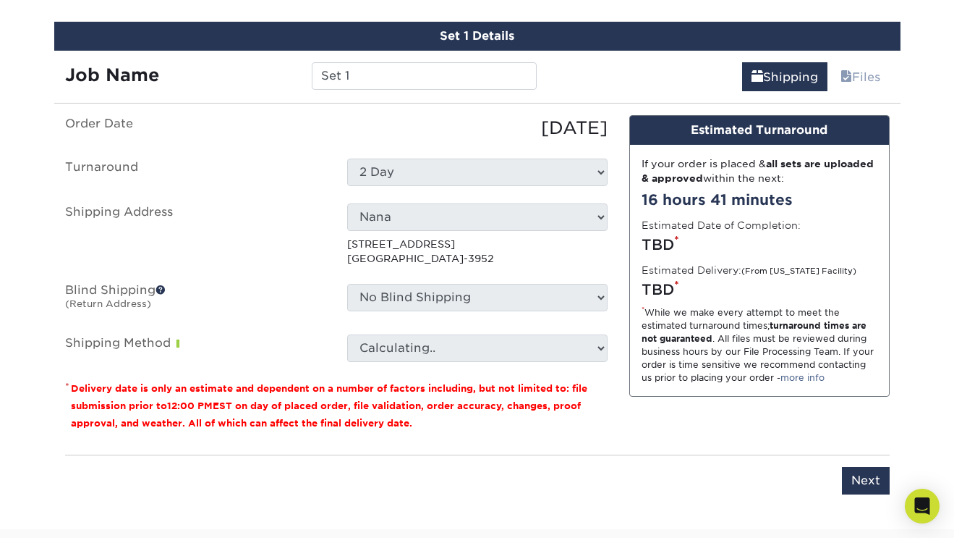
click at [272, 222] on label "Shipping Address" at bounding box center [195, 234] width 282 height 63
click at [305, 305] on label "Blind Shipping (Return Address)" at bounding box center [195, 300] width 282 height 33
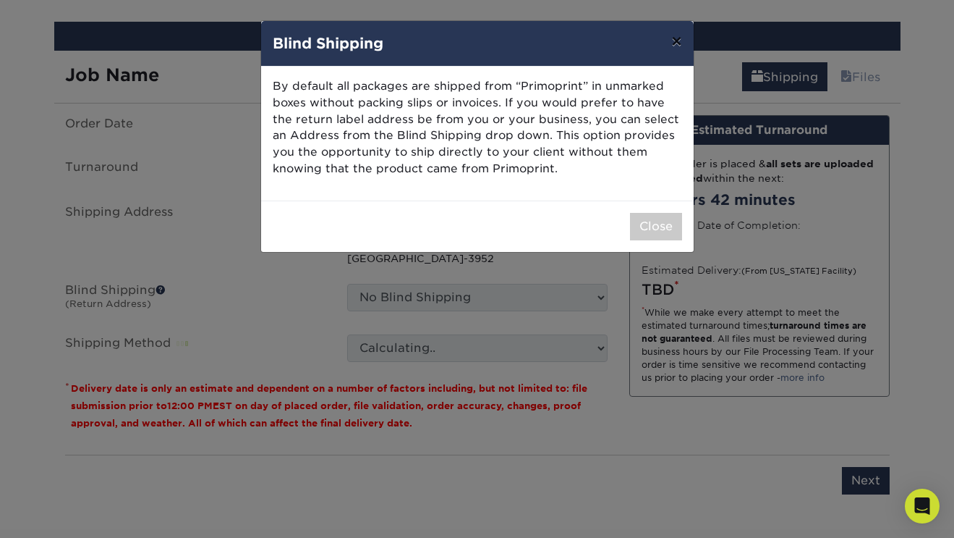
click at [677, 43] on button "×" at bounding box center [676, 41] width 33 height 41
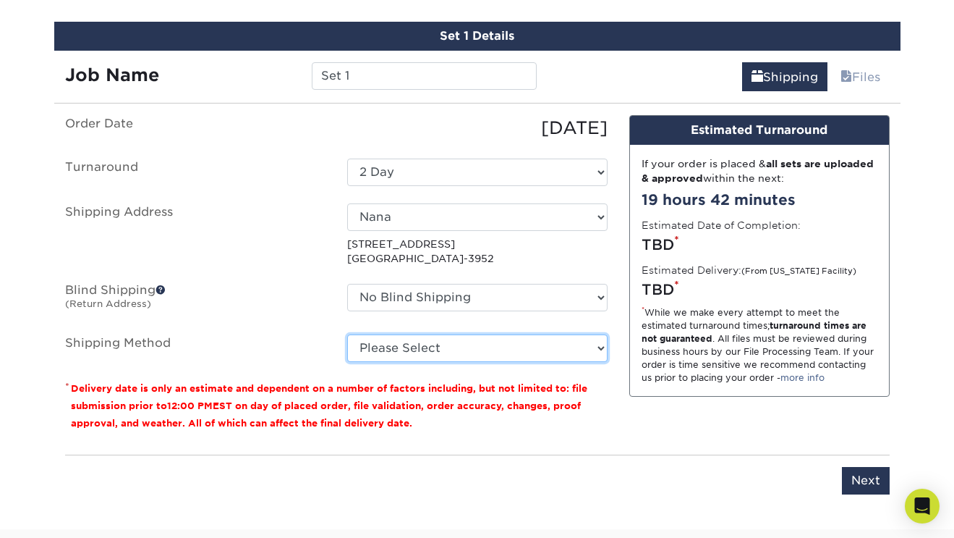
click at [474, 342] on select "Please Select 3 Day Shipping Service (+$16.70) Ground Shipping (+$16.92) 2 Day …" at bounding box center [477, 347] width 260 height 27
select select "01"
click at [347, 334] on select "Please Select 3 Day Shipping Service (+$16.70) Ground Shipping (+$16.92) 2 Day …" at bounding box center [477, 347] width 260 height 27
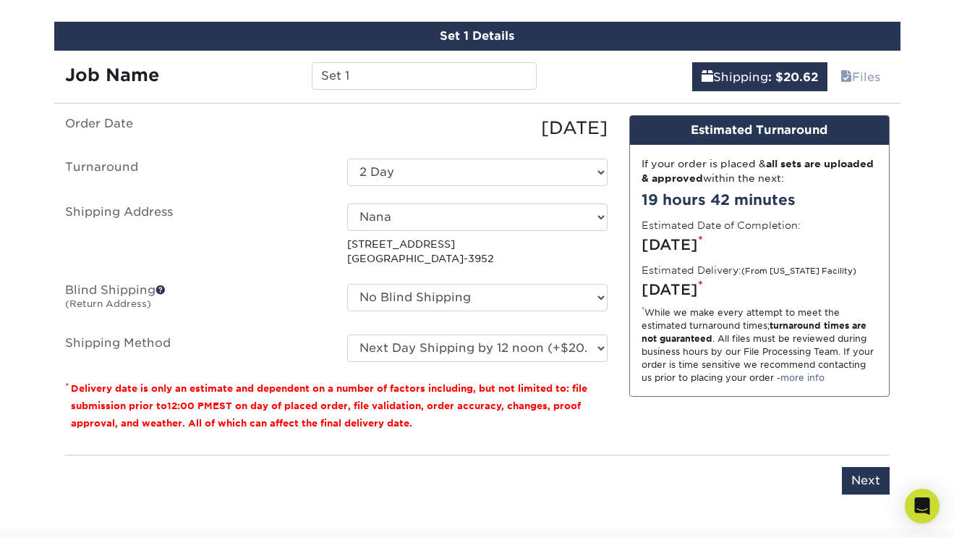
click at [255, 315] on label "Blind Shipping (Return Address)" at bounding box center [195, 300] width 282 height 33
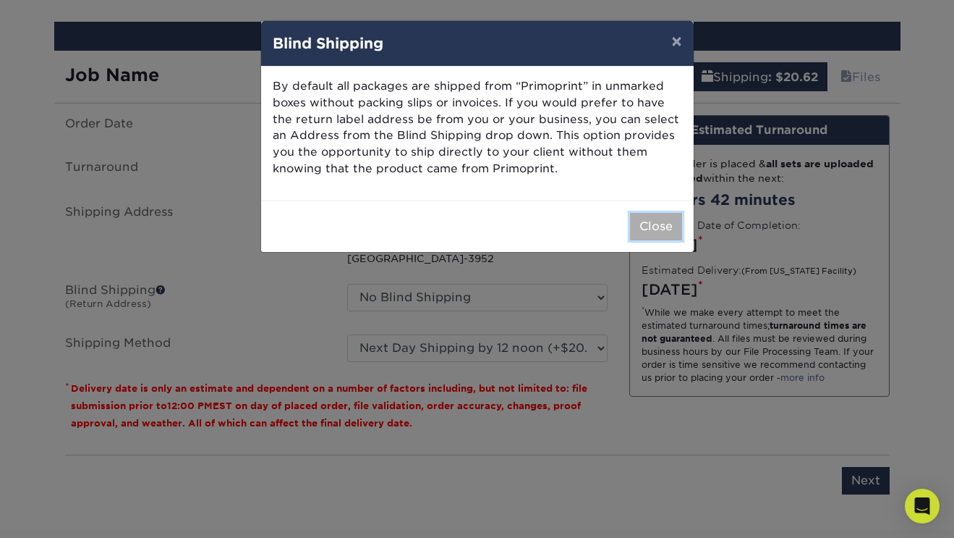
click at [656, 231] on button "Close" at bounding box center [656, 226] width 52 height 27
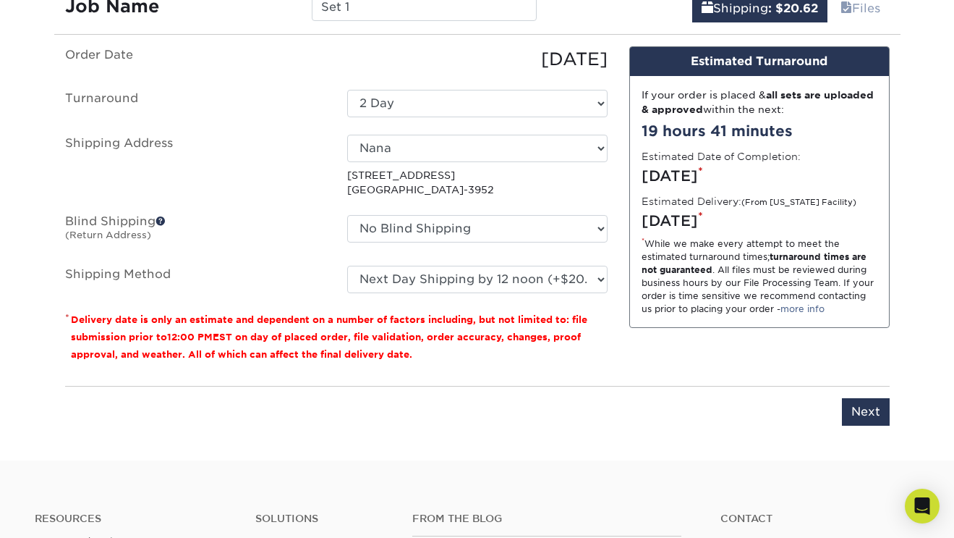
scroll to position [927, 0]
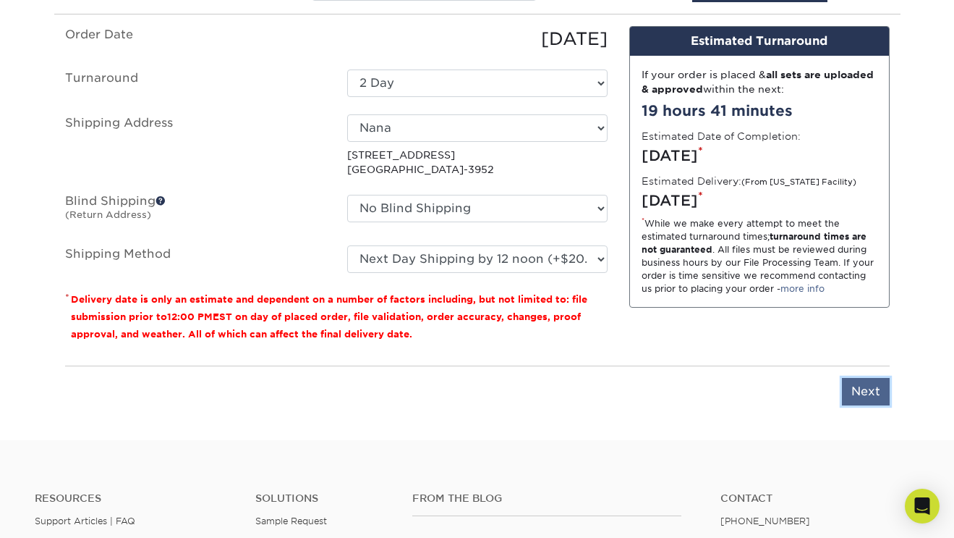
click at [868, 389] on input "Next" at bounding box center [866, 391] width 48 height 27
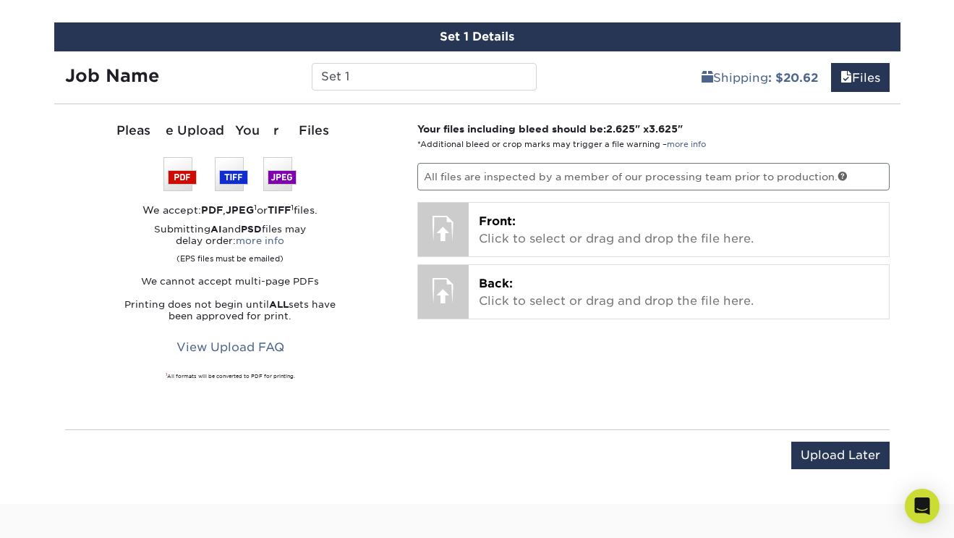
scroll to position [850, 0]
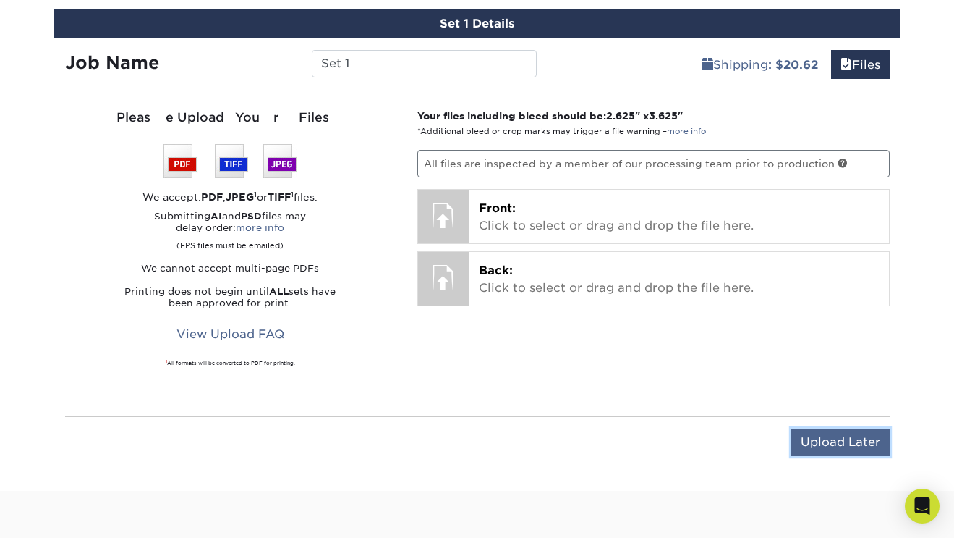
click at [840, 438] on input "Upload Later" at bounding box center [841, 441] width 98 height 27
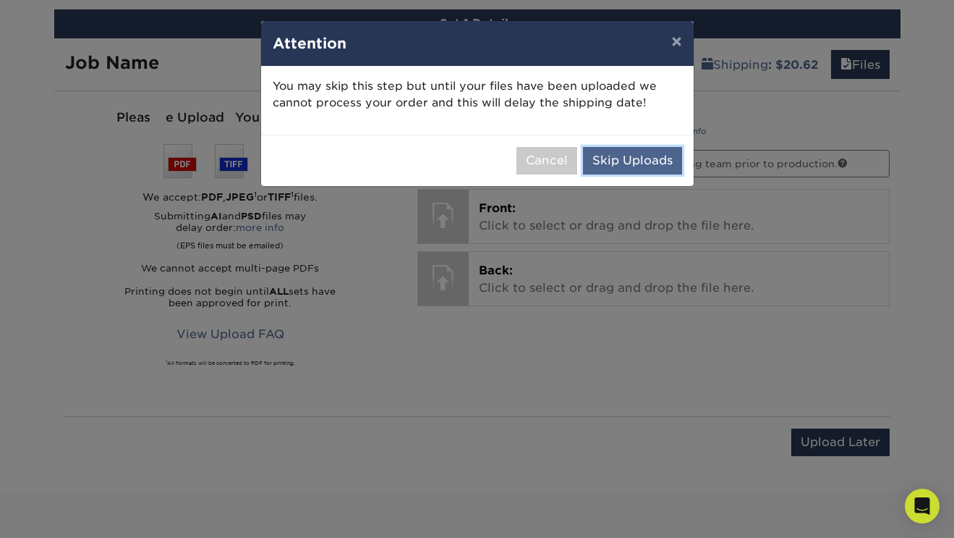
click at [634, 152] on button "Skip Uploads" at bounding box center [632, 160] width 99 height 27
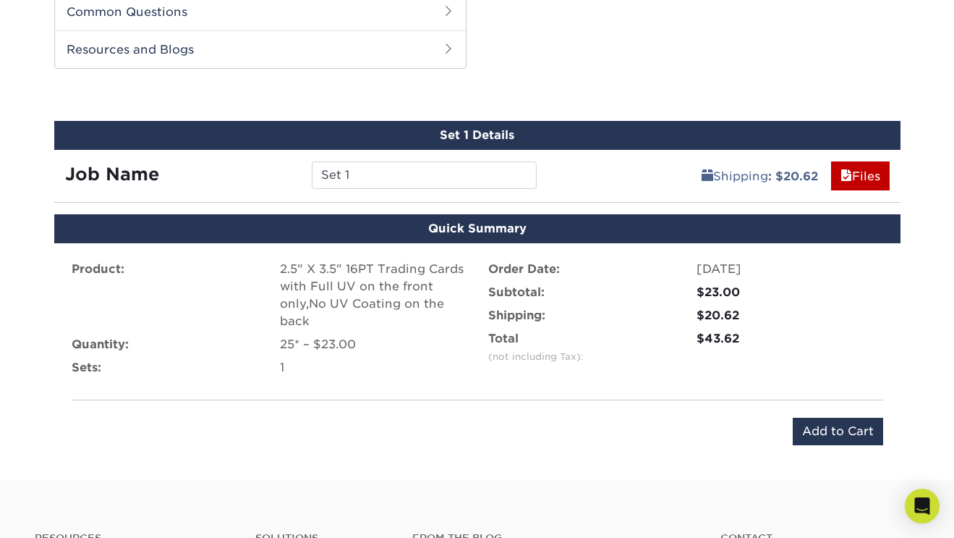
scroll to position [743, 0]
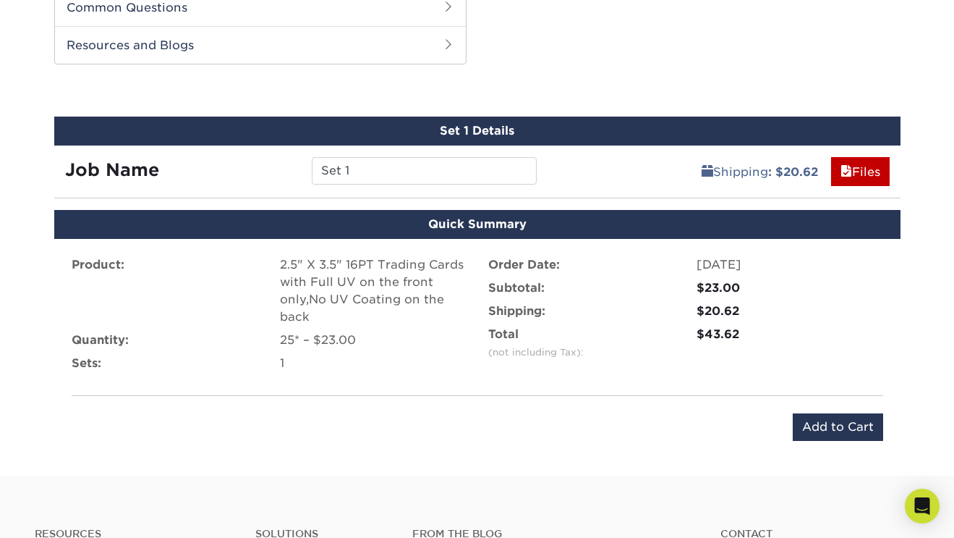
click at [591, 157] on div "Shipping : $20.62 Files" at bounding box center [724, 165] width 353 height 41
click at [414, 267] on div "2.5" X 3.5" 16PT Trading Cards with Full UV on the front only,No UV Coating on …" at bounding box center [373, 290] width 187 height 69
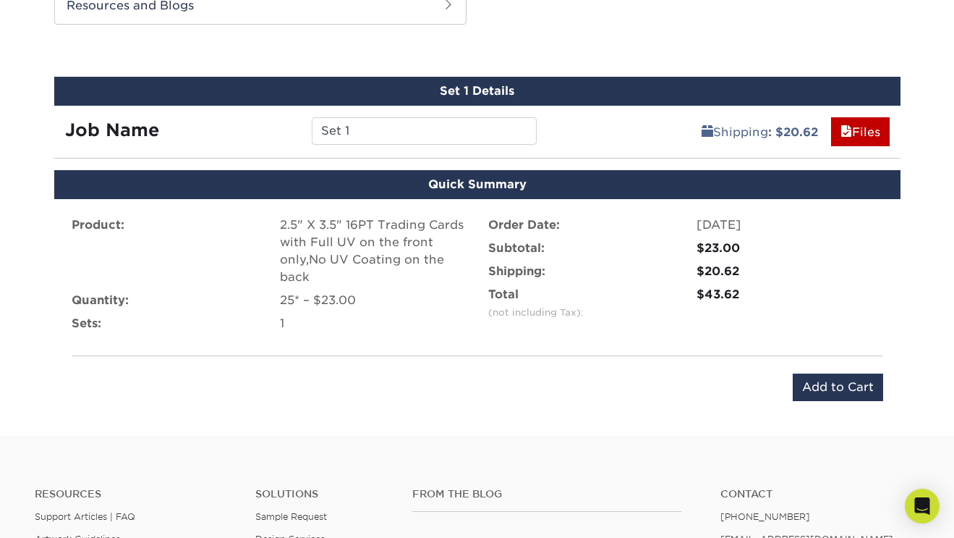
scroll to position [787, 0]
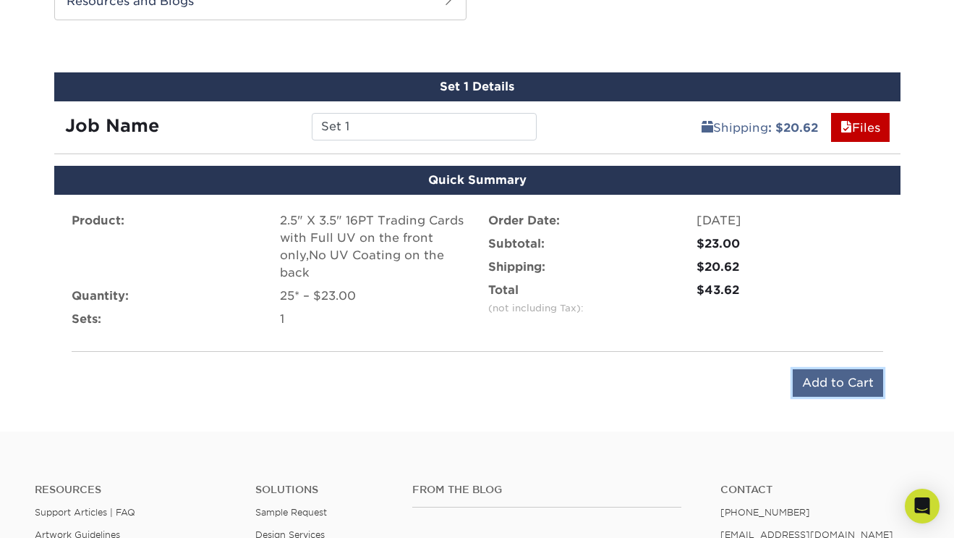
click at [810, 383] on input "Add to Cart" at bounding box center [838, 382] width 90 height 27
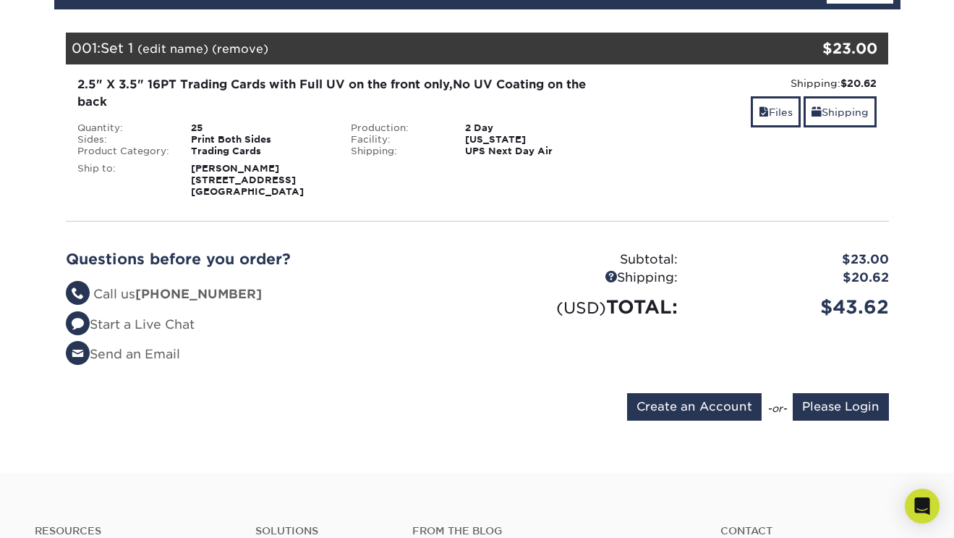
scroll to position [189, 0]
click at [482, 342] on div "Subtotal: $23.00 Shipping: $20.62 (USD) TOTAL: $43.62" at bounding box center [689, 312] width 423 height 125
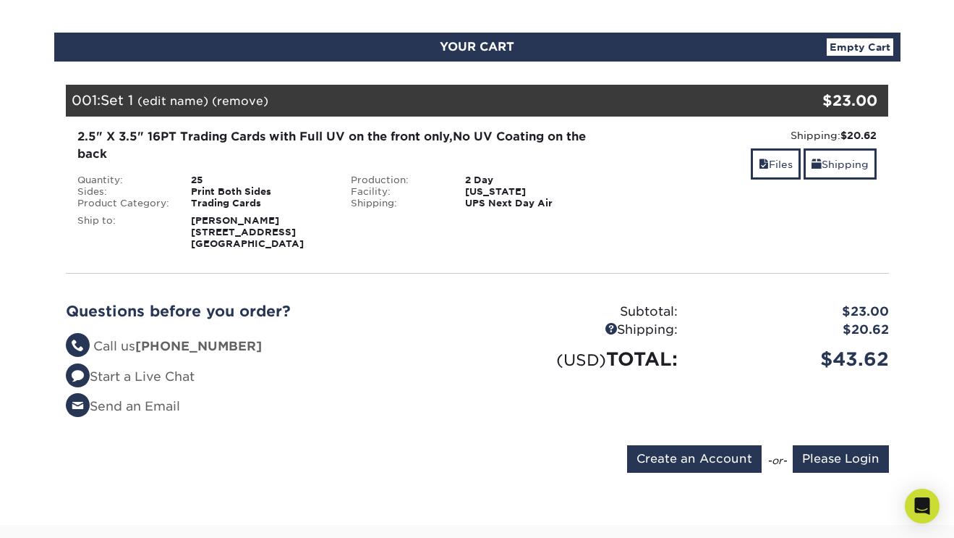
scroll to position [153, 0]
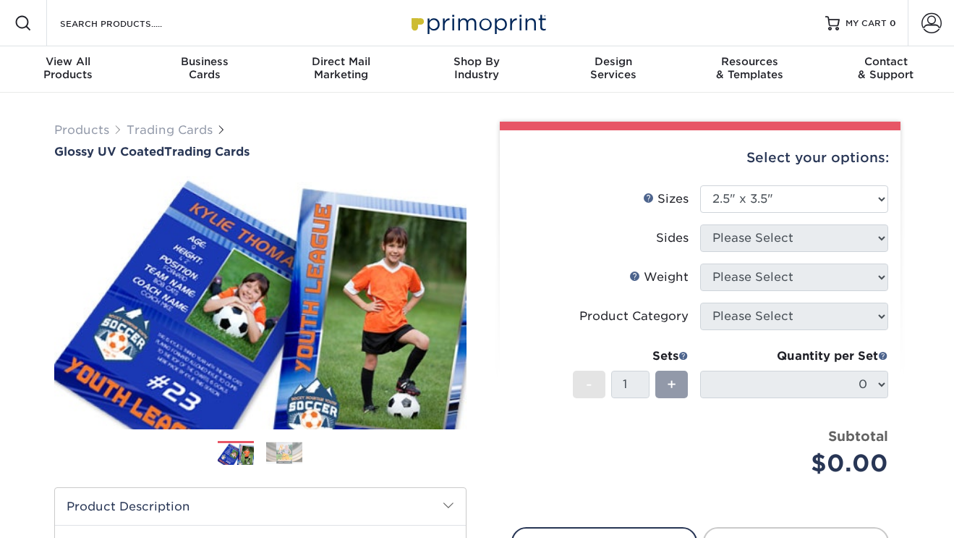
select select "2.50x3.50"
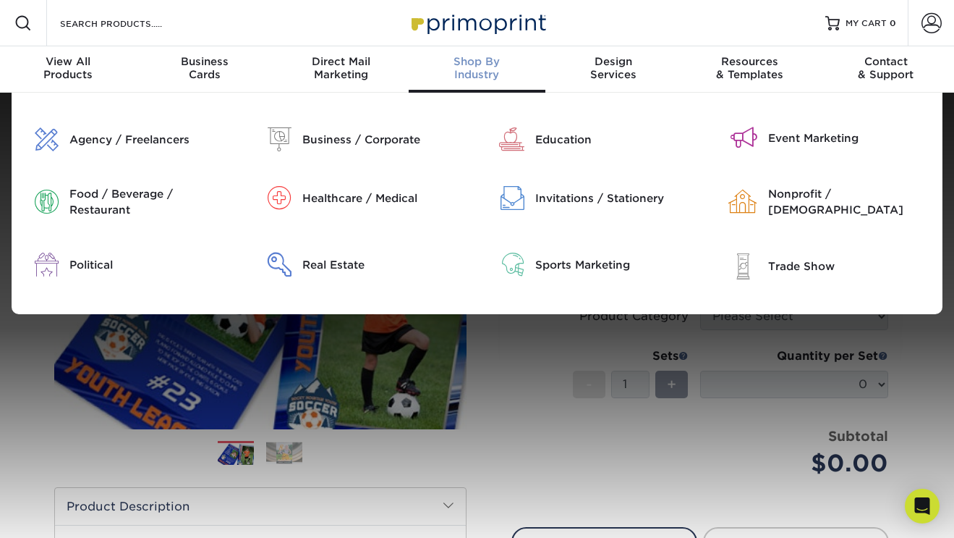
scroll to position [22, 0]
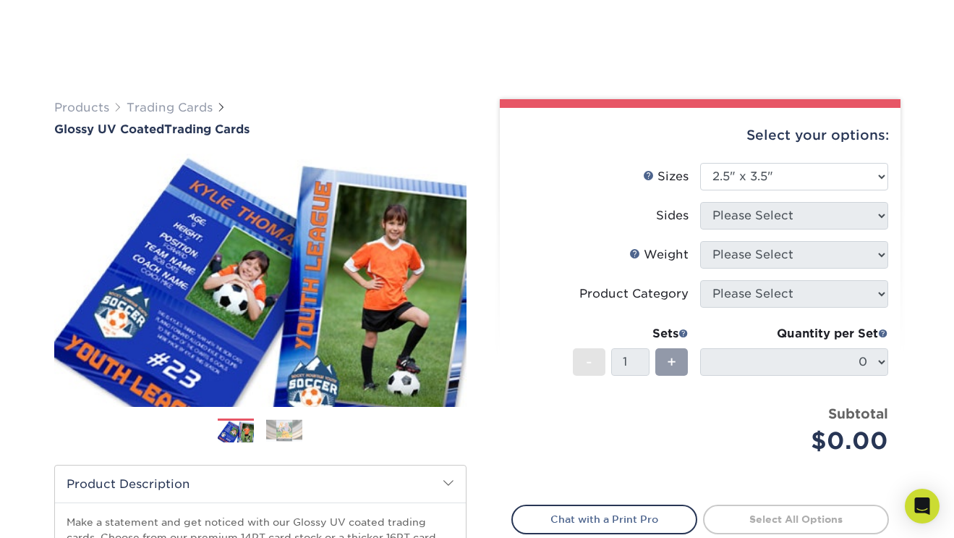
scroll to position [127, 0]
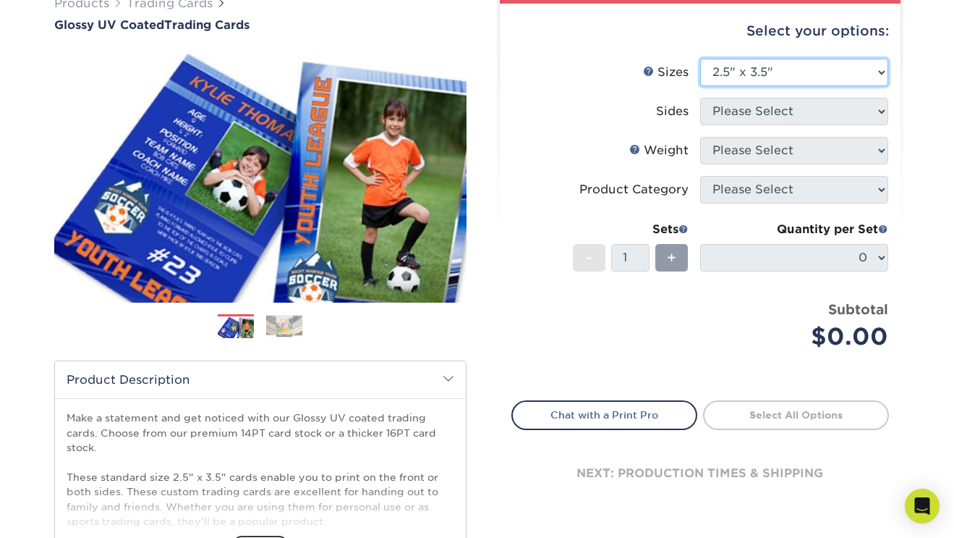
click at [813, 72] on select "Please Select 2.5" x 3.5"" at bounding box center [794, 72] width 188 height 27
click at [700, 59] on select "Please Select 2.5" x 3.5"" at bounding box center [794, 72] width 188 height 27
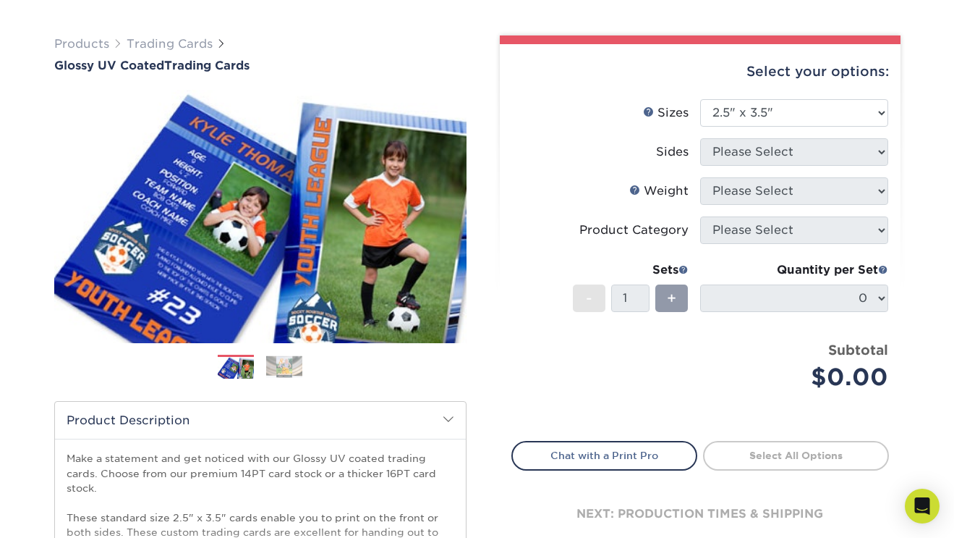
scroll to position [104, 0]
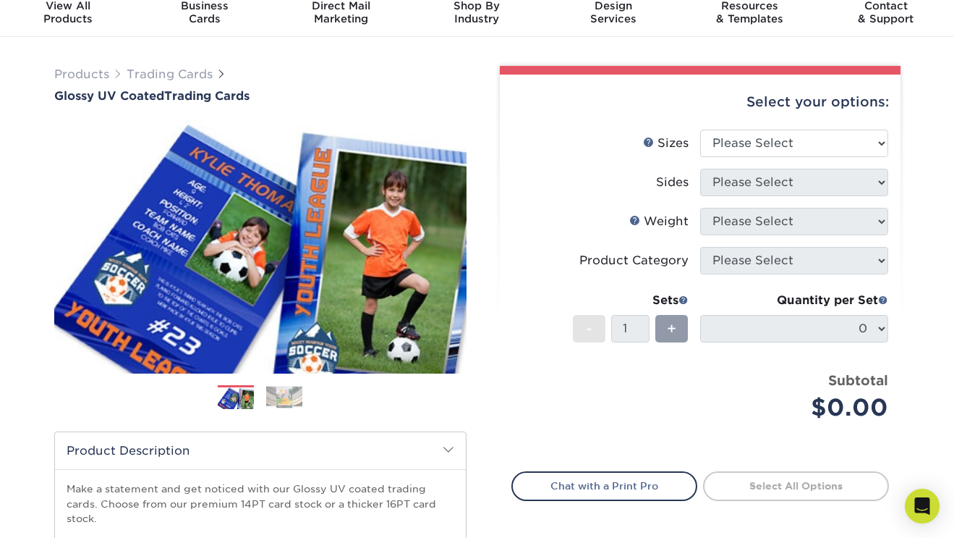
scroll to position [64, 0]
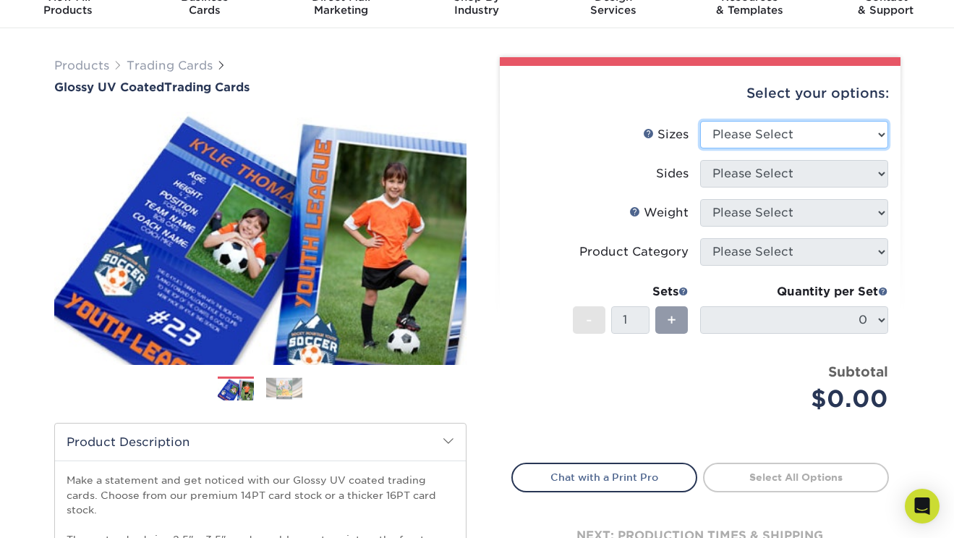
click at [733, 142] on select "Please Select 2.5" x 3.5"" at bounding box center [794, 134] width 188 height 27
select select "2.50x3.50"
click at [700, 121] on select "Please Select 2.5" x 3.5"" at bounding box center [794, 134] width 188 height 27
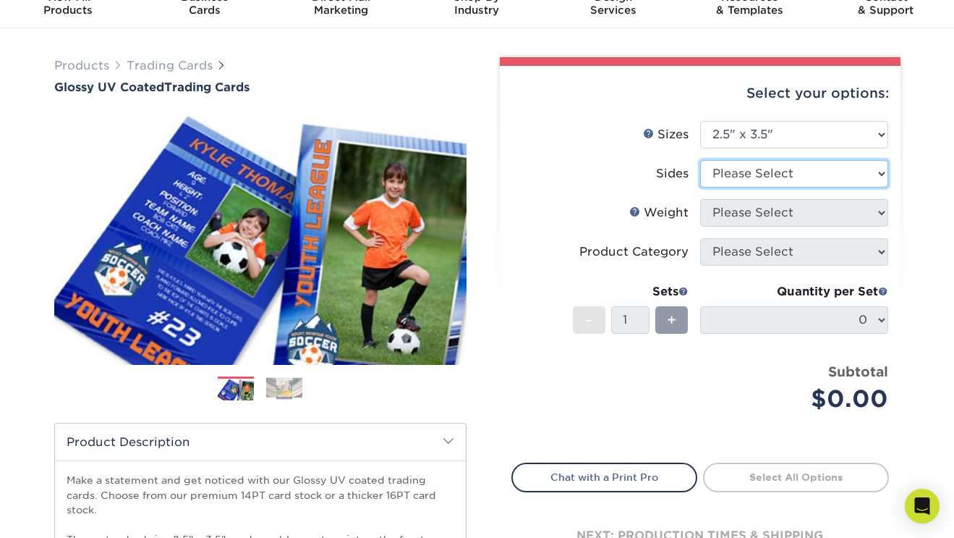
click at [737, 169] on select "Please Select Print Both Sides Print Front Only" at bounding box center [794, 173] width 188 height 27
select select "13abbda7-1d64-4f25-8bb2-c179b224825d"
click at [700, 160] on select "Please Select Print Both Sides Print Front Only" at bounding box center [794, 173] width 188 height 27
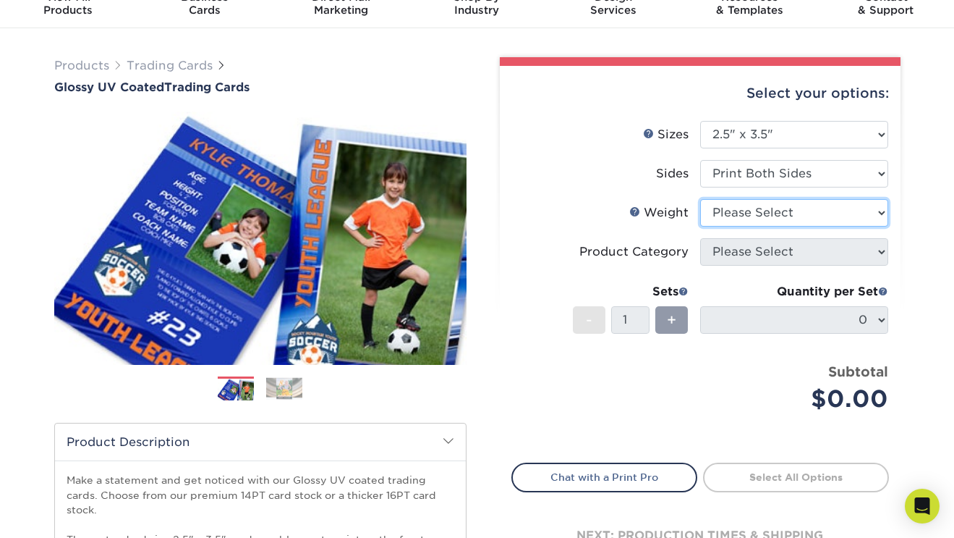
click at [734, 217] on select "Please Select 16PT 14PT 18PT C1S" at bounding box center [794, 212] width 188 height 27
select select "16PT"
click at [700, 199] on select "Please Select 16PT 14PT 18PT C1S" at bounding box center [794, 212] width 188 height 27
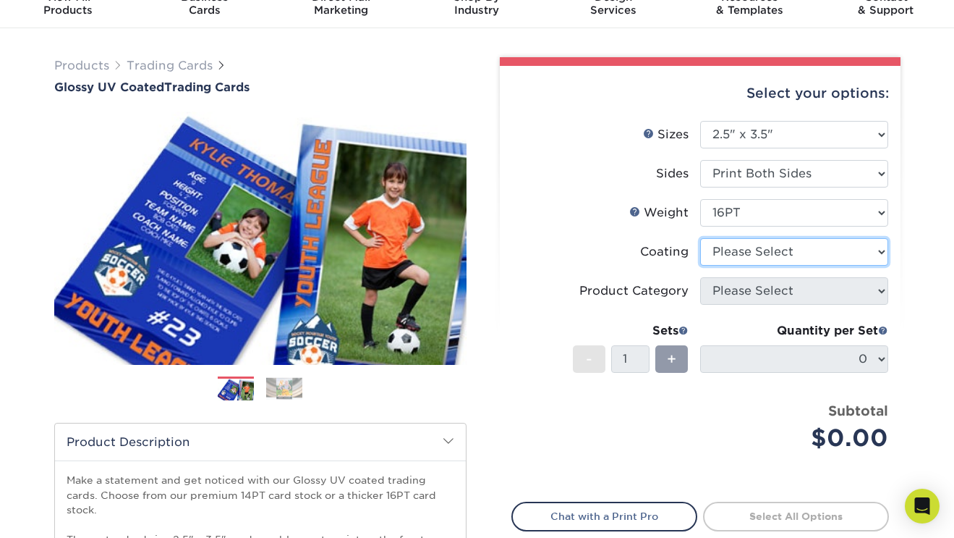
click at [732, 251] on select at bounding box center [794, 251] width 188 height 27
select select "1e8116af-acfc-44b1-83dc-8181aa338834"
click at [700, 238] on select at bounding box center [794, 251] width 188 height 27
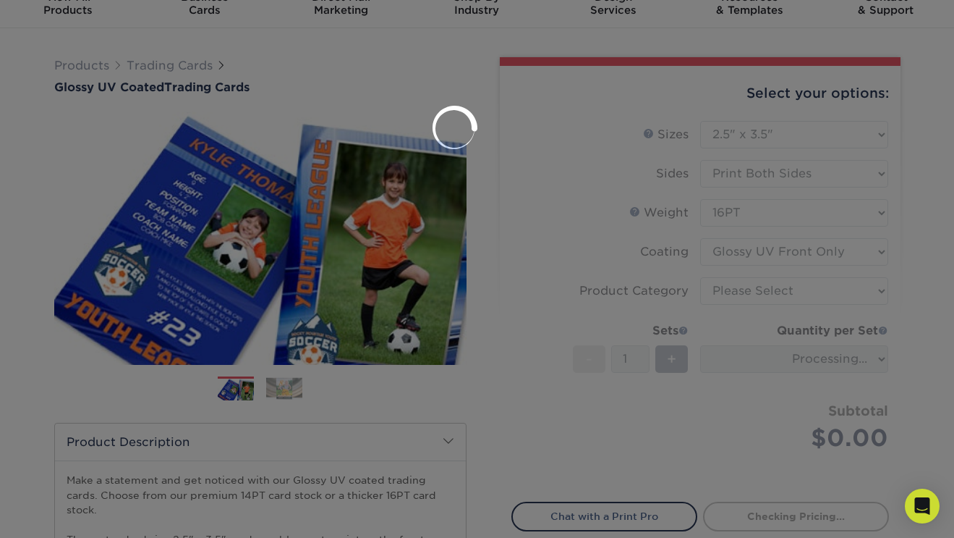
click at [601, 244] on div at bounding box center [477, 269] width 954 height 538
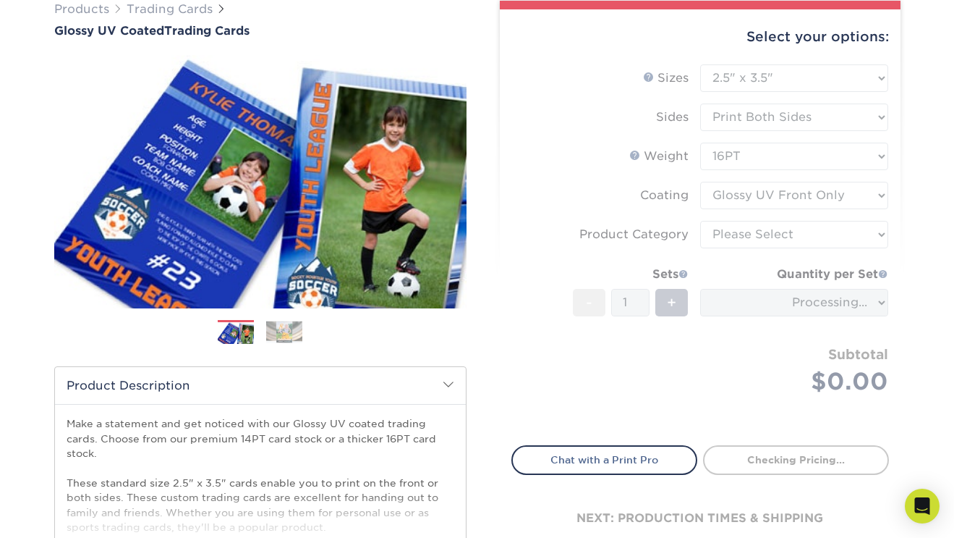
scroll to position [127, 0]
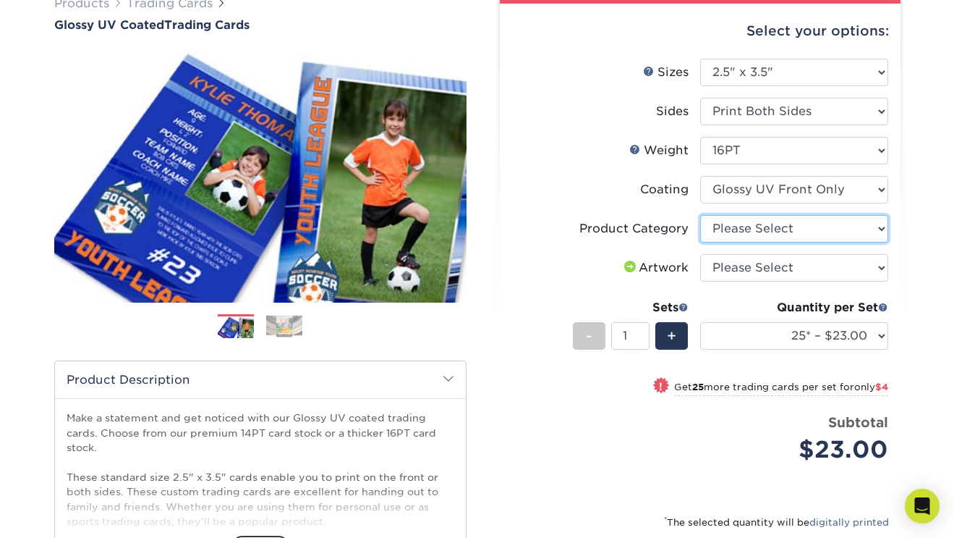
click at [755, 230] on select "Please Select Trading Cards" at bounding box center [794, 228] width 188 height 27
select select "c2f9bce9-36c2-409d-b101-c29d9d031e18"
click at [700, 215] on select "Please Select Trading Cards" at bounding box center [794, 228] width 188 height 27
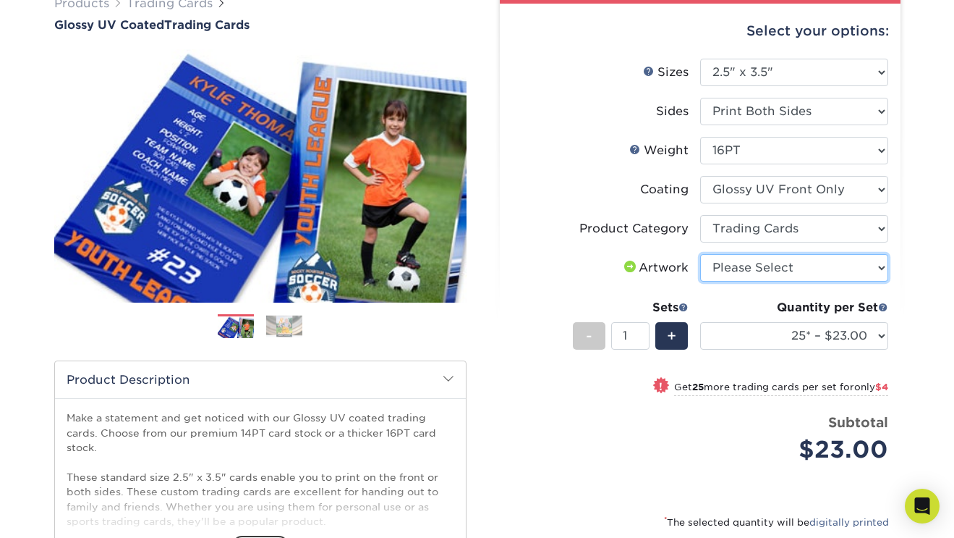
click at [749, 268] on select "Please Select I will upload files I need a design - $100" at bounding box center [794, 267] width 188 height 27
select select "upload"
click at [700, 254] on select "Please Select I will upload files I need a design - $100" at bounding box center [794, 267] width 188 height 27
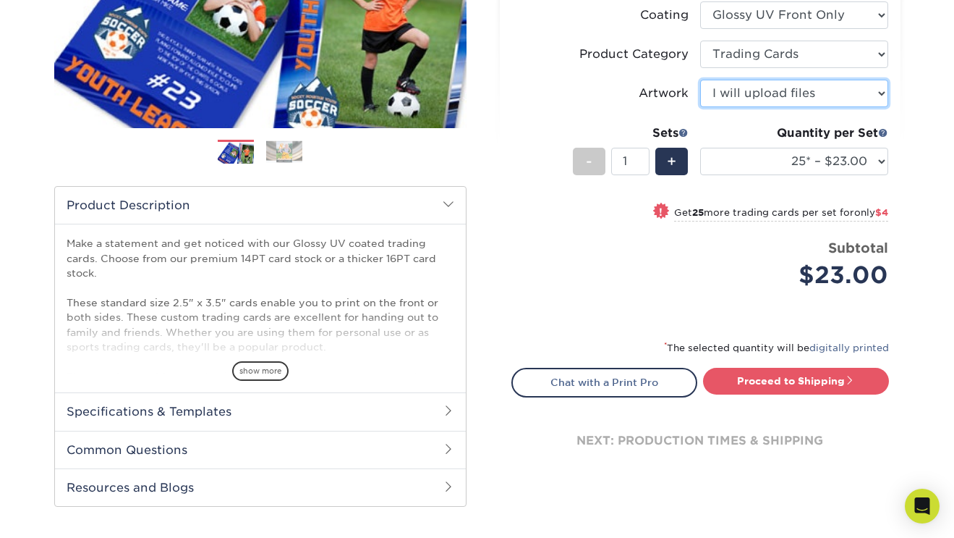
scroll to position [299, 0]
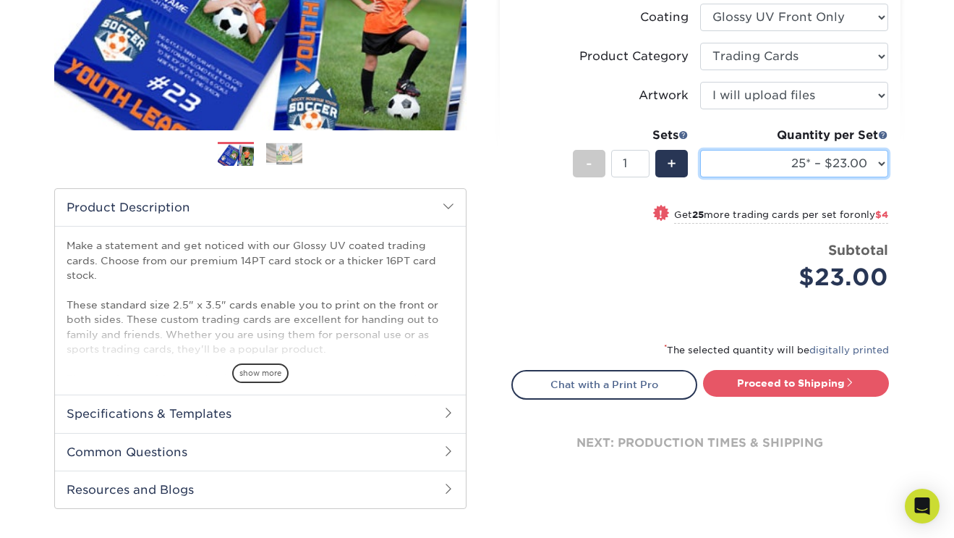
click at [775, 163] on select "25* – $23.00 50* – $27.00 75* – $33.00 100* – $37.00 250* – $47.00 500 – $58.00…" at bounding box center [794, 163] width 188 height 27
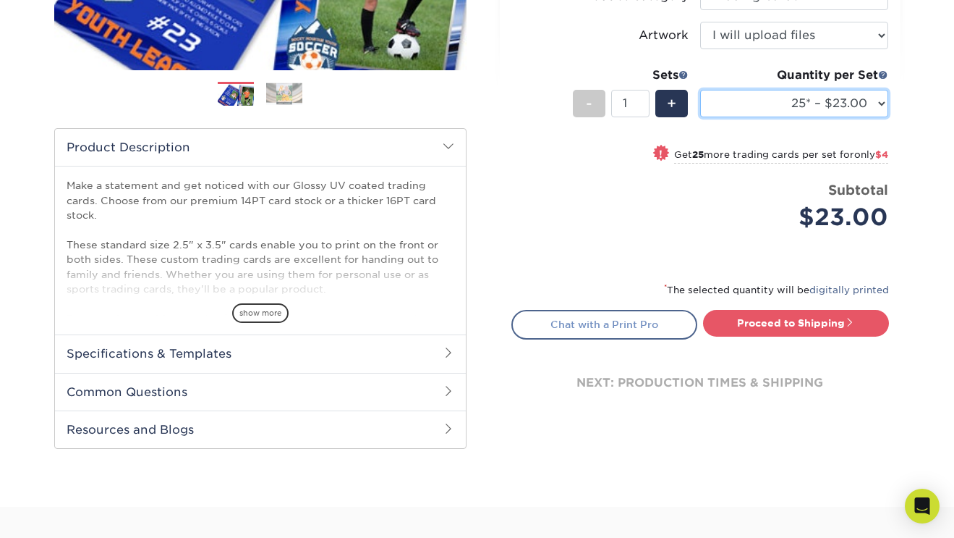
scroll to position [378, 0]
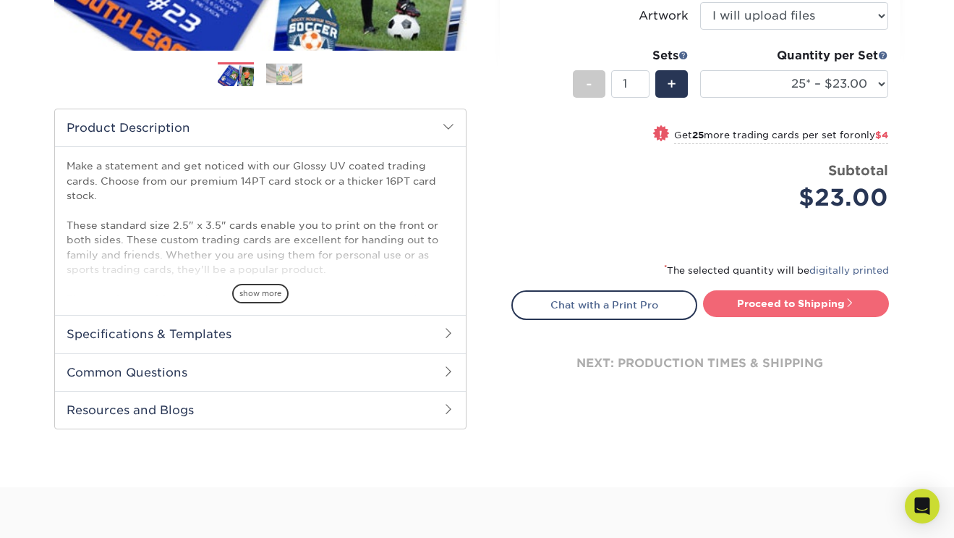
click at [737, 307] on link "Proceed to Shipping" at bounding box center [796, 303] width 186 height 26
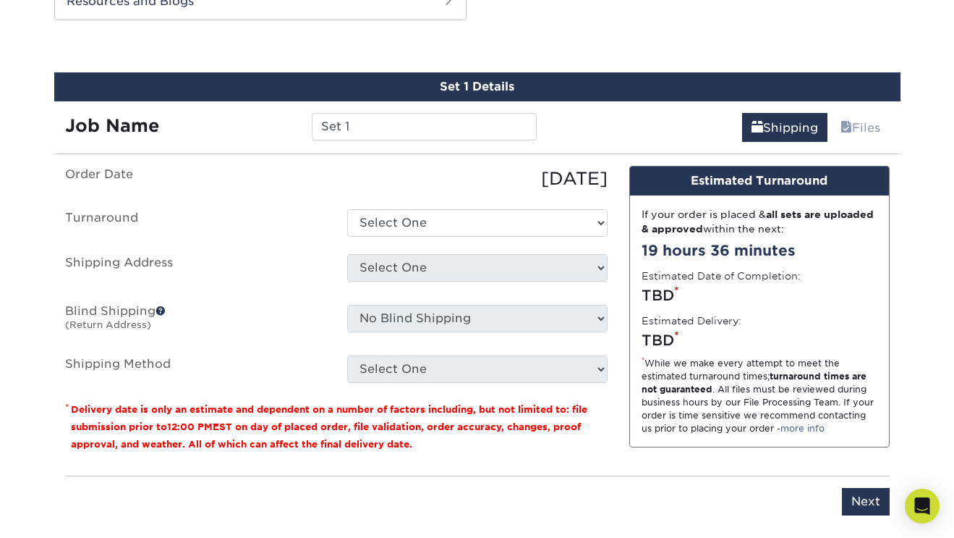
scroll to position [796, 0]
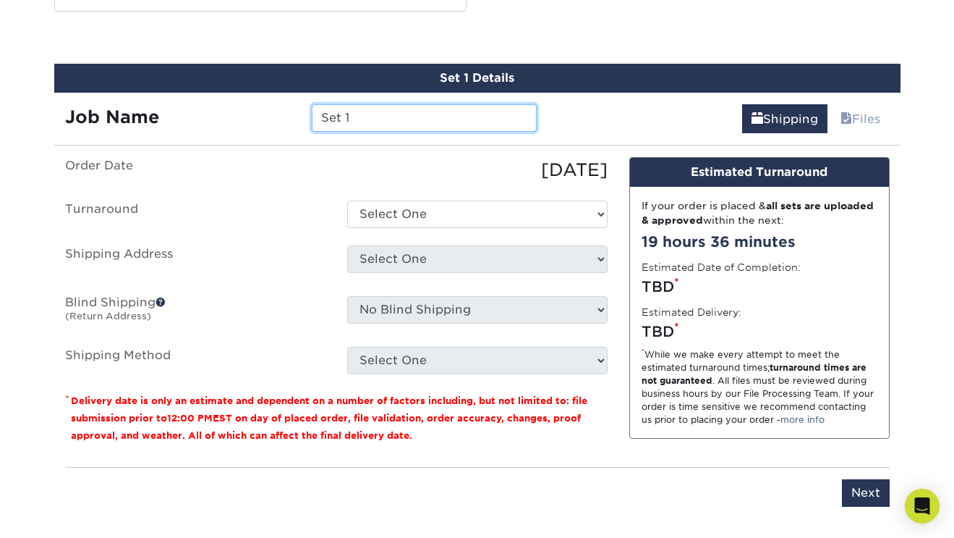
click at [423, 116] on input "Set 1" at bounding box center [424, 117] width 225 height 27
type input "Set 2"
click at [384, 172] on div "10/09/2025" at bounding box center [477, 170] width 282 height 26
click at [399, 198] on ul "Order Date 10/09/2025 Turnaround Select One 2-4 Business Days 2 Day Next Busine…" at bounding box center [336, 265] width 543 height 217
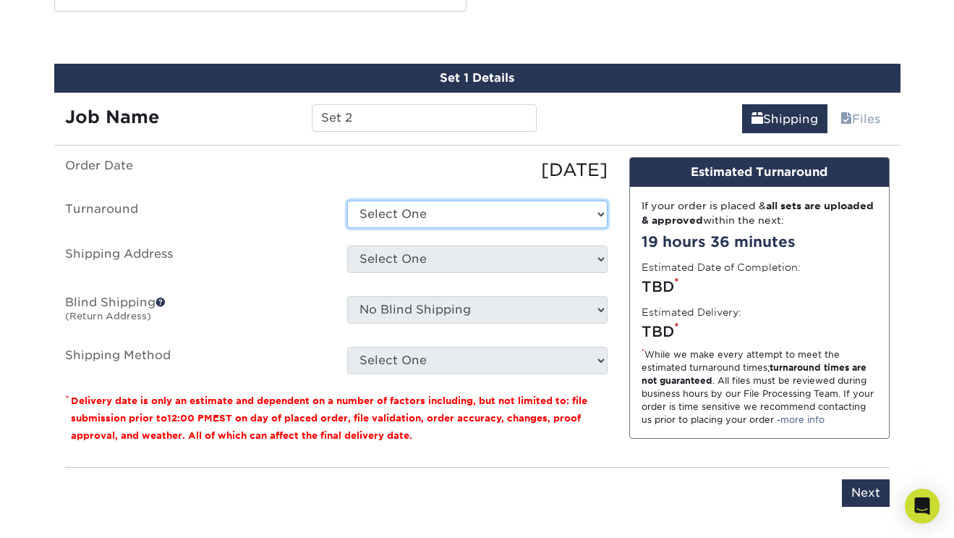
click at [399, 208] on select "Select One 2-4 Business Days 2 Day Next Business Day" at bounding box center [477, 213] width 260 height 27
select select "e9d6f3ab-43c4-42e4-aa59-234fabf19733"
click at [347, 200] on select "Select One 2-4 Business Days 2 Day Next Business Day" at bounding box center [477, 213] width 260 height 27
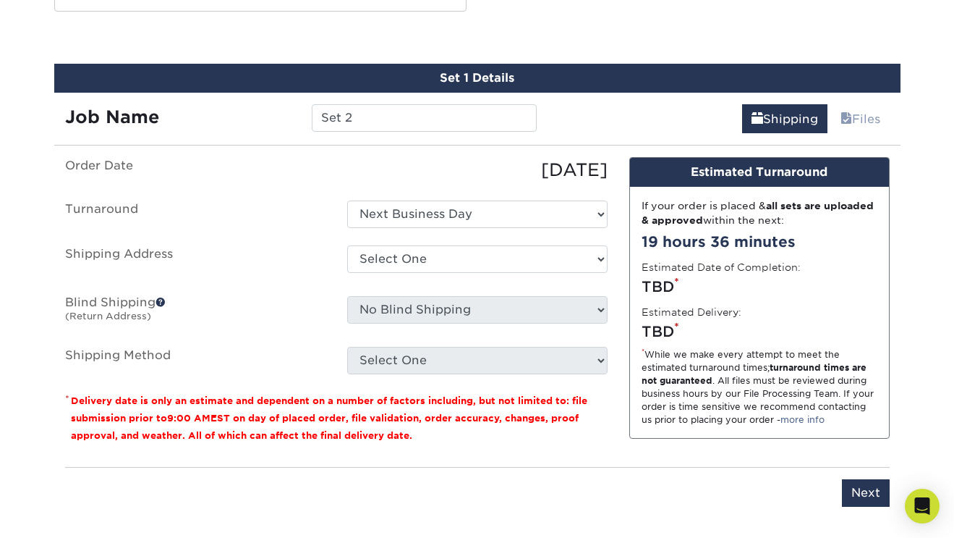
click at [266, 259] on label "Shipping Address" at bounding box center [195, 261] width 282 height 33
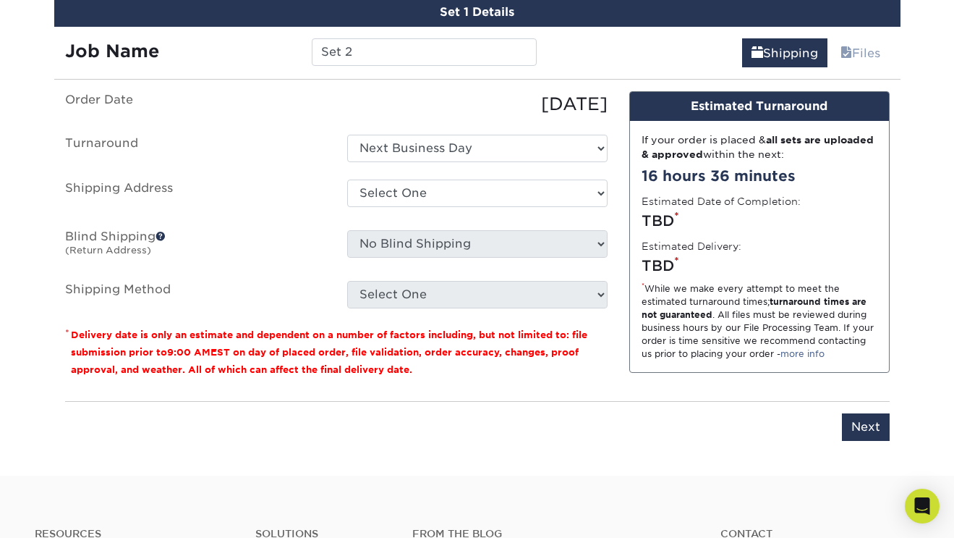
scroll to position [872, 0]
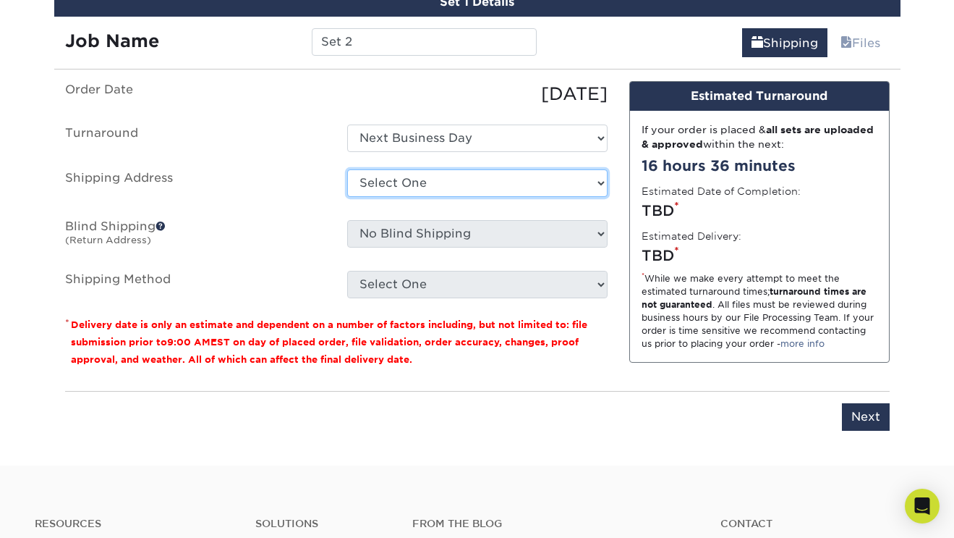
click at [411, 178] on select "Select One Nana + Add New Address - Login" at bounding box center [477, 182] width 260 height 27
select select "286842"
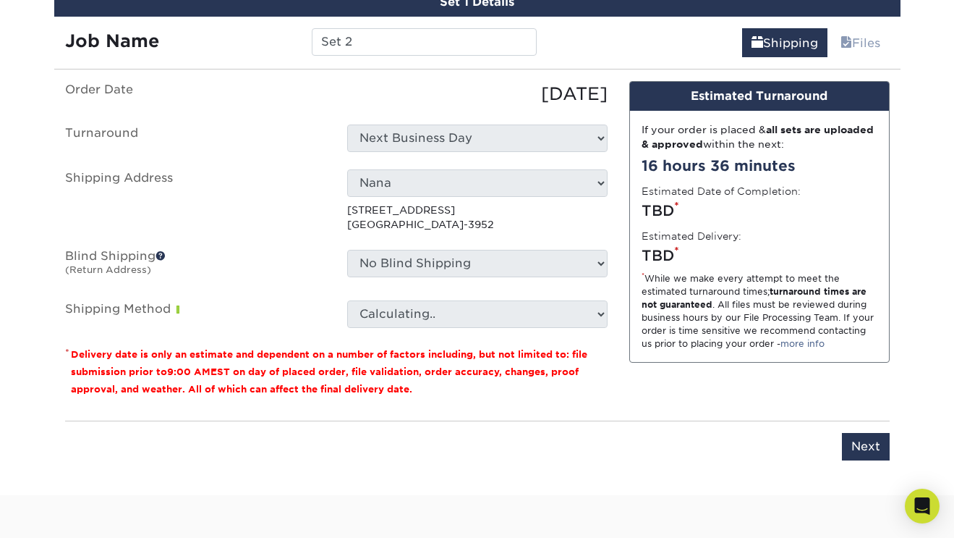
click at [258, 224] on label "Shipping Address" at bounding box center [195, 200] width 282 height 63
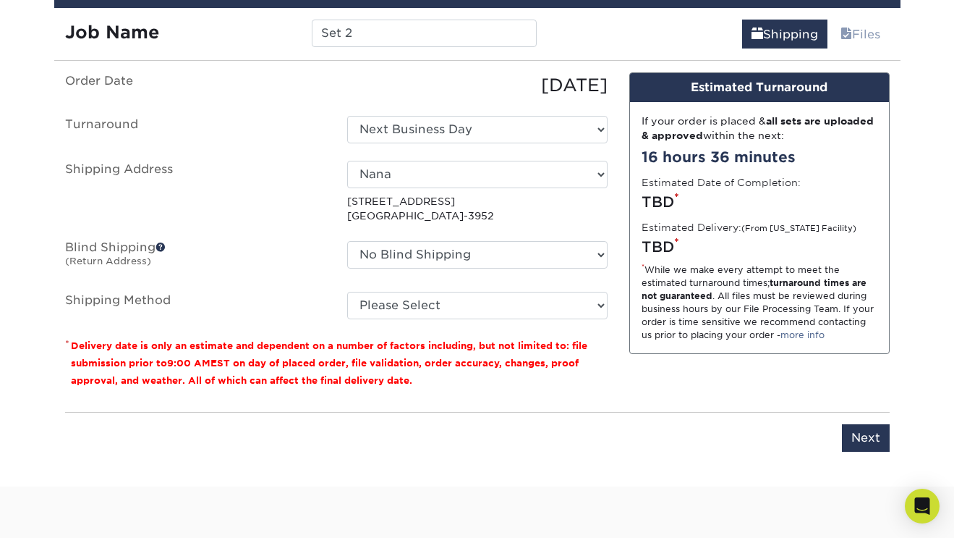
scroll to position [882, 0]
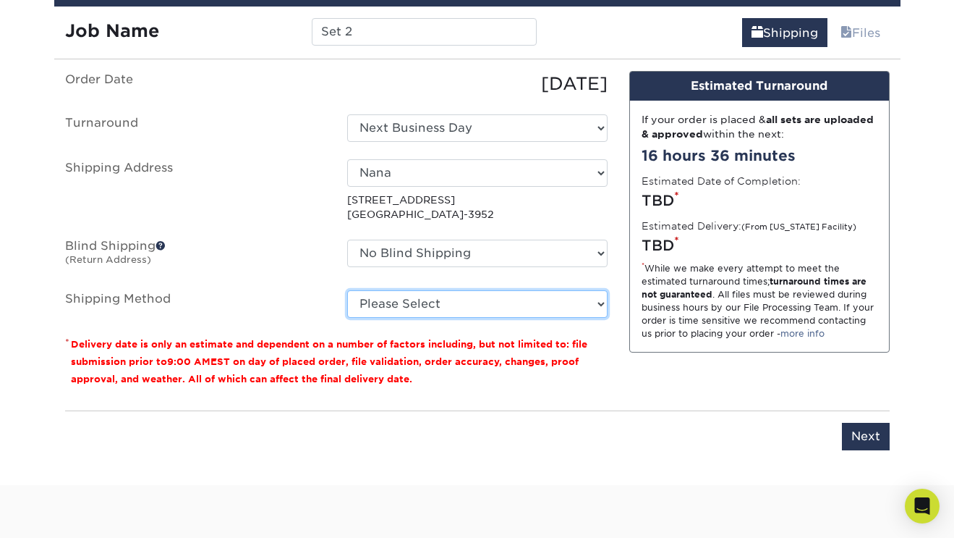
click at [404, 295] on select "Please Select 3 Day Shipping Service (+$16.70) Ground Shipping (+$16.92) 2 Day …" at bounding box center [477, 303] width 260 height 27
select select "01"
click at [347, 290] on select "Please Select 3 Day Shipping Service (+$16.70) Ground Shipping (+$16.92) 2 Day …" at bounding box center [477, 303] width 260 height 27
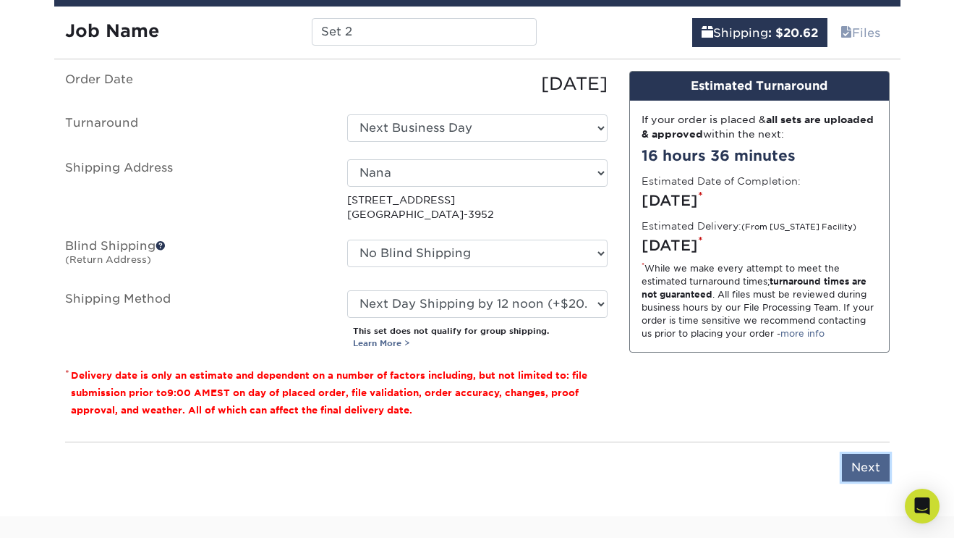
click at [870, 466] on input "Next" at bounding box center [866, 467] width 48 height 27
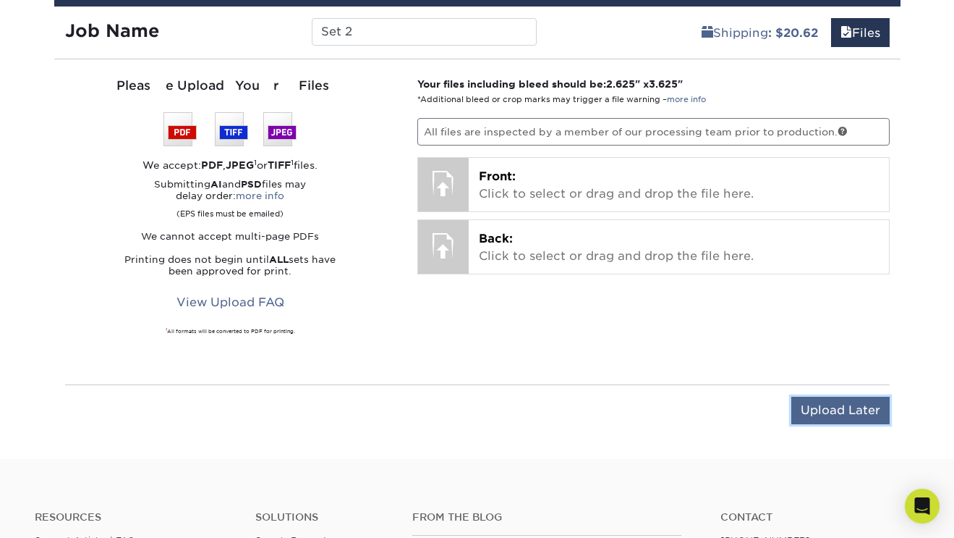
click at [821, 408] on input "Upload Later" at bounding box center [841, 410] width 98 height 27
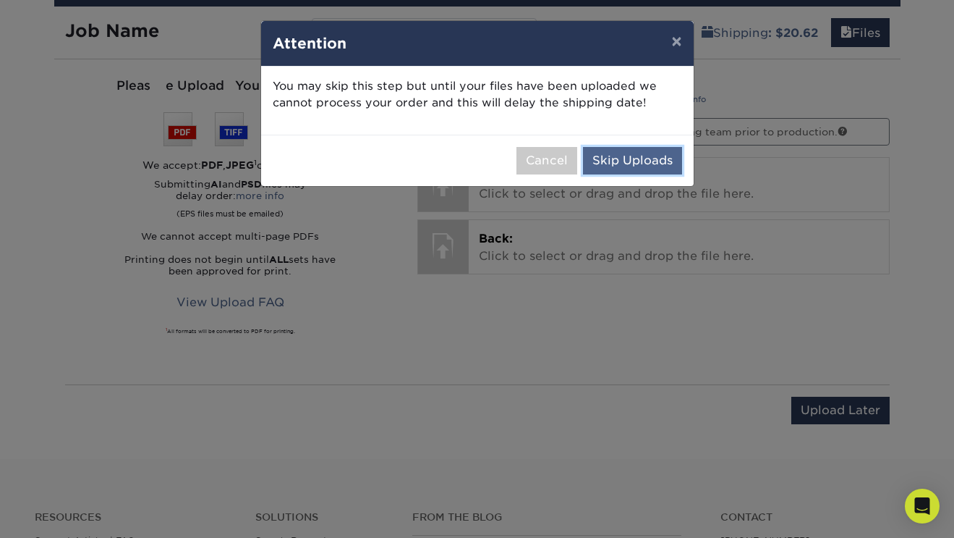
click at [642, 154] on button "Skip Uploads" at bounding box center [632, 160] width 99 height 27
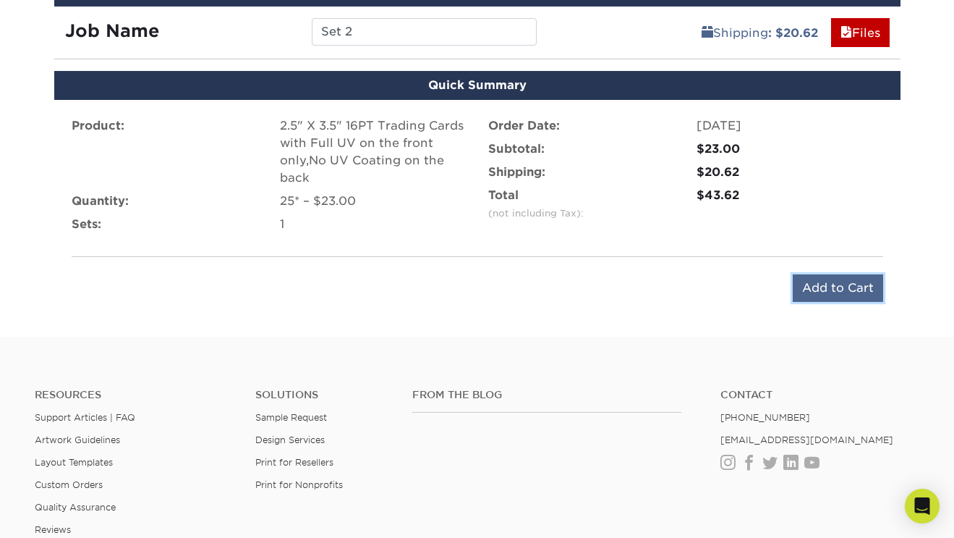
click at [813, 277] on input "Add to Cart" at bounding box center [838, 287] width 90 height 27
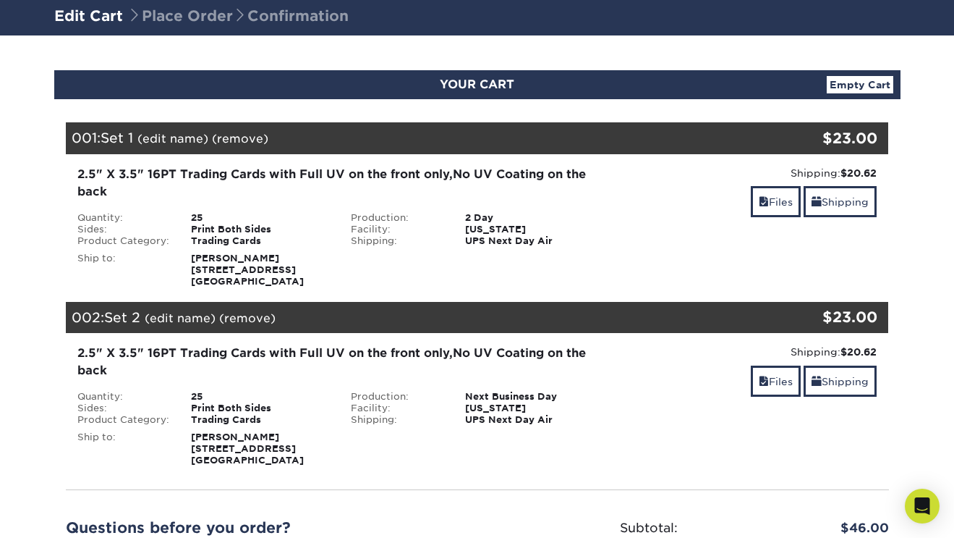
scroll to position [101, 0]
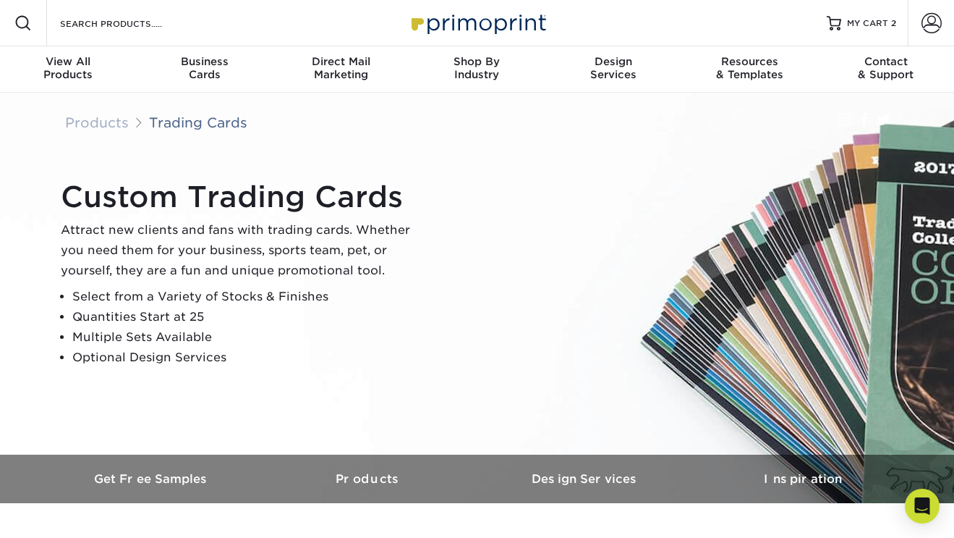
click at [347, 352] on li "Optional Design Services" at bounding box center [247, 357] width 350 height 20
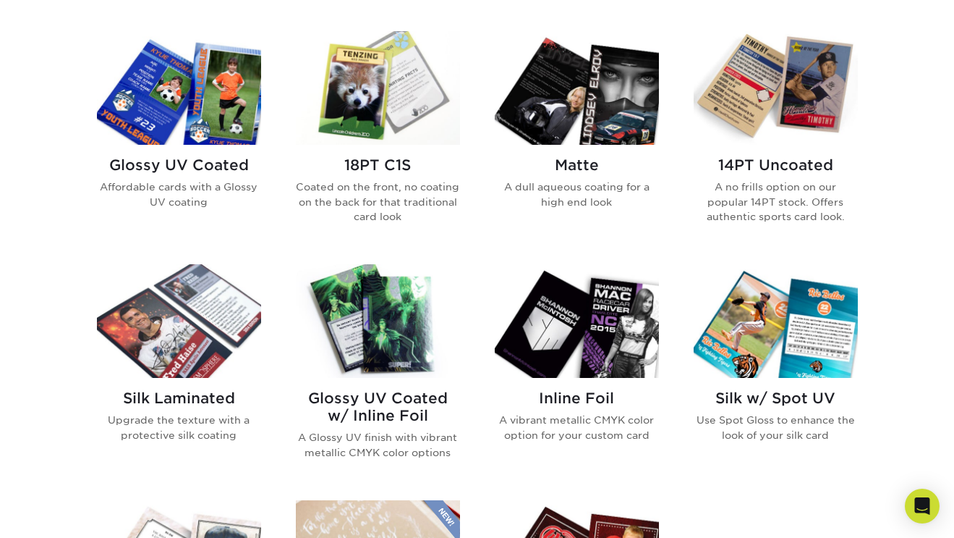
scroll to position [701, 0]
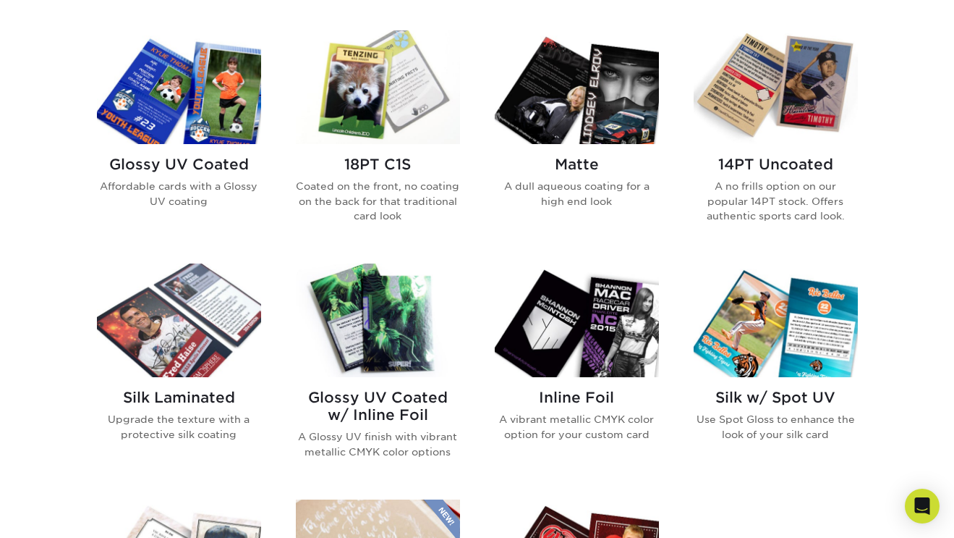
click at [199, 81] on img at bounding box center [179, 87] width 164 height 114
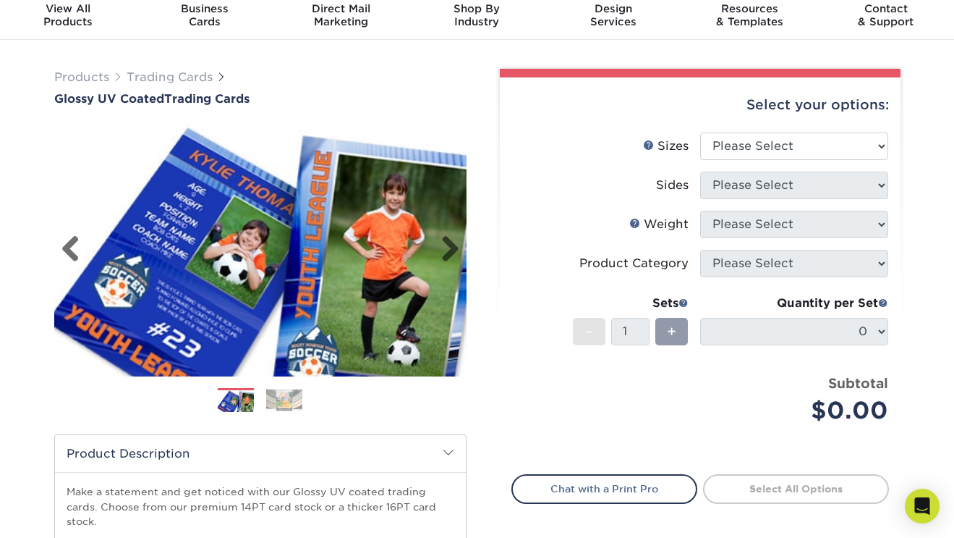
scroll to position [75, 0]
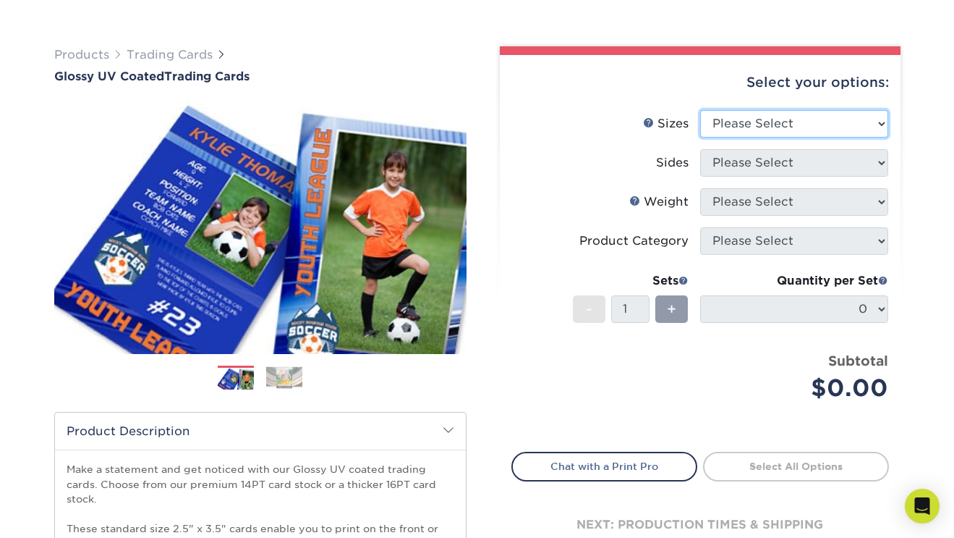
click at [732, 124] on select "Please Select 2.5" x 3.5"" at bounding box center [794, 123] width 188 height 27
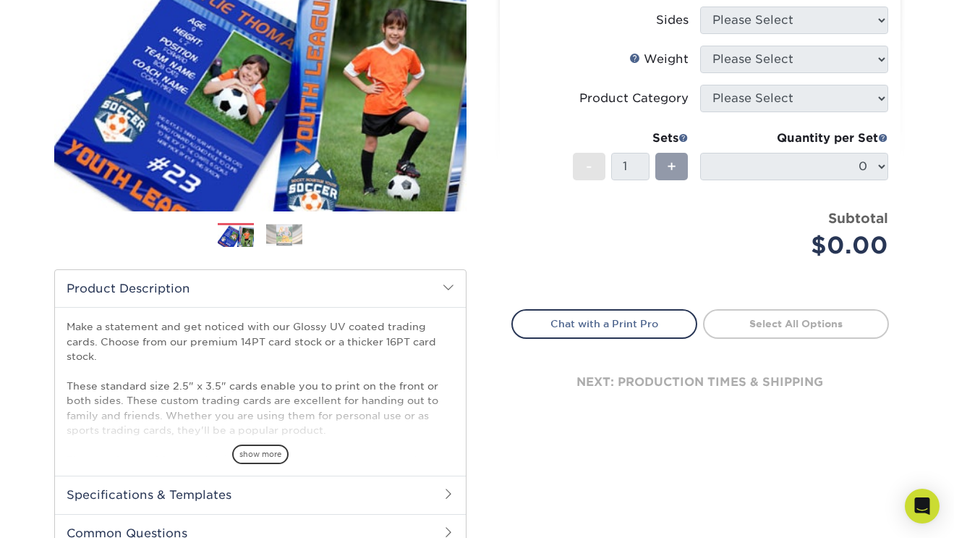
scroll to position [221, 0]
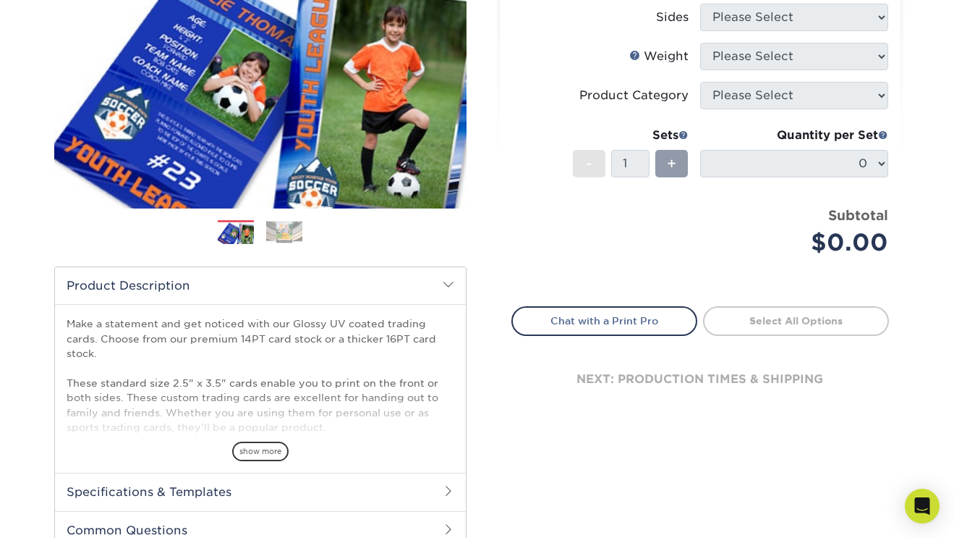
click at [288, 237] on img at bounding box center [284, 232] width 36 height 22
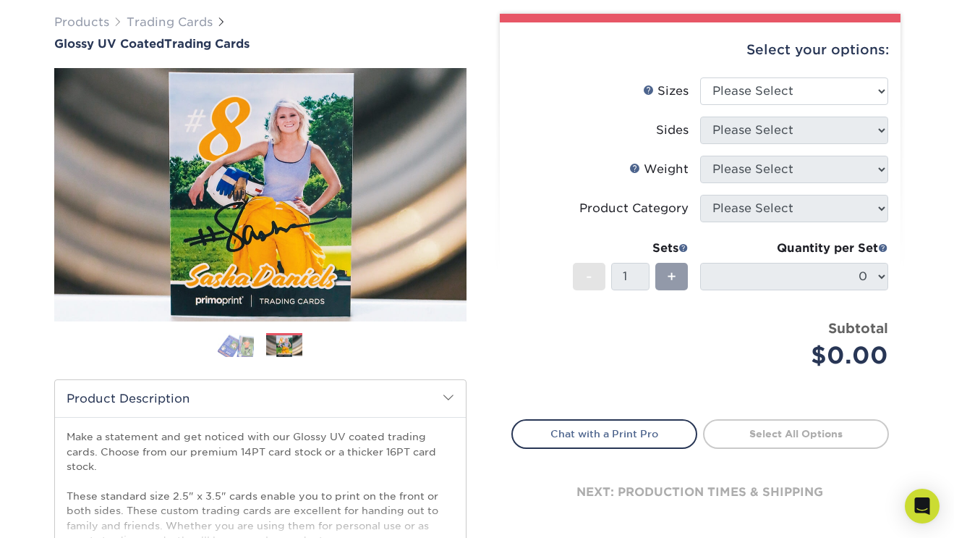
scroll to position [103, 0]
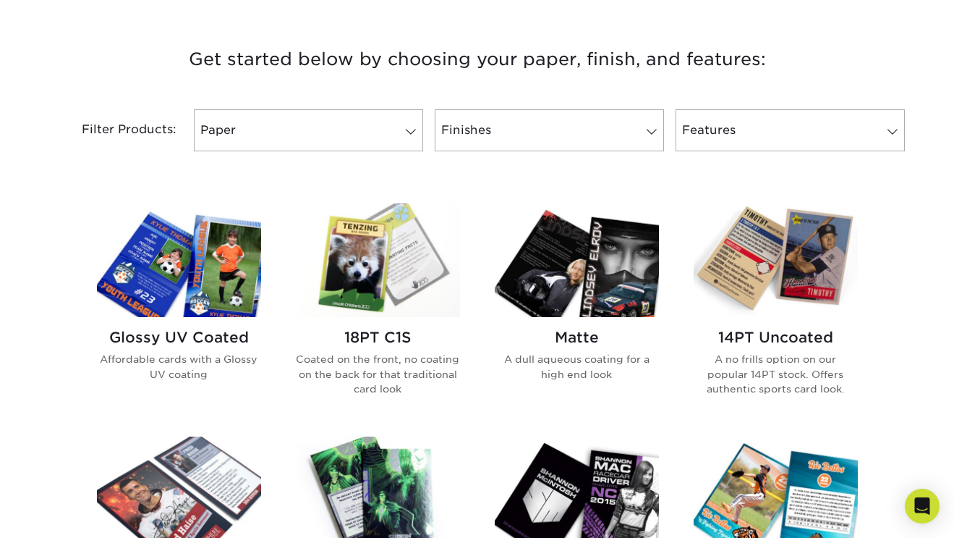
scroll to position [527, 0]
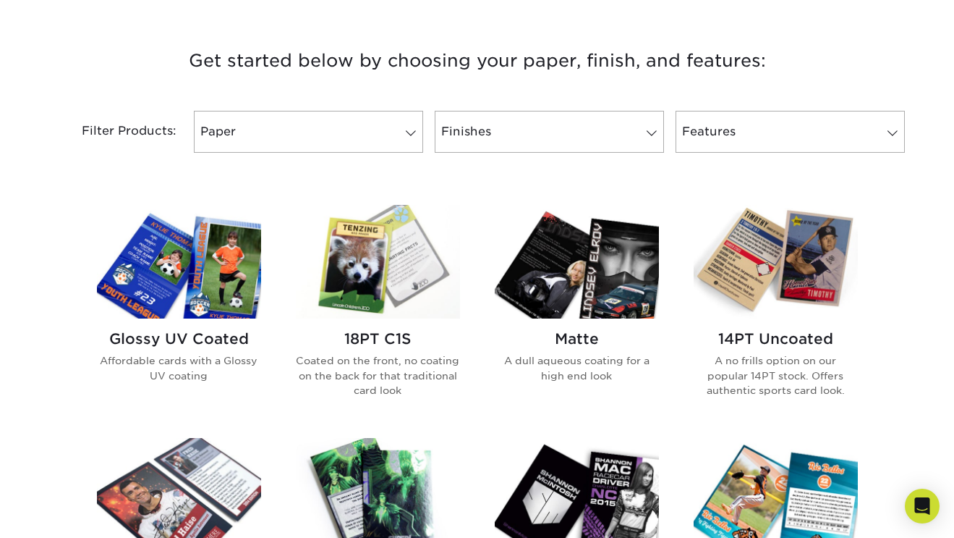
drag, startPoint x: 752, startPoint y: 75, endPoint x: 633, endPoint y: 4, distance: 138.2
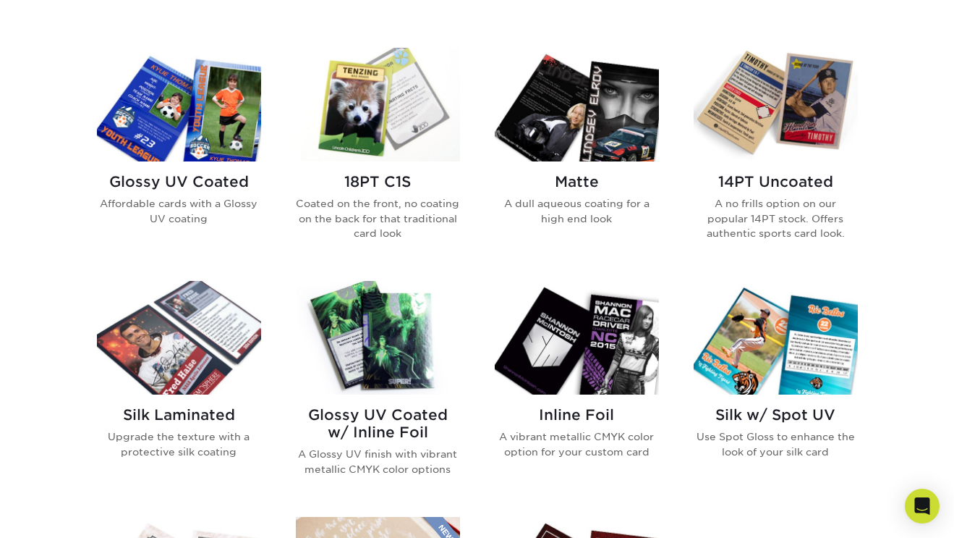
scroll to position [686, 0]
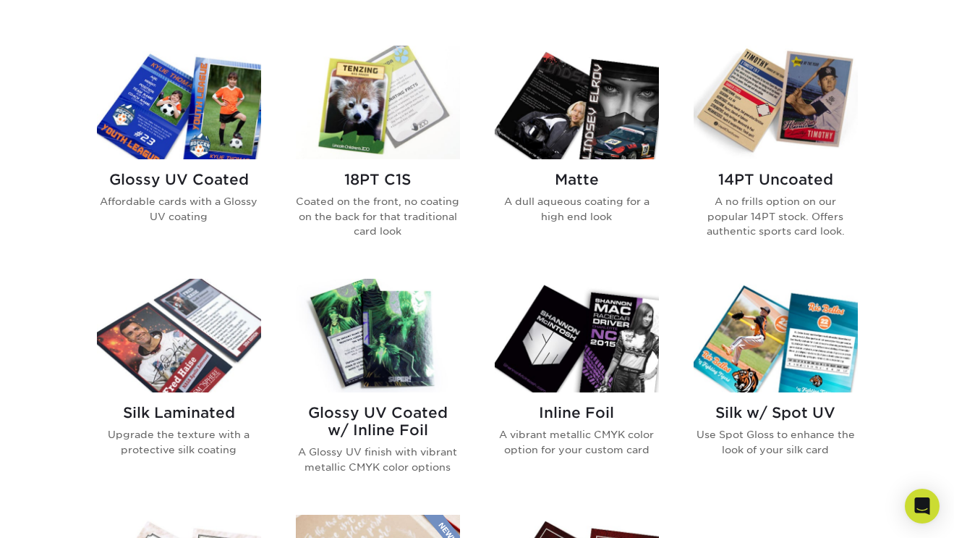
click at [248, 119] on img at bounding box center [179, 103] width 164 height 114
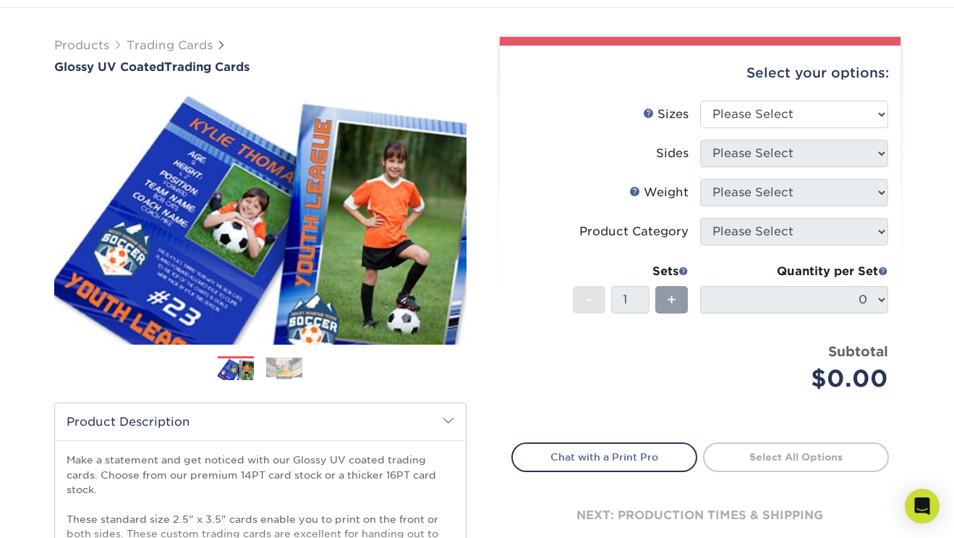
scroll to position [82, 0]
